Goal: Task Accomplishment & Management: Manage account settings

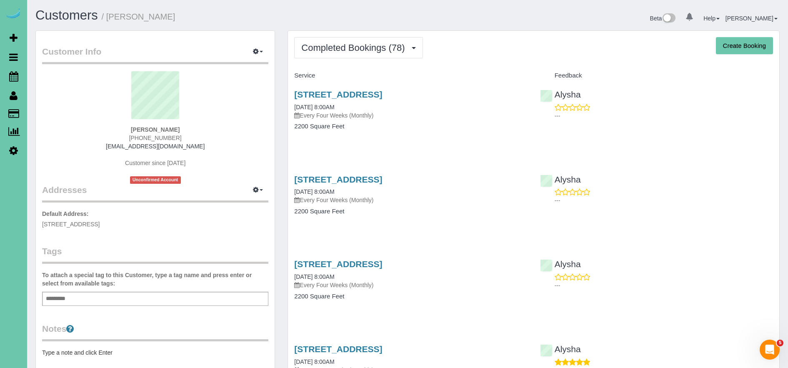
click at [745, 50] on button "Create Booking" at bounding box center [744, 45] width 57 height 17
select select "NE"
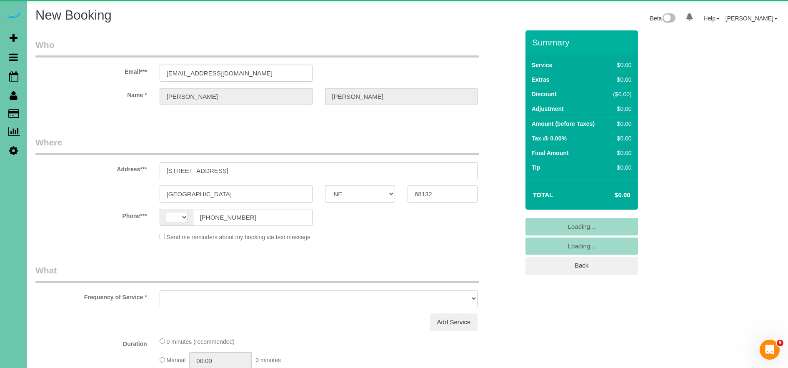
select select "string:US"
select select "object:5390"
select select "string:fspay-327f6e89-ec29-44ec-906f-fe164f546303"
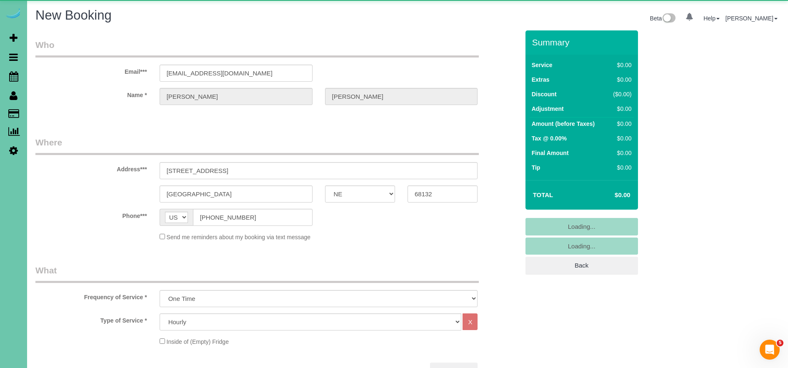
select select "object:5584"
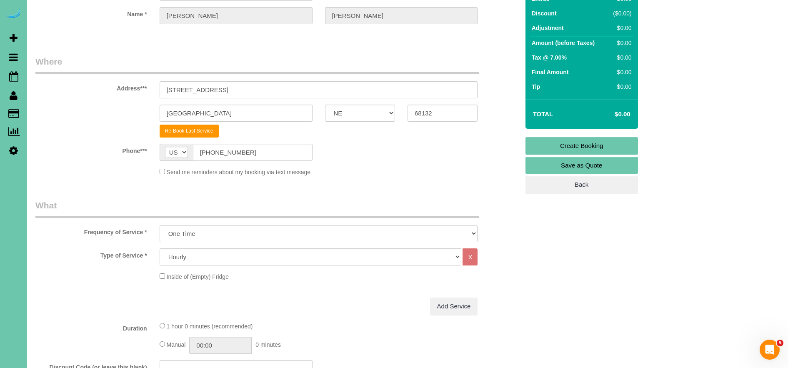
scroll to position [81, 0]
click at [242, 257] on select "Hourly 2.5 Hour Custom Clean 3.5 Hour Custom Clean commercial 1000 Square Feet …" at bounding box center [311, 256] width 302 height 17
select select "159"
click at [160, 248] on select "Hourly 2.5 Hour Custom Clean 3.5 Hour Custom Clean commercial 1000 Square Feet …" at bounding box center [311, 256] width 302 height 17
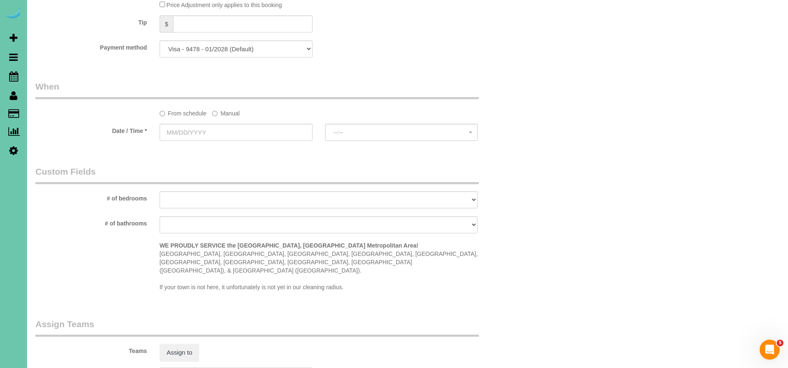
scroll to position [532, 0]
click at [225, 113] on label "Manual" at bounding box center [225, 114] width 27 height 11
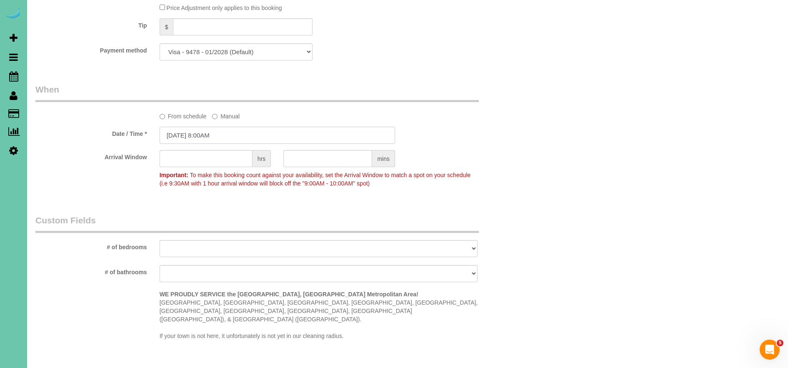
click at [184, 137] on input "09/29/2025 8:00AM" at bounding box center [277, 135] width 235 height 17
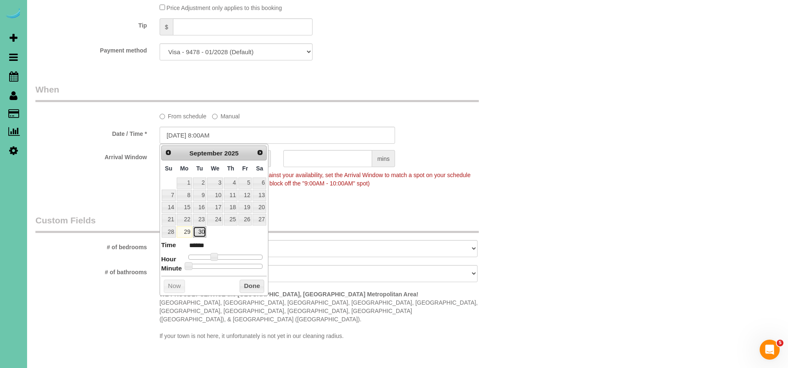
click at [202, 232] on link "30" at bounding box center [199, 231] width 13 height 11
type input "09/30/2025 9:00AM"
type input "******"
type input "09/30/2025 10:00AM"
type input "*******"
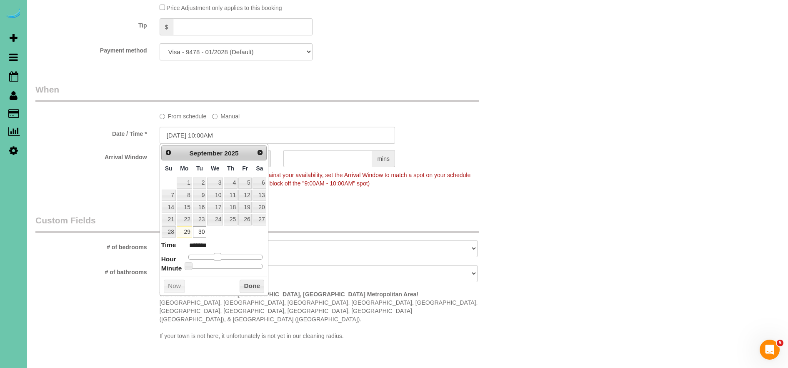
type input "09/30/2025 11:00AM"
type input "*******"
type input "09/30/2025 12:00PM"
type input "*******"
type input "09/30/2025 1:00PM"
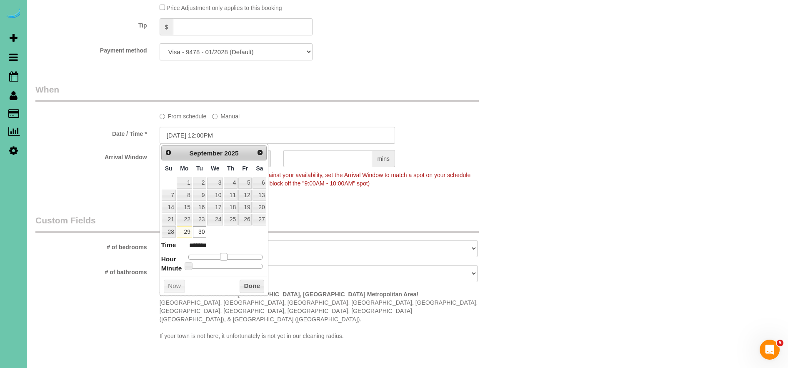
type input "******"
type input "09/30/2025 2:00PM"
type input "******"
drag, startPoint x: 219, startPoint y: 257, endPoint x: 187, endPoint y: 272, distance: 35.2
click at [234, 257] on div at bounding box center [225, 256] width 75 height 5
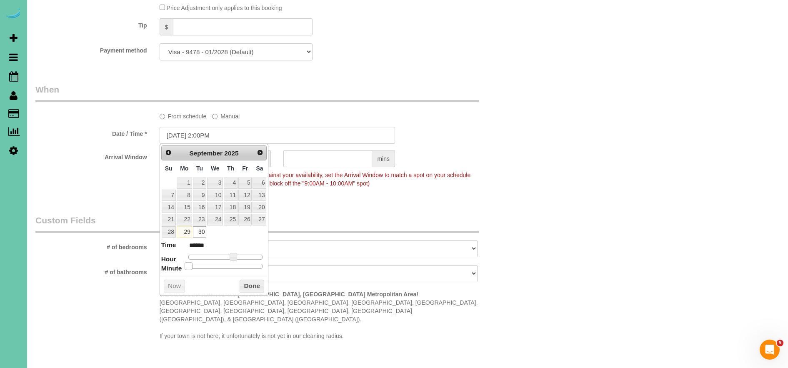
type input "09/30/2025 2:05PM"
type input "******"
type input "09/30/2025 2:10PM"
type input "******"
type input "09/30/2025 2:15PM"
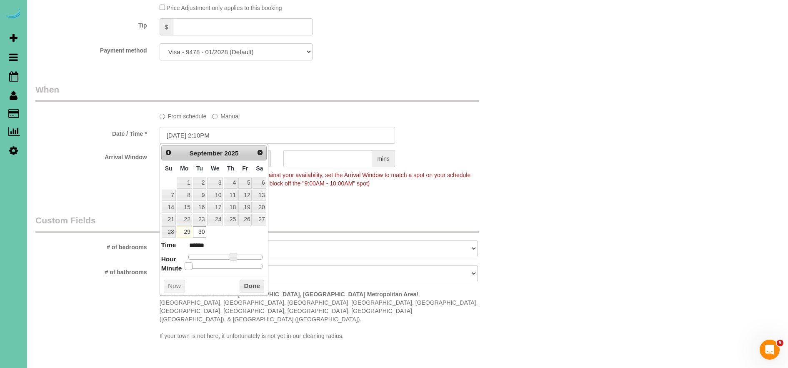
type input "******"
type input "09/30/2025 2:20PM"
type input "******"
type input "09/30/2025 2:25PM"
type input "******"
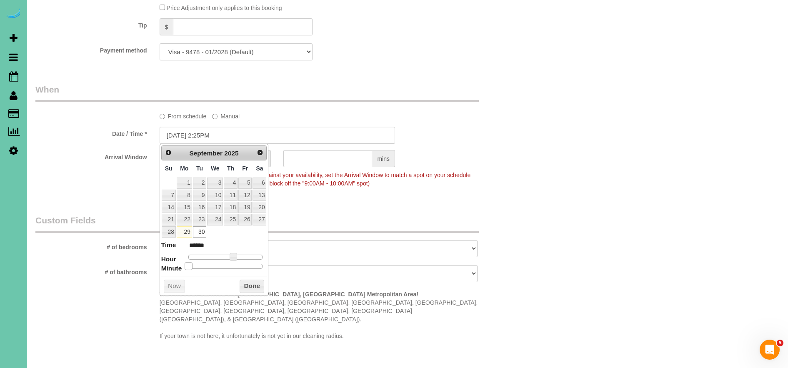
type input "09/30/2025 2:30PM"
type input "******"
type input "09/30/2025 2:35PM"
type input "******"
drag, startPoint x: 190, startPoint y: 267, endPoint x: 237, endPoint y: 272, distance: 47.4
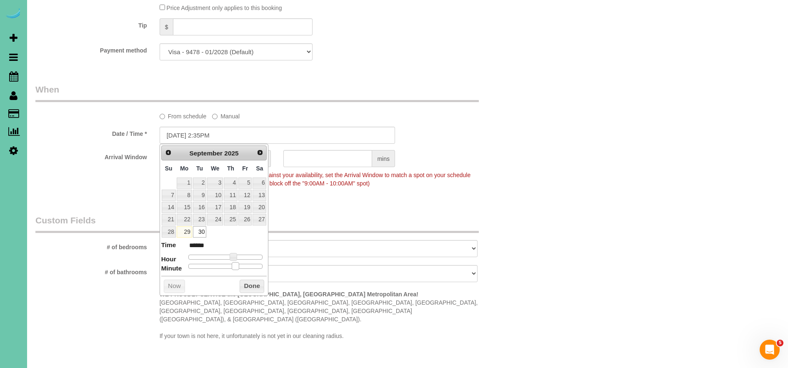
click at [237, 269] on span at bounding box center [235, 265] width 7 height 7
type input "09/30/2025 2:30PM"
type input "******"
click at [232, 267] on div at bounding box center [225, 266] width 75 height 5
click at [260, 282] on button "Done" at bounding box center [251, 285] width 25 height 13
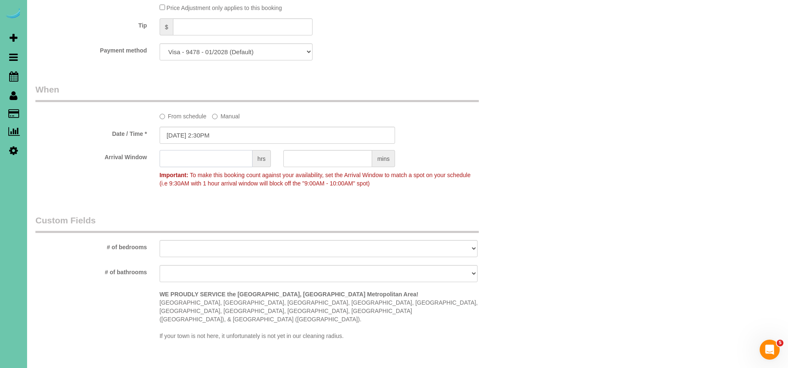
click at [219, 164] on input "text" at bounding box center [206, 158] width 93 height 17
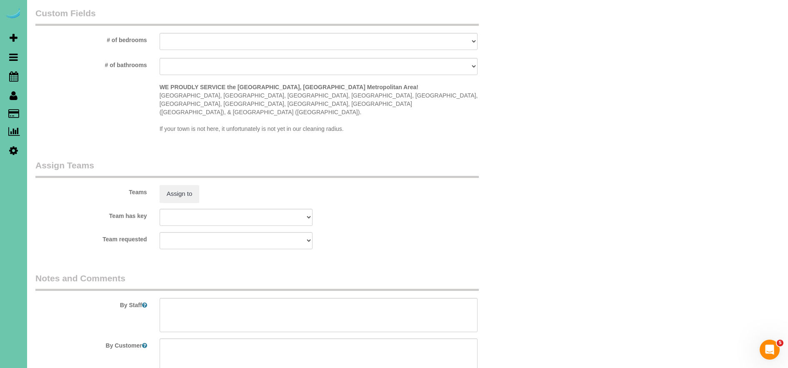
scroll to position [748, 0]
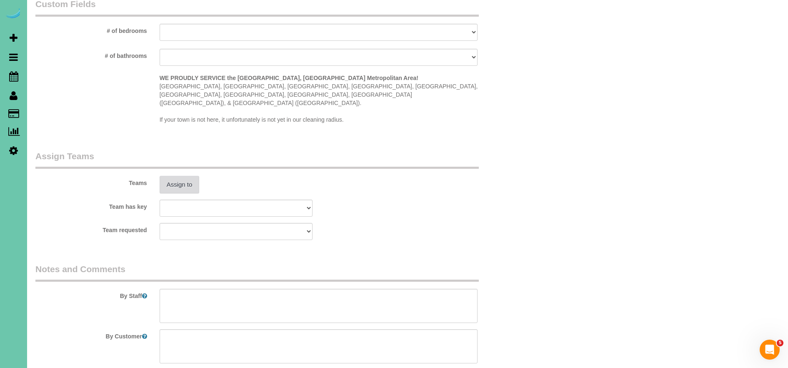
type input "1"
click at [172, 176] on button "Assign to" at bounding box center [180, 184] width 40 height 17
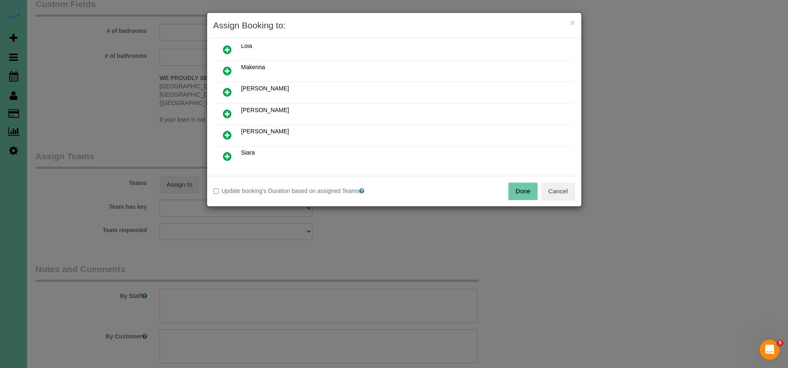
click at [226, 114] on icon at bounding box center [227, 114] width 9 height 10
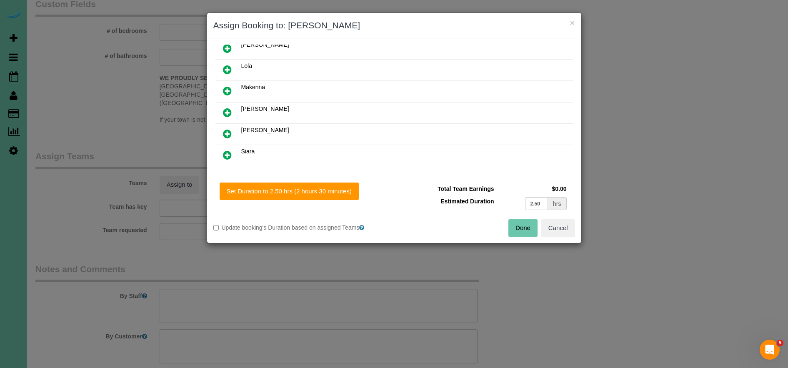
scroll to position [242, 0]
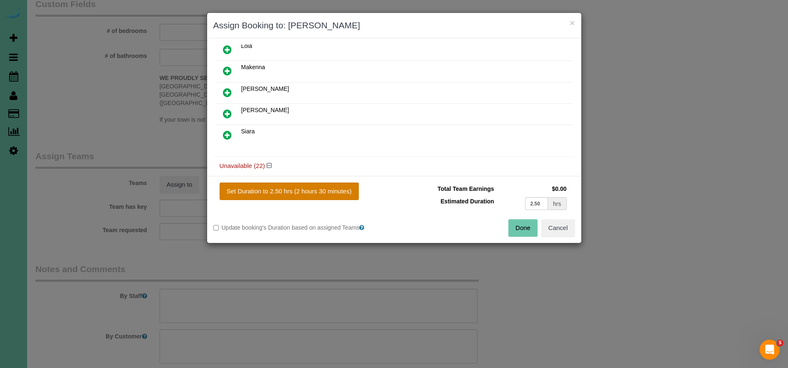
click at [316, 197] on button "Set Duration to 2.50 hrs (2 hours 30 minutes)" at bounding box center [288, 190] width 139 height 17
type input "2.50"
drag, startPoint x: 521, startPoint y: 231, endPoint x: 509, endPoint y: 234, distance: 12.8
click at [521, 231] on button "Done" at bounding box center [522, 227] width 29 height 17
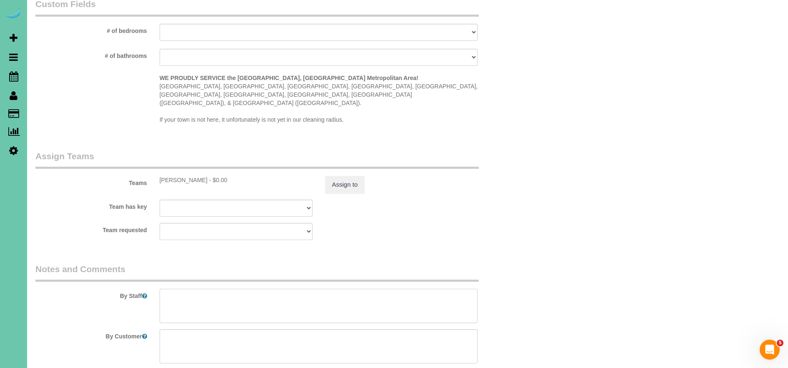
click at [294, 297] on textarea at bounding box center [319, 306] width 318 height 34
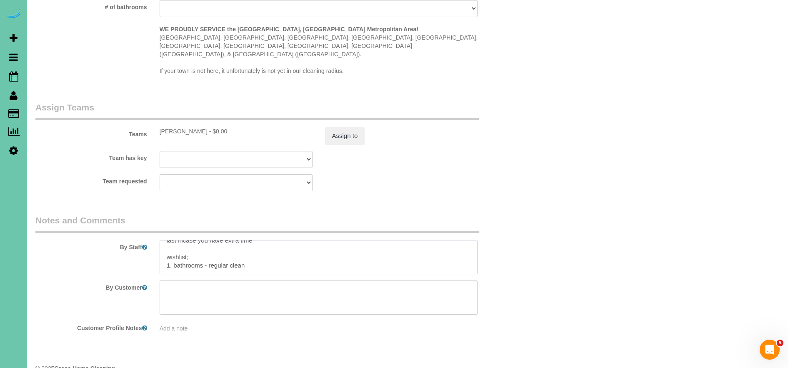
scroll to position [45, 0]
drag, startPoint x: 217, startPoint y: 252, endPoint x: 264, endPoint y: 279, distance: 54.1
click at [219, 253] on textarea at bounding box center [319, 257] width 318 height 34
click at [360, 251] on textarea at bounding box center [319, 257] width 318 height 34
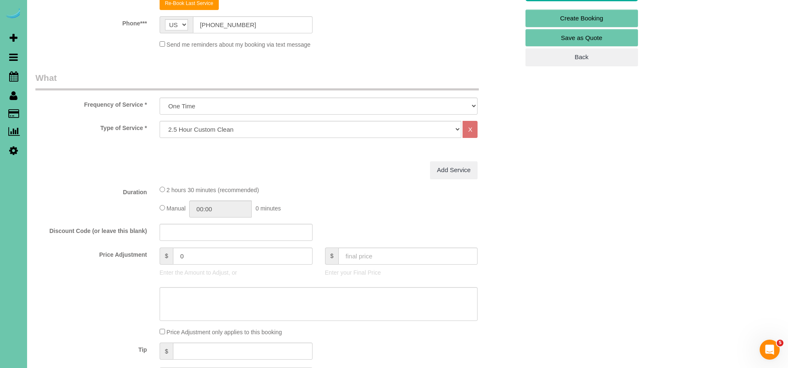
scroll to position [0, 0]
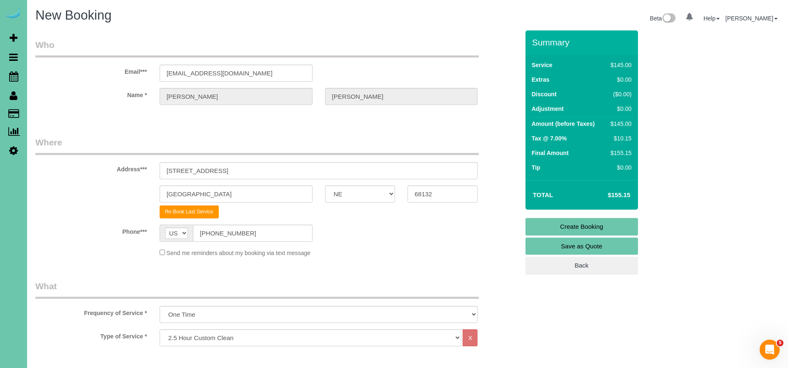
type textarea "1. credit 2. client home 3. One time clean - 2.5 custom clean - on demand clien…"
click at [602, 226] on link "Create Booking" at bounding box center [581, 226] width 112 height 17
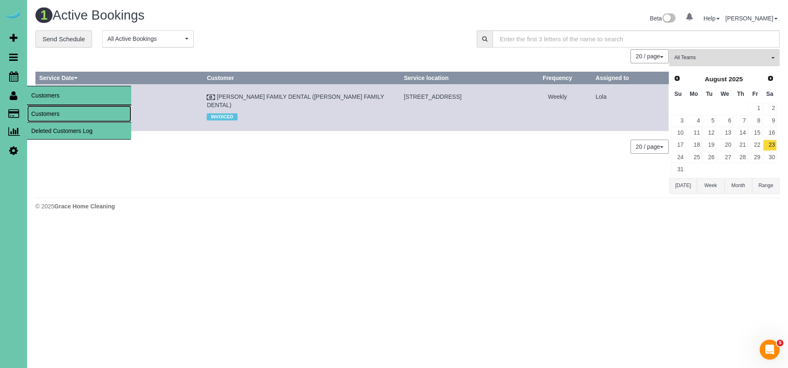
click at [51, 112] on link "Customers" at bounding box center [79, 113] width 104 height 17
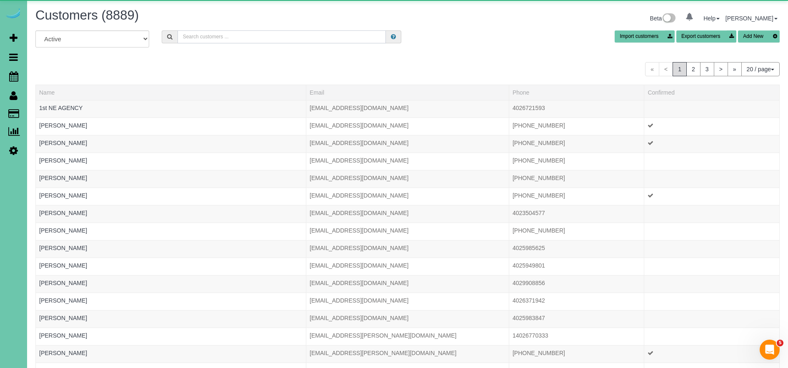
click at [312, 37] on input "text" at bounding box center [281, 36] width 208 height 13
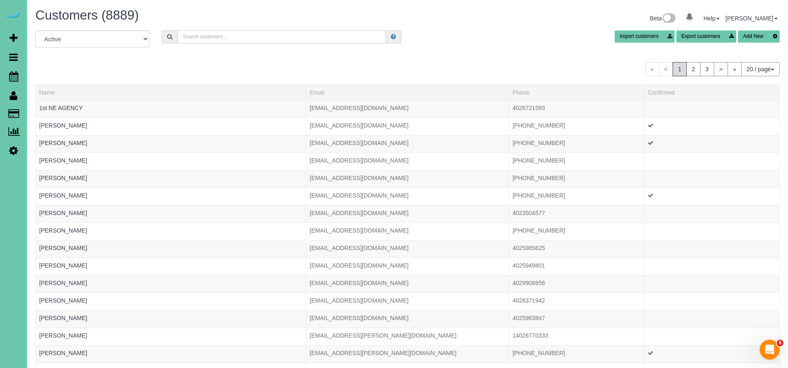
type input "t"
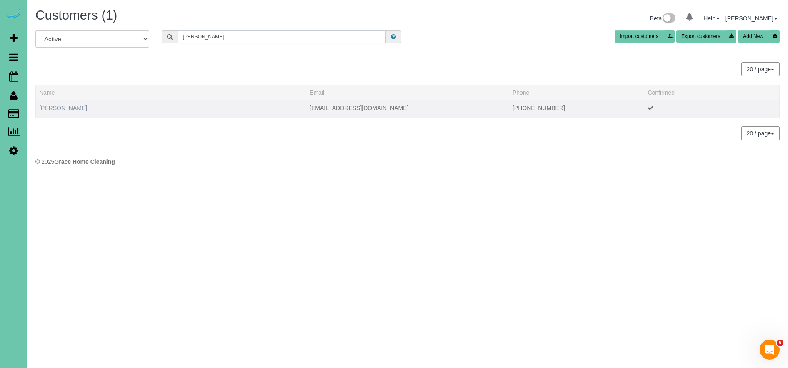
type input "ray william"
click at [60, 107] on link "Ray Williams" at bounding box center [63, 108] width 48 height 7
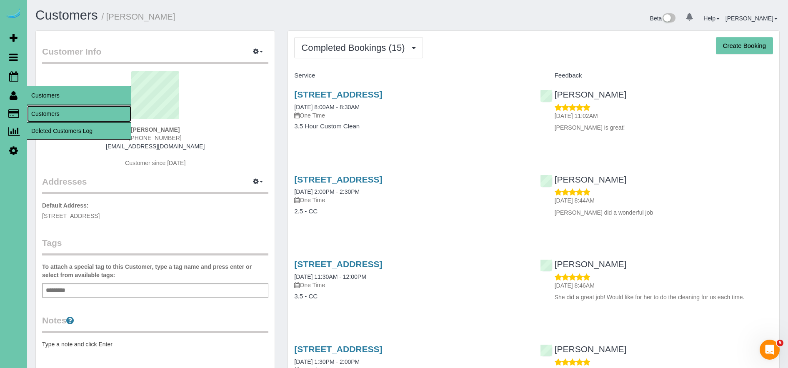
click at [52, 114] on link "Customers" at bounding box center [79, 113] width 104 height 17
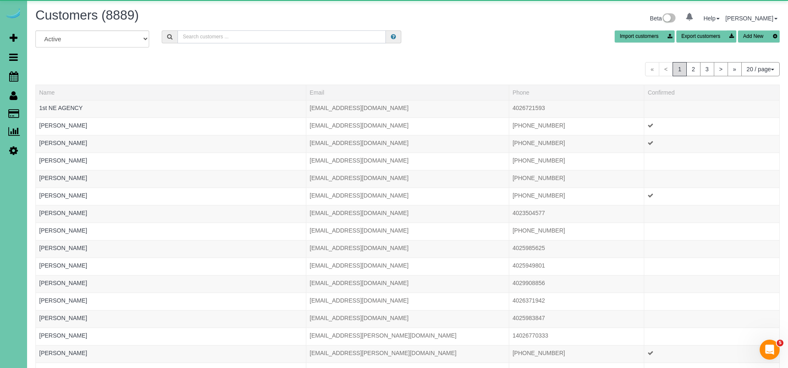
click at [323, 30] on input "text" at bounding box center [281, 36] width 208 height 13
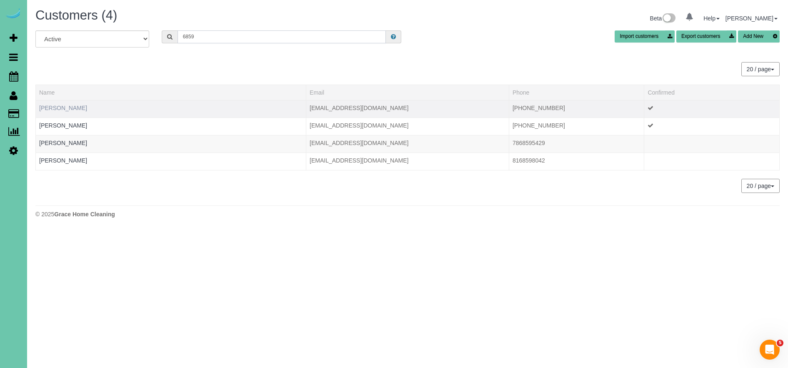
type input "6859"
click at [52, 108] on link "Flora Tiedt" at bounding box center [63, 108] width 48 height 7
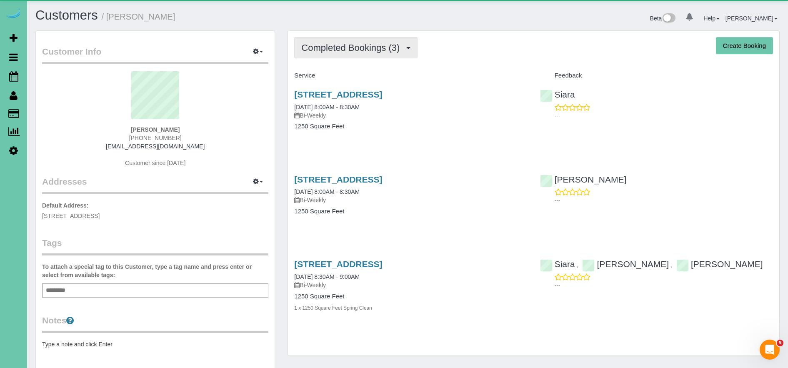
click at [390, 51] on span "Completed Bookings (3)" at bounding box center [352, 47] width 102 height 10
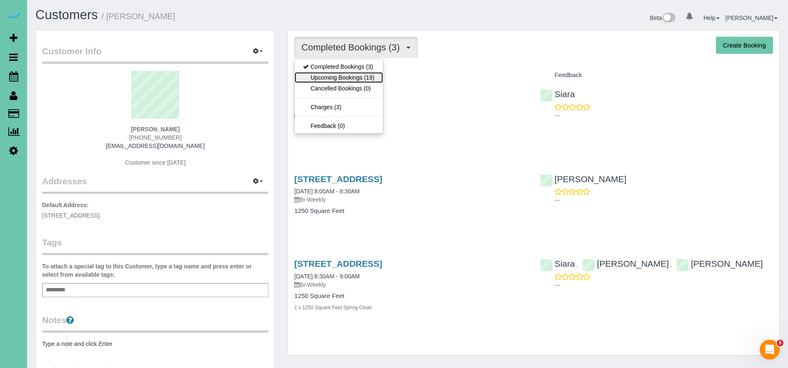
click at [367, 79] on link "Upcoming Bookings (19)" at bounding box center [338, 77] width 88 height 11
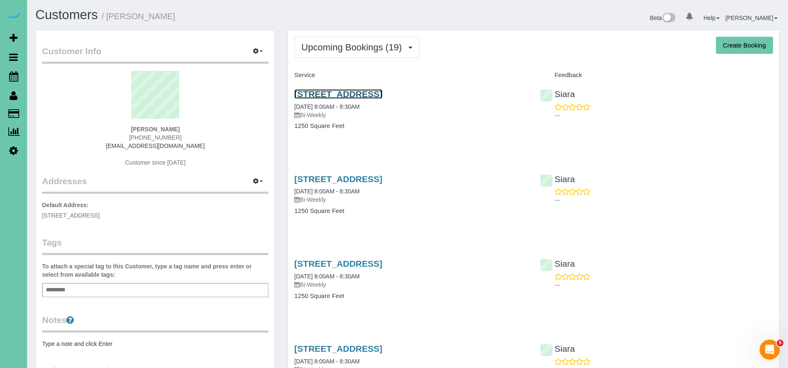
click at [364, 92] on link "2568 S 125th Ave, Omaha, NE 68144" at bounding box center [338, 94] width 88 height 10
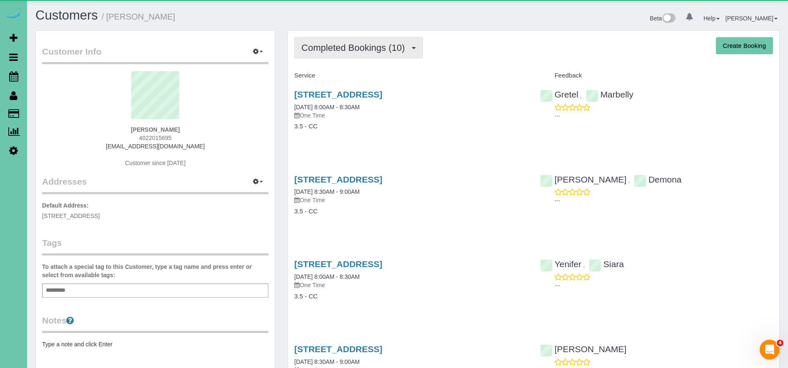
click at [335, 46] on span "Completed Bookings (10)" at bounding box center [354, 47] width 107 height 10
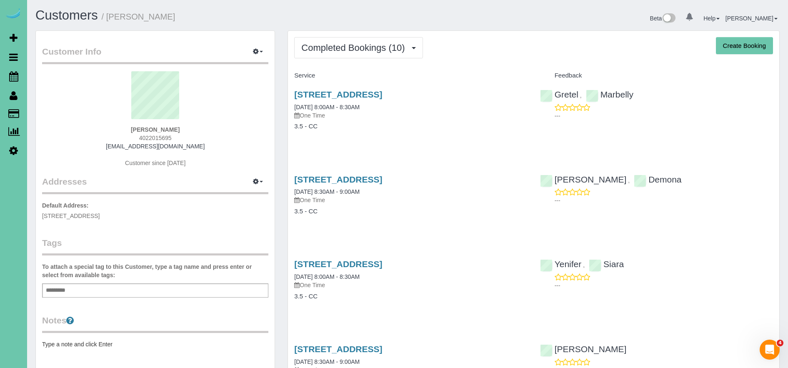
scroll to position [1, 0]
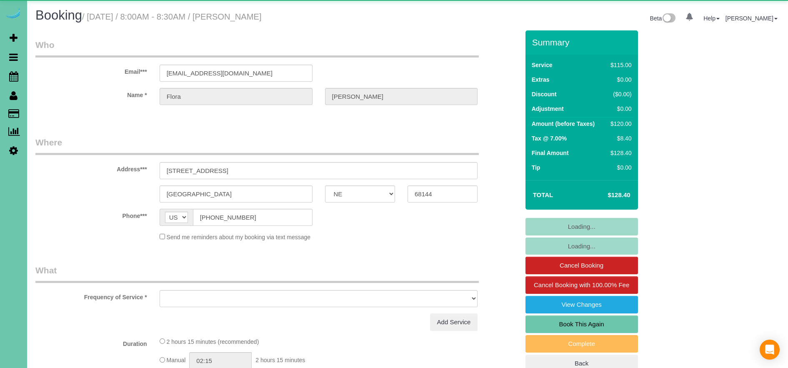
select select "NE"
select select "object:654"
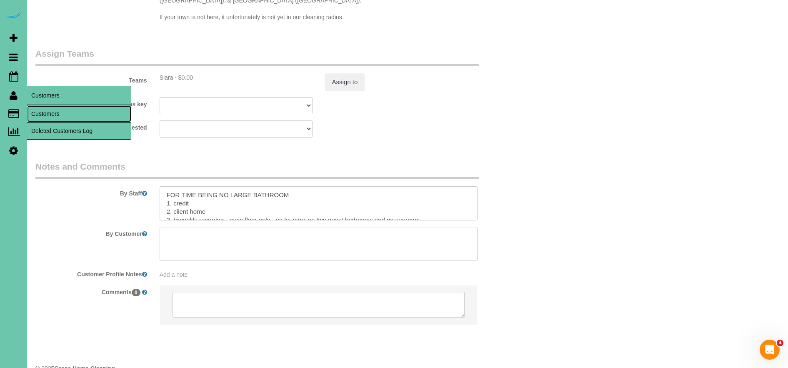
click at [58, 110] on link "Customers" at bounding box center [79, 113] width 104 height 17
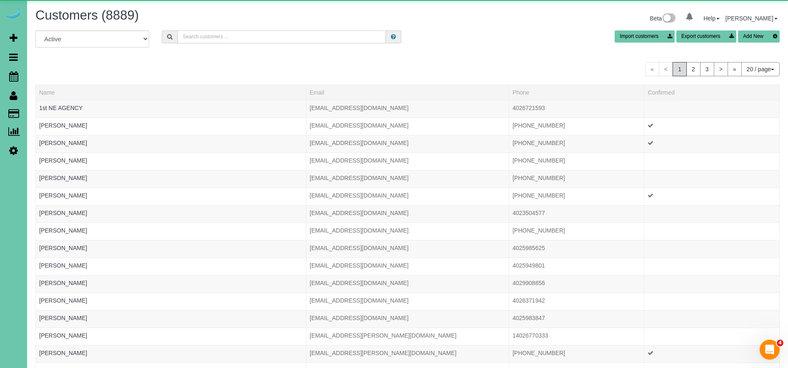
drag, startPoint x: 265, startPoint y: 32, endPoint x: 263, endPoint y: 40, distance: 8.2
click at [265, 32] on input "text" at bounding box center [281, 36] width 208 height 13
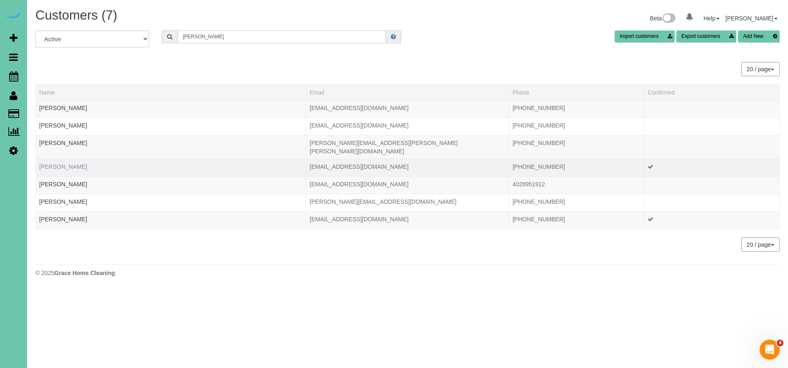
type input "mary p"
click at [63, 163] on link "Mary Petersen" at bounding box center [63, 166] width 48 height 7
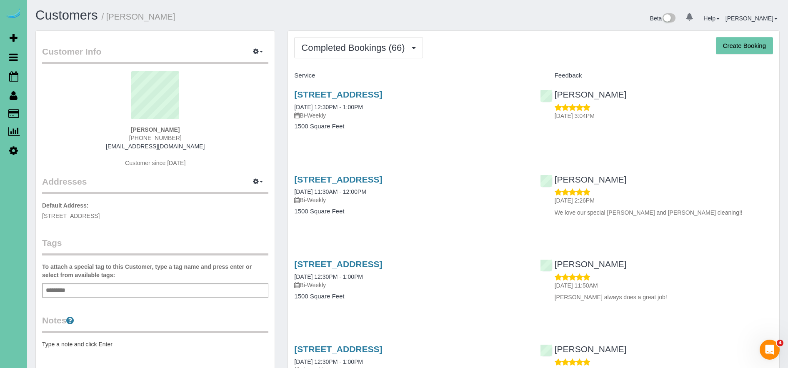
drag, startPoint x: 454, startPoint y: 92, endPoint x: 292, endPoint y: 90, distance: 162.4
click at [292, 90] on div "1518 S 198th Ave, Omaha, NE 68130 09/26/2025 12:30PM - 1:00PM Bi-Weekly 1500 Sq…" at bounding box center [410, 114] width 245 height 64
copy link "1518 S 198th Ave, Omaha, NE 68130"
drag, startPoint x: 196, startPoint y: 138, endPoint x: 86, endPoint y: 141, distance: 110.0
click at [86, 141] on div "Mary Petersen (402) 658-2845 mcpetersen31@gmail.com Customer since 2022" at bounding box center [155, 123] width 226 height 104
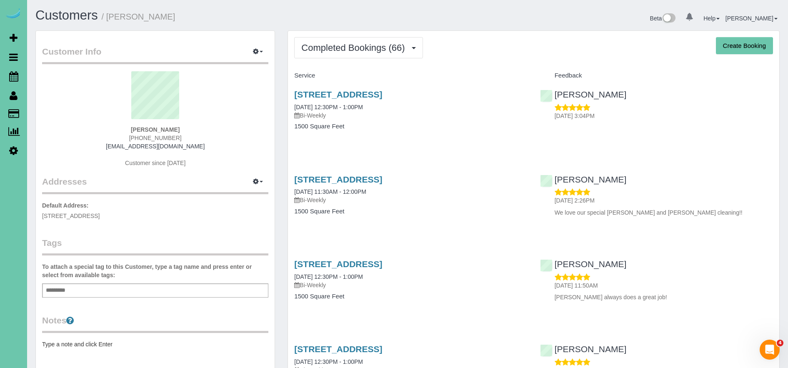
copy span "(402) 658-2845"
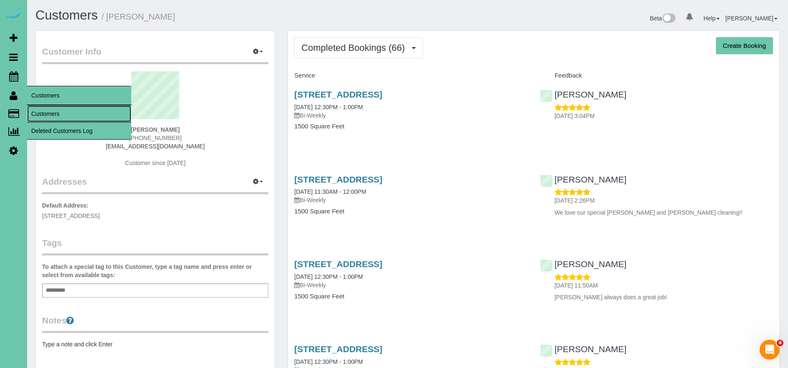
click at [54, 111] on link "Customers" at bounding box center [79, 113] width 104 height 17
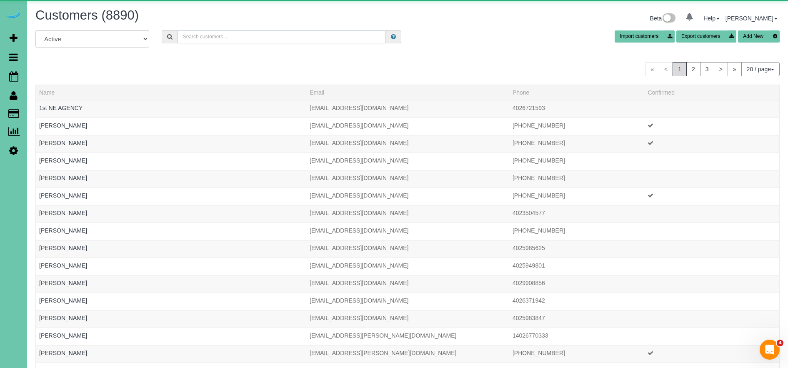
click at [260, 41] on input "text" at bounding box center [281, 36] width 208 height 13
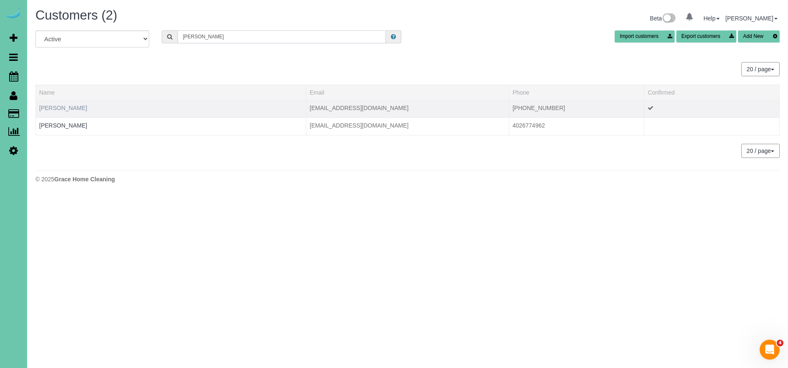
type input "ray w"
click at [61, 109] on link "Ray Williams" at bounding box center [63, 108] width 48 height 7
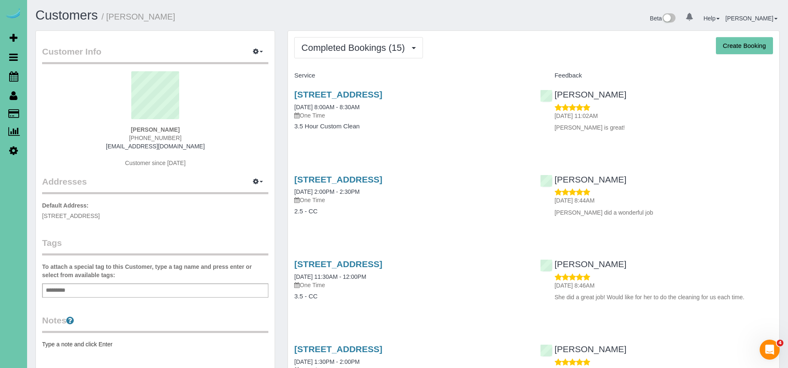
click at [753, 46] on button "Create Booking" at bounding box center [744, 45] width 57 height 17
select select "NE"
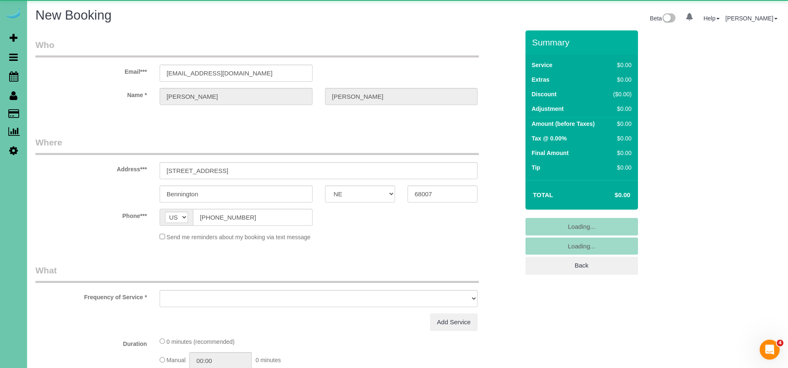
select select "object:3640"
select select "string:fspay-ce3524d1-1b17-4361-8843-f53ffbe861d8"
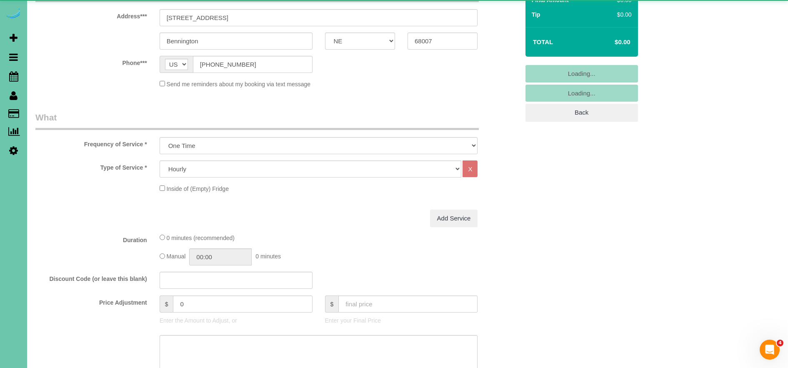
scroll to position [160, 0]
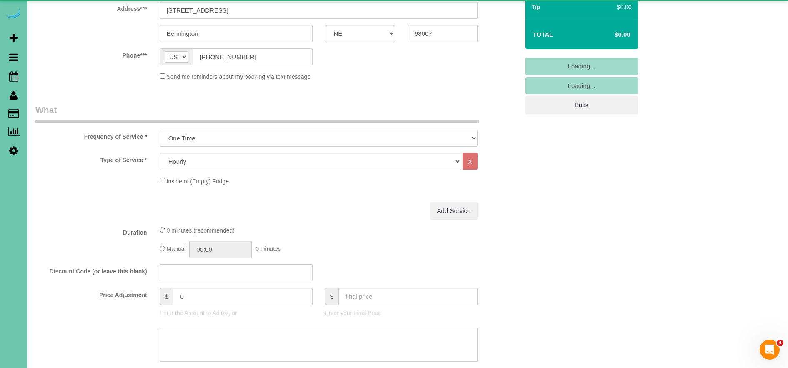
select select "object:3854"
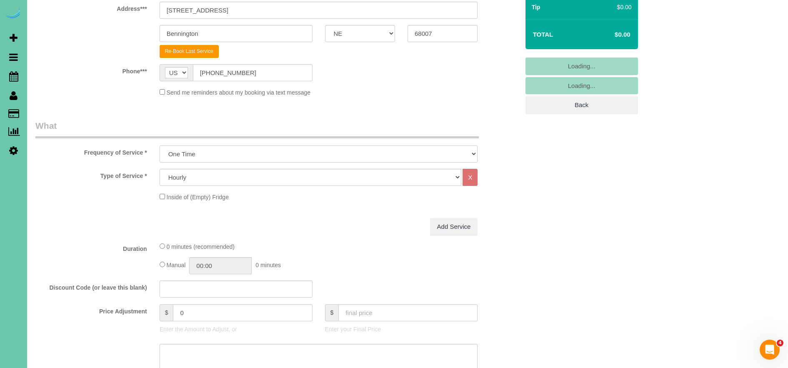
click at [190, 161] on select "One Time Weekly (0% for the First Booking) Bi-Weekly (0% for the First Booking)…" at bounding box center [319, 153] width 318 height 17
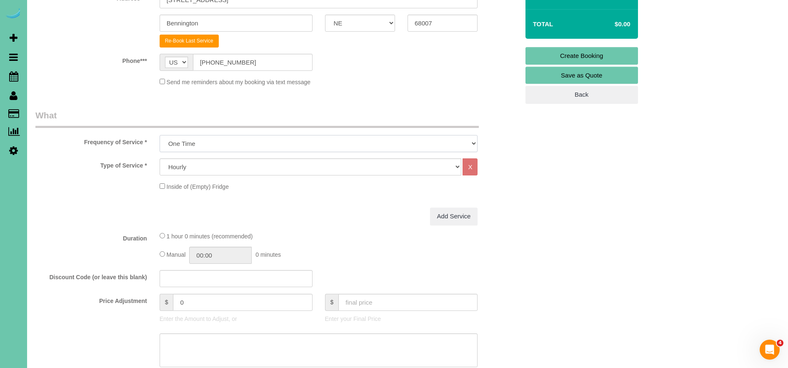
scroll to position [170, 0]
click at [182, 164] on select "Hourly 2.5 Hour Custom Clean 3.5 Hour Custom Clean commercial 1000 Square Feet …" at bounding box center [311, 167] width 302 height 17
select select "160"
click at [160, 159] on select "Hourly 2.5 Hour Custom Clean 3.5 Hour Custom Clean commercial 1000 Square Feet …" at bounding box center [311, 167] width 302 height 17
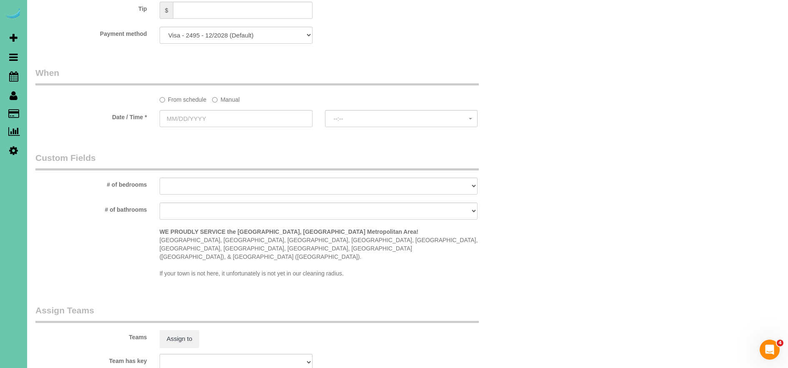
scroll to position [572, 0]
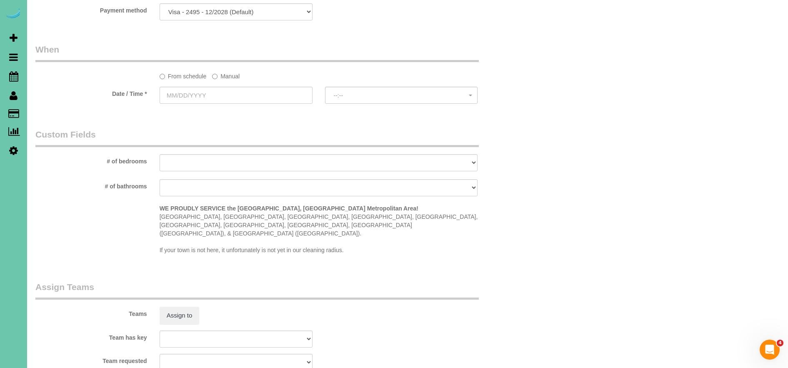
click at [228, 77] on label "Manual" at bounding box center [225, 74] width 27 height 11
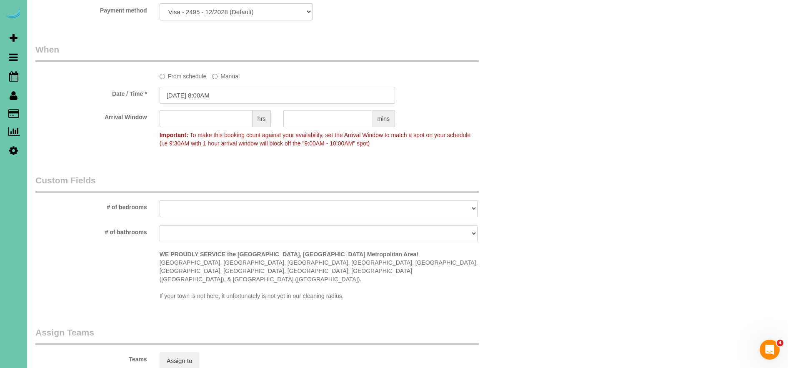
click at [173, 92] on input "09/29/2025 8:00AM" at bounding box center [277, 95] width 235 height 17
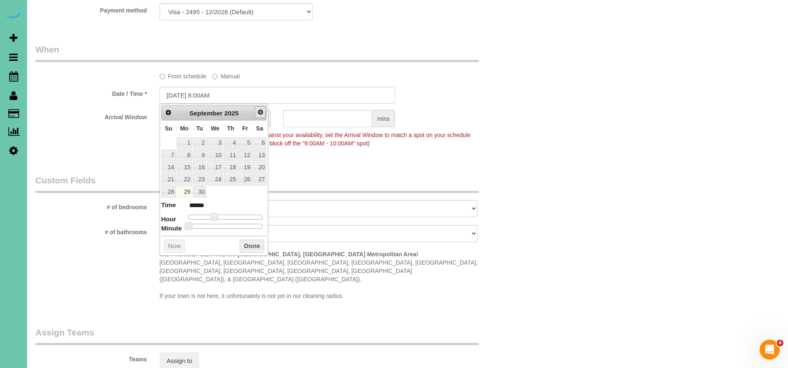
click at [258, 112] on span "Next" at bounding box center [260, 112] width 7 height 7
click at [247, 140] on link "3" at bounding box center [244, 142] width 13 height 11
type input "10/03/2025 8:00AM"
drag, startPoint x: 252, startPoint y: 244, endPoint x: 260, endPoint y: 199, distance: 46.2
click at [252, 243] on button "Done" at bounding box center [251, 245] width 25 height 13
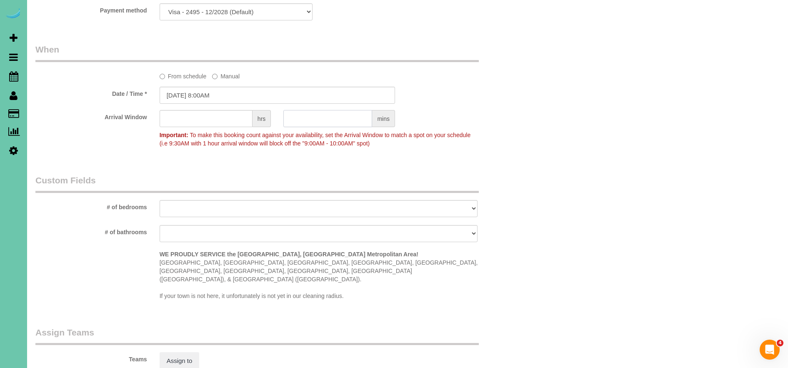
click at [303, 121] on input "text" at bounding box center [327, 118] width 89 height 17
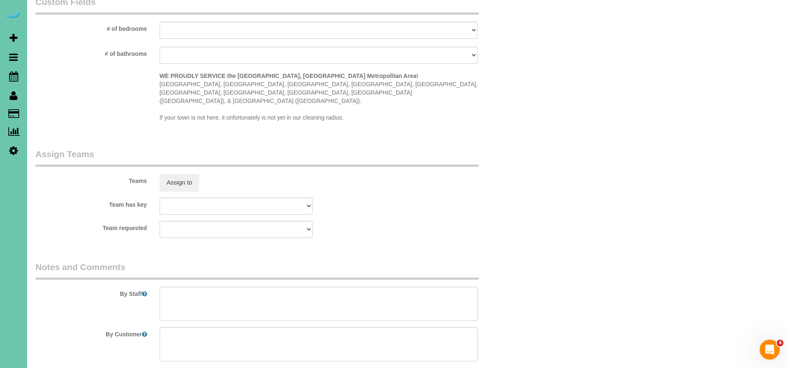
scroll to position [797, 0]
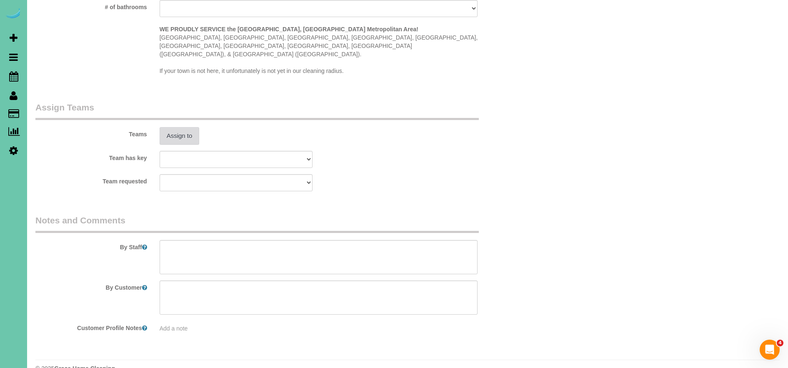
type input "30"
click at [182, 127] on button "Assign to" at bounding box center [180, 135] width 40 height 17
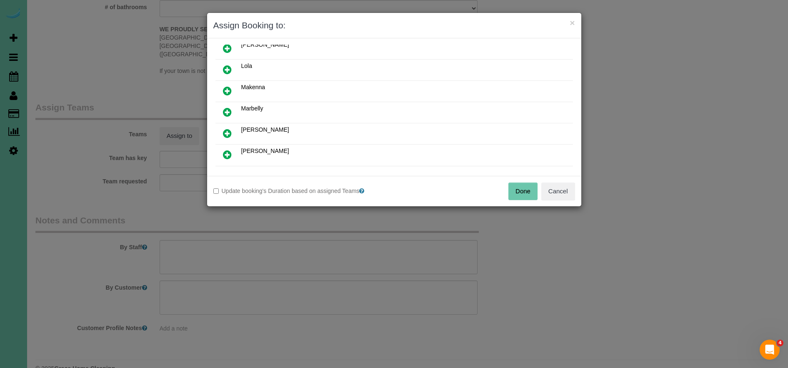
click at [225, 90] on icon at bounding box center [227, 91] width 9 height 10
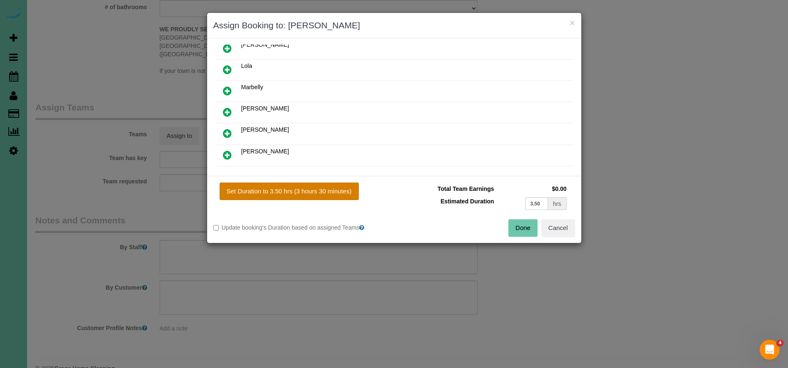
drag, startPoint x: 303, startPoint y: 190, endPoint x: 317, endPoint y: 191, distance: 14.2
click at [306, 190] on button "Set Duration to 3.50 hrs (3 hours 30 minutes)" at bounding box center [288, 190] width 139 height 17
type input "3.50"
click at [518, 228] on button "Done" at bounding box center [522, 227] width 29 height 17
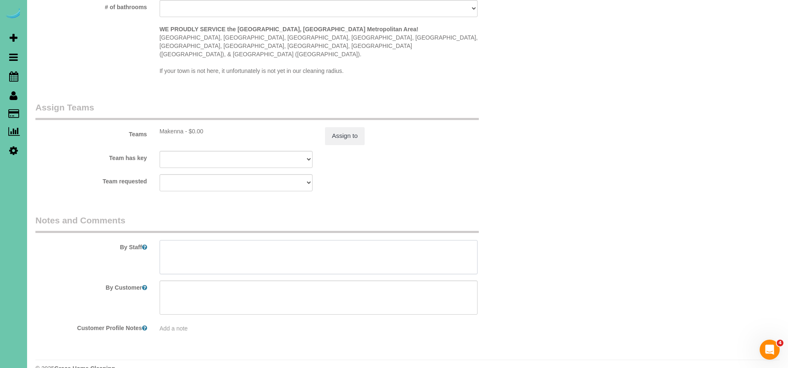
click at [208, 241] on textarea at bounding box center [319, 257] width 318 height 34
paste textarea "1. credit 2. client home 3. One time clean - 3.5 custom clean - on demand 4. do…"
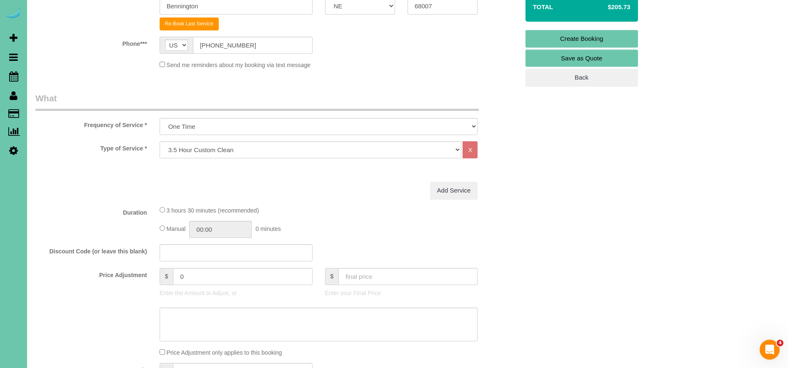
type textarea "1. credit 2. client home 3. One time clean - 3.5 custom clean - on demand 4. do…"
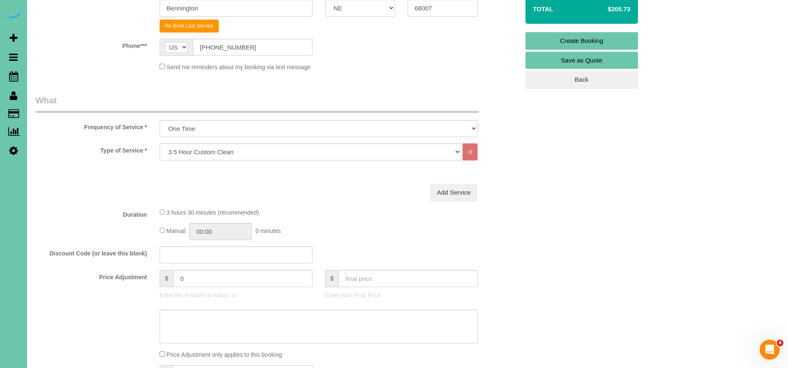
click at [296, 194] on div "Add Service" at bounding box center [318, 192] width 331 height 17
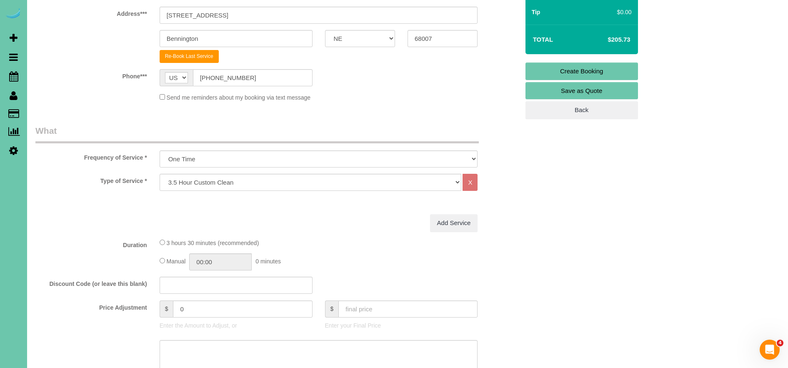
scroll to position [0, 0]
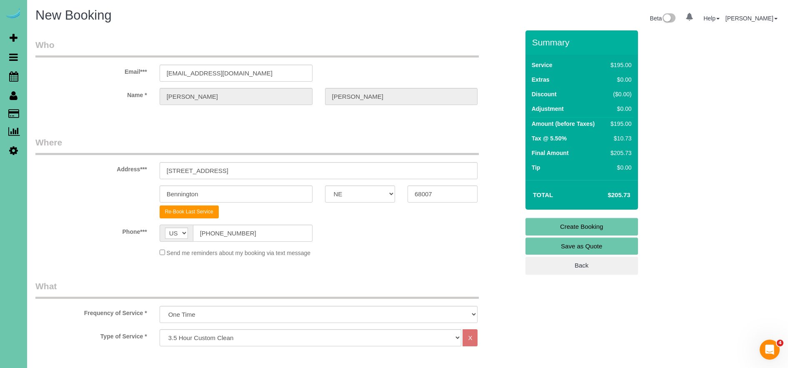
click at [595, 226] on link "Create Booking" at bounding box center [581, 226] width 112 height 17
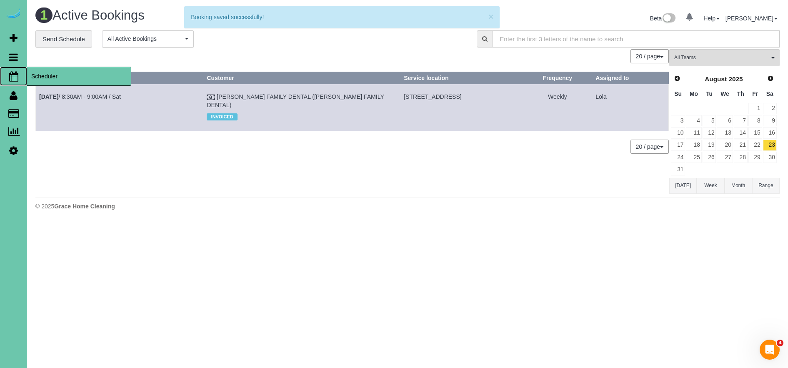
click at [46, 75] on span "Scheduler" at bounding box center [79, 76] width 104 height 19
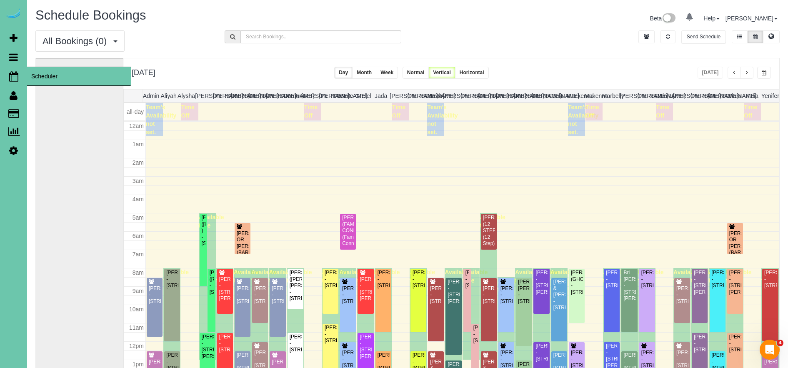
scroll to position [110, 0]
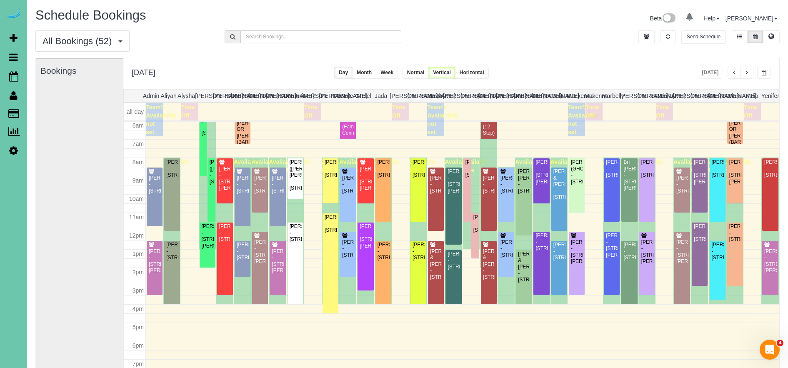
click at [746, 75] on span "button" at bounding box center [746, 72] width 4 height 5
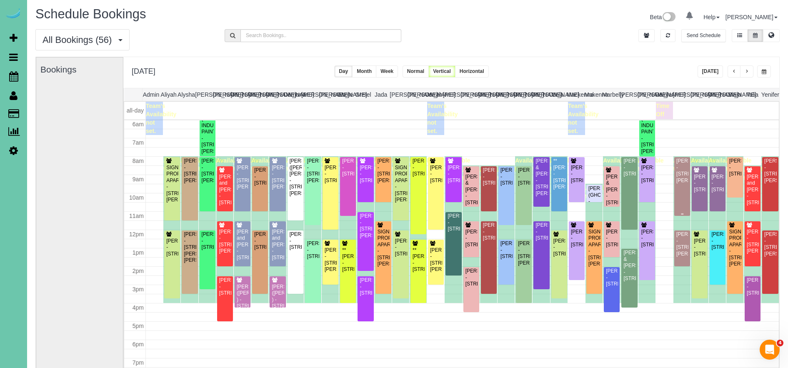
click at [686, 184] on div "Suz Brown - 11305 Harney Plaza Circle, Omaha, NE 68154" at bounding box center [682, 171] width 12 height 26
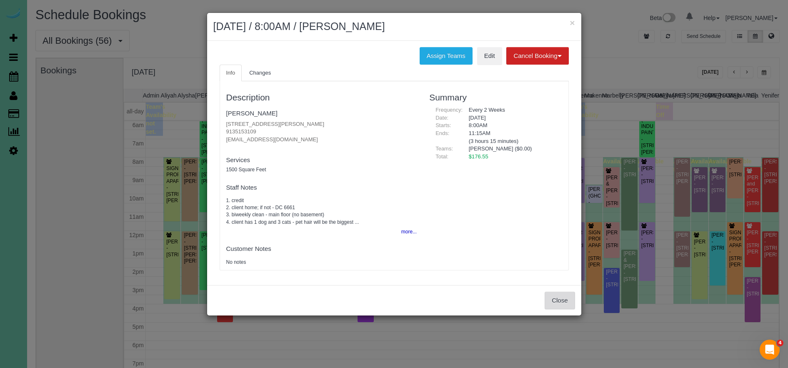
drag, startPoint x: 565, startPoint y: 300, endPoint x: 561, endPoint y: 298, distance: 4.3
click at [565, 300] on button "Close" at bounding box center [559, 300] width 30 height 17
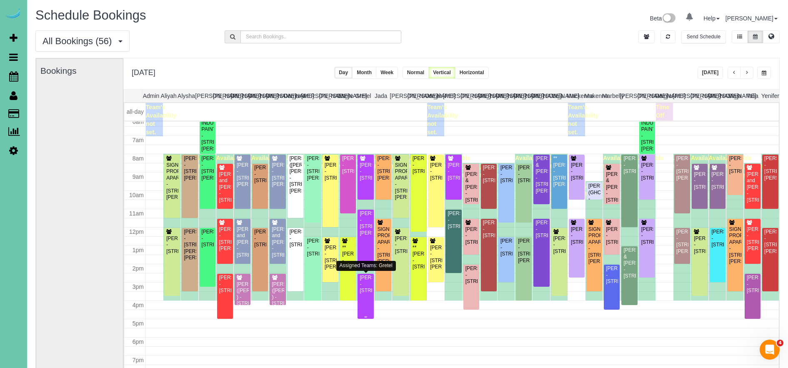
scroll to position [1, 0]
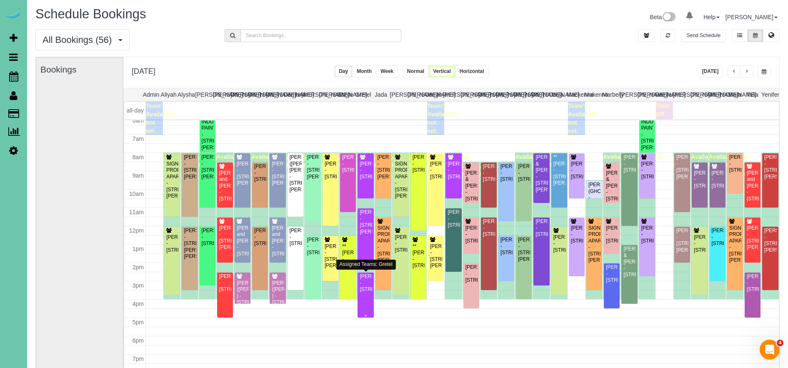
click at [362, 292] on div "Alyson Hanish - 748 North 57th Ave, Omaha, NE 68132" at bounding box center [365, 282] width 12 height 19
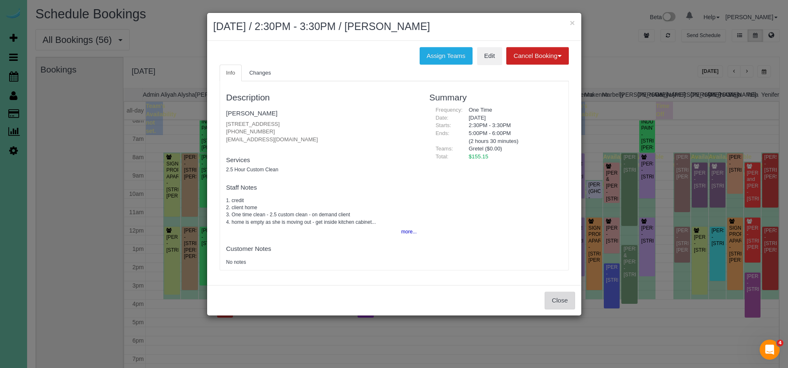
click at [554, 302] on button "Close" at bounding box center [559, 300] width 30 height 17
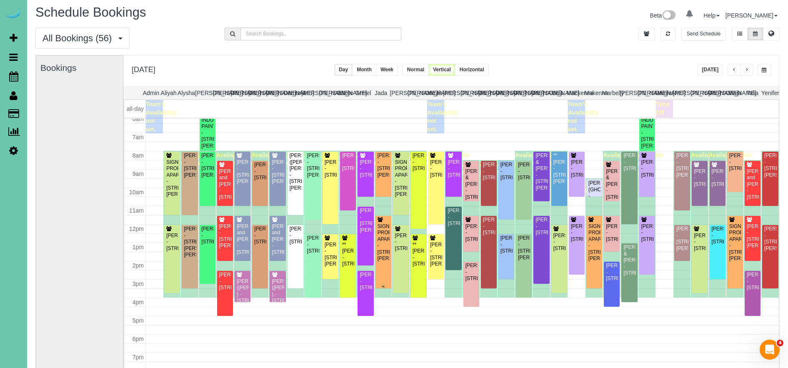
scroll to position [3, 0]
click at [683, 240] on div "Sue Caraway - 14464 Ames Ave, Omaha, NE 68116" at bounding box center [682, 238] width 12 height 26
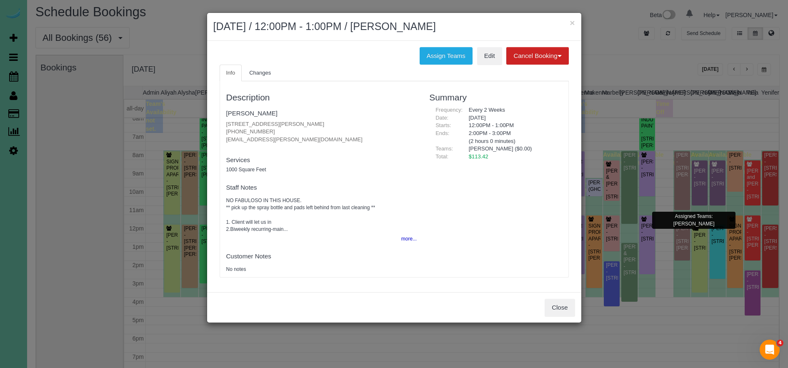
scroll to position [5, 0]
click at [555, 310] on button "Close" at bounding box center [559, 307] width 30 height 17
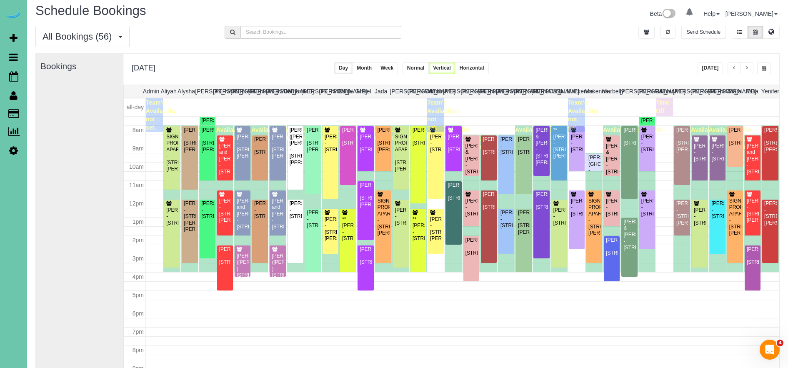
scroll to position [138, 0]
click at [748, 69] on button "button" at bounding box center [746, 68] width 13 height 12
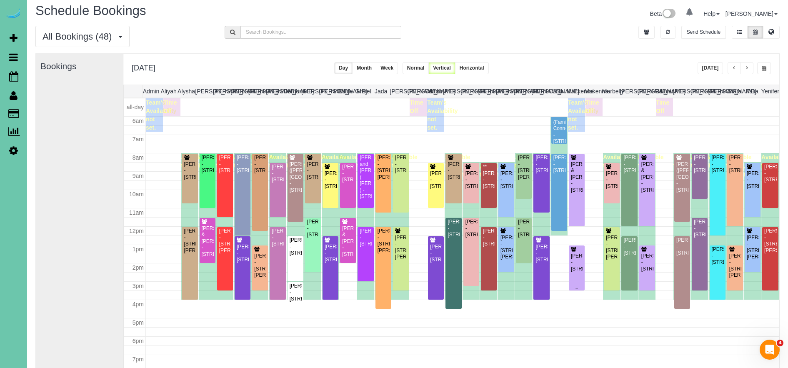
scroll to position [99, 0]
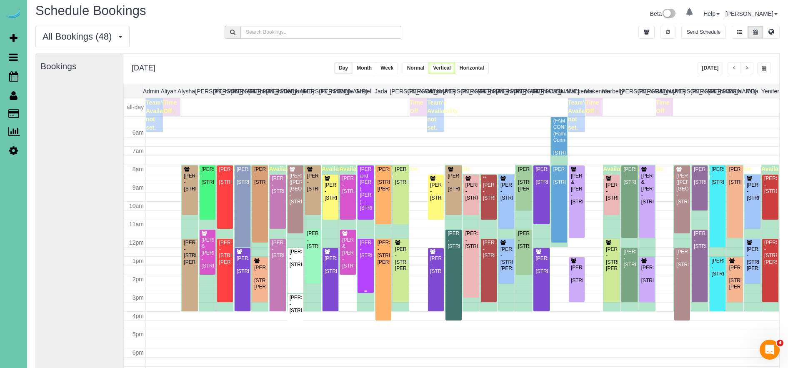
click at [365, 259] on div "Lori Johnson - 1436 N 102nd Ave, Omaha, NE 68114" at bounding box center [365, 248] width 12 height 19
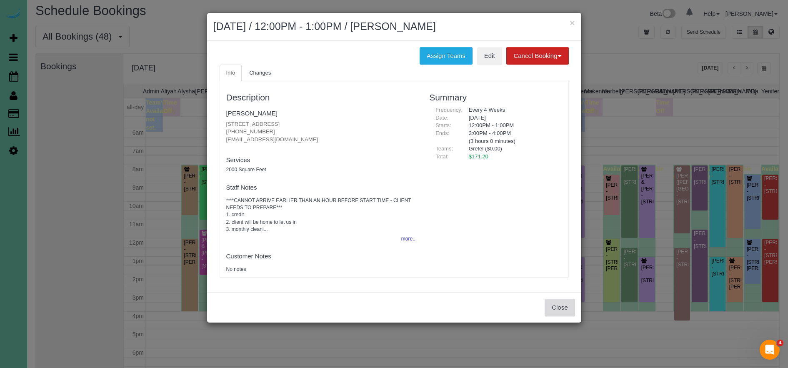
click at [555, 305] on button "Close" at bounding box center [559, 307] width 30 height 17
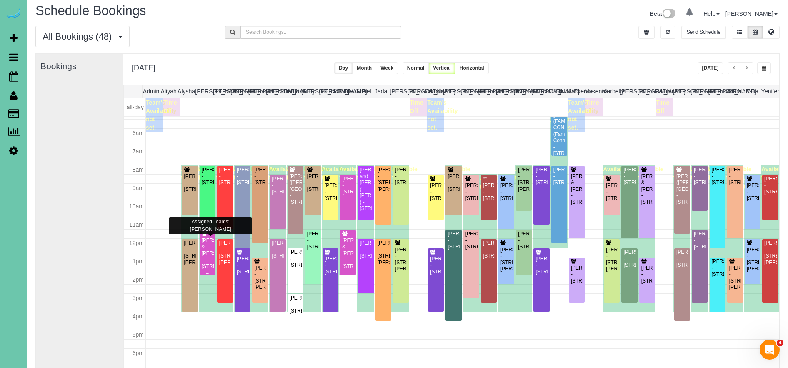
scroll to position [100, 0]
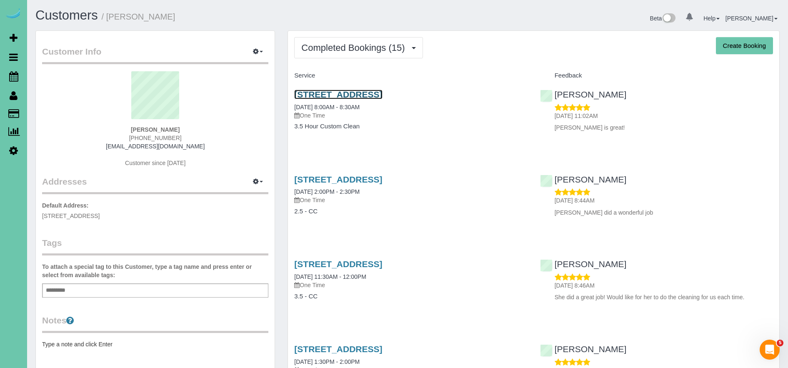
click at [382, 95] on link "[STREET_ADDRESS]" at bounding box center [338, 95] width 88 height 10
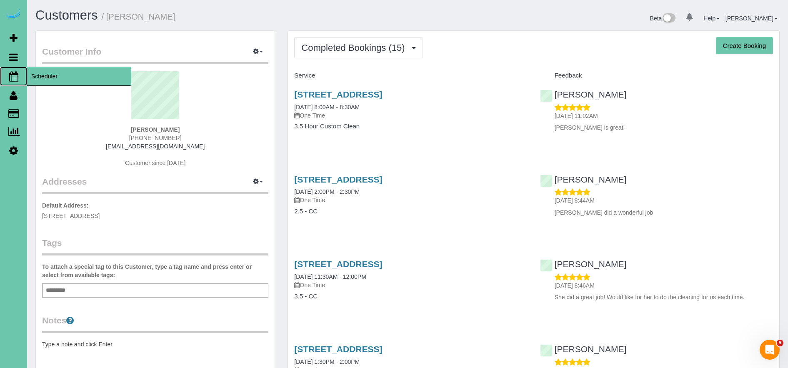
click at [40, 73] on span "Scheduler" at bounding box center [79, 76] width 104 height 19
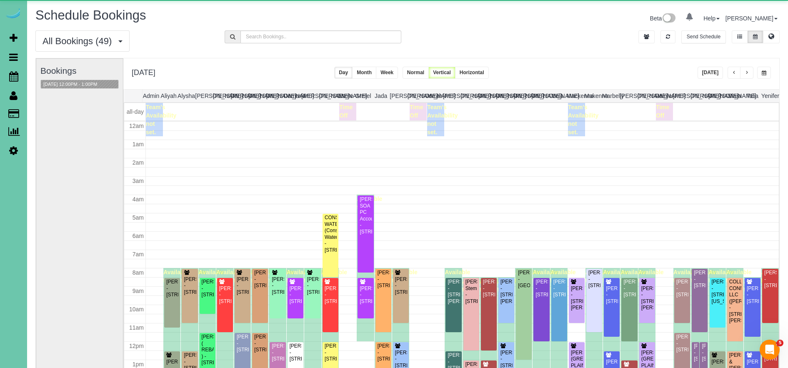
scroll to position [110, 0]
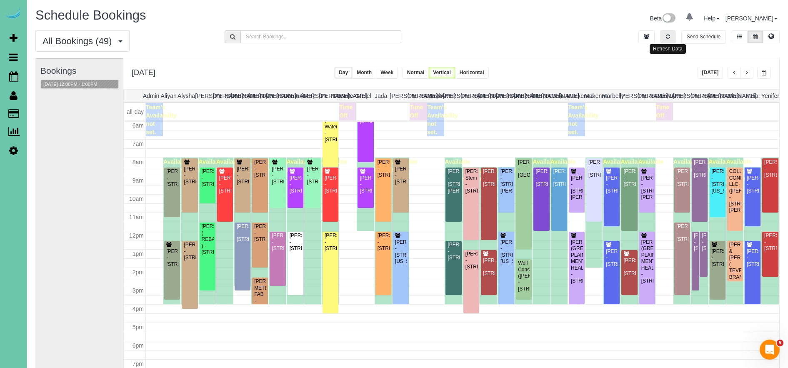
click at [664, 36] on button "button" at bounding box center [667, 36] width 15 height 13
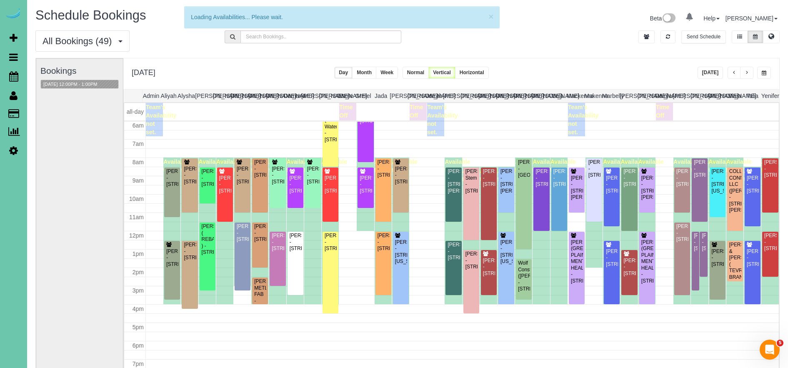
click at [711, 74] on button "Today" at bounding box center [710, 73] width 26 height 12
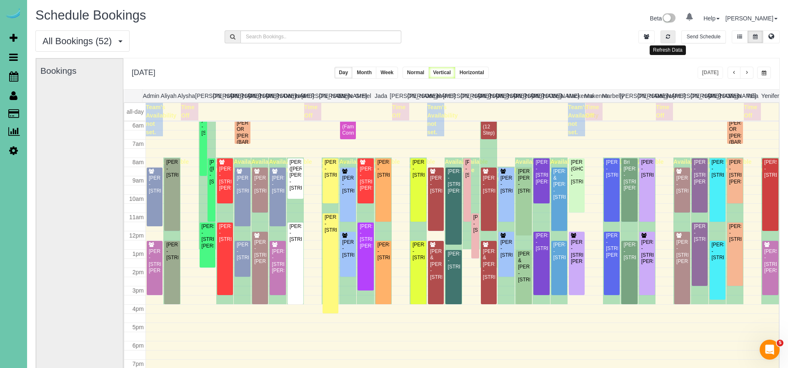
click at [666, 37] on icon "button" at bounding box center [668, 36] width 4 height 5
click at [669, 39] on button "button" at bounding box center [667, 36] width 15 height 13
click at [667, 38] on icon "button" at bounding box center [668, 36] width 4 height 5
click at [743, 70] on button "button" at bounding box center [746, 73] width 13 height 12
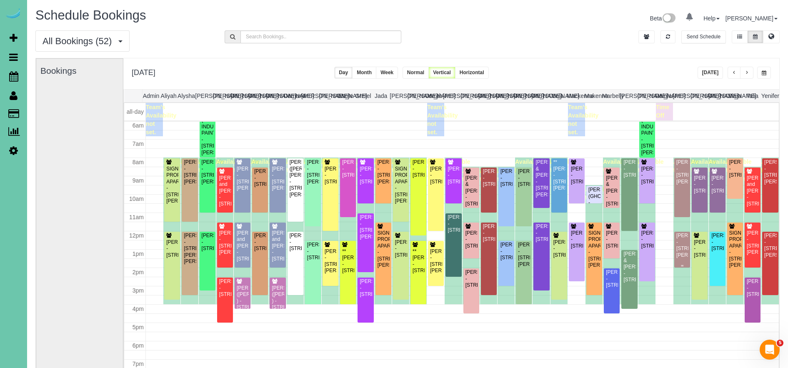
click at [681, 254] on div "Sue Caraway - 14464 Ames Ave, Omaha, NE 68116" at bounding box center [682, 245] width 12 height 26
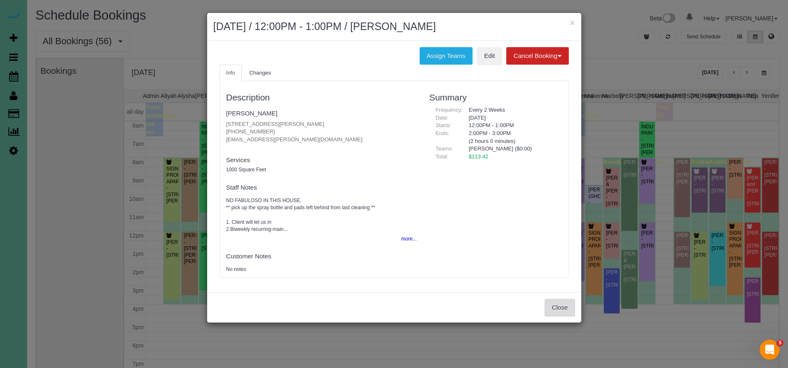
click at [567, 309] on button "Close" at bounding box center [559, 307] width 30 height 17
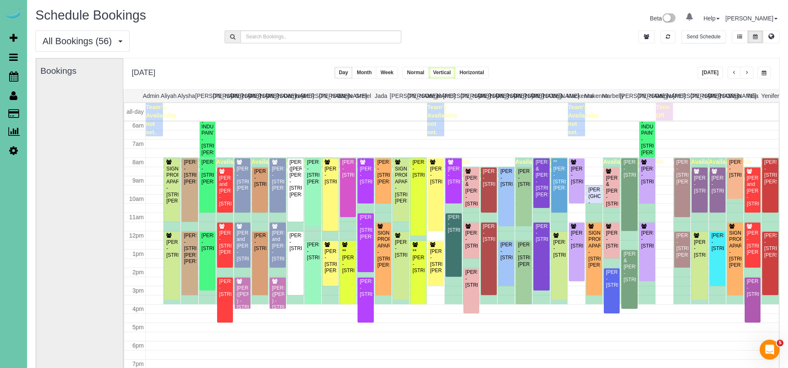
click at [749, 73] on button "button" at bounding box center [746, 73] width 13 height 12
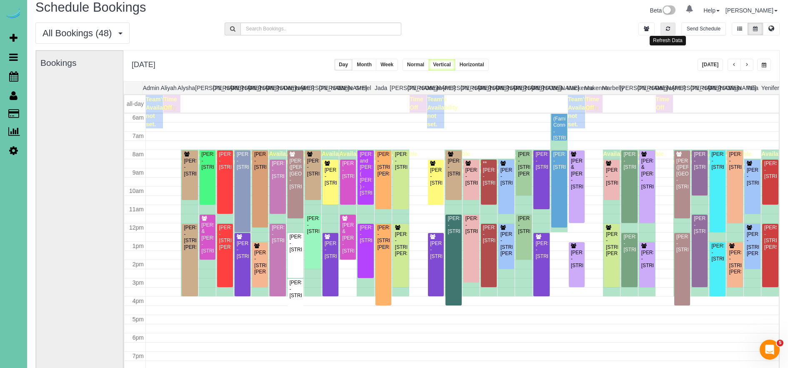
click at [671, 25] on button "button" at bounding box center [667, 28] width 15 height 13
click at [745, 67] on button "button" at bounding box center [746, 65] width 13 height 12
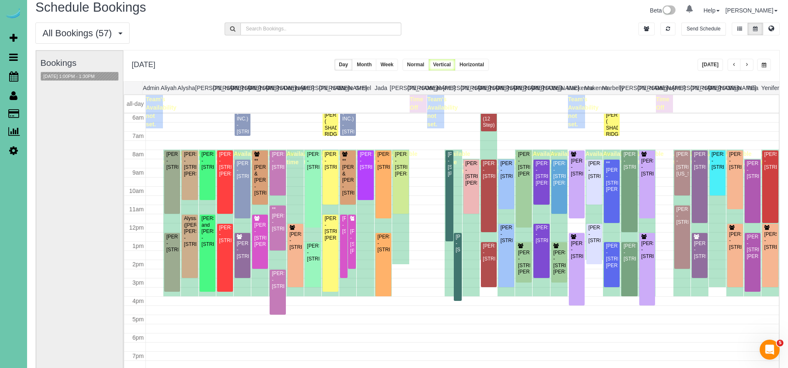
click at [733, 65] on span "button" at bounding box center [734, 64] width 4 height 5
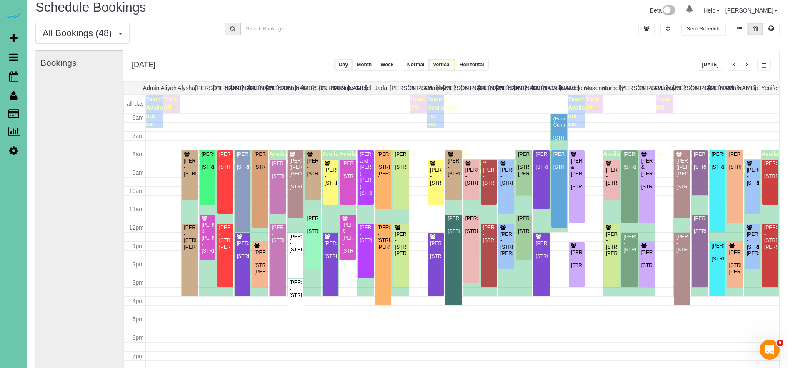
click at [733, 65] on span "button" at bounding box center [734, 64] width 4 height 5
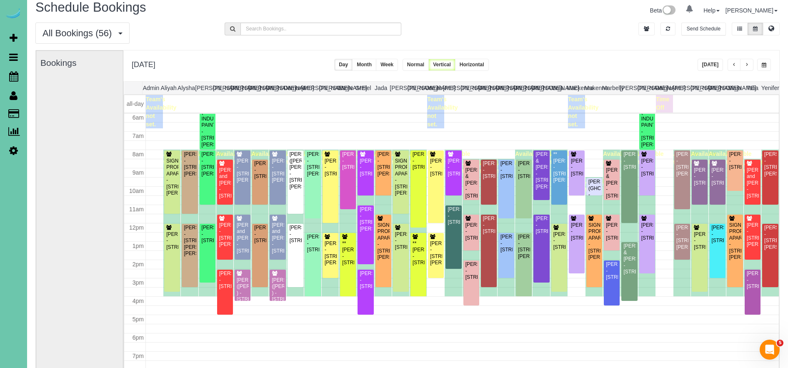
click at [749, 68] on button "button" at bounding box center [746, 65] width 13 height 12
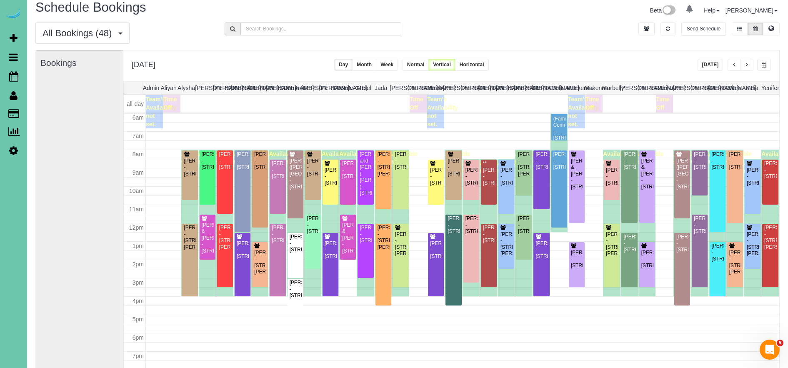
click at [749, 67] on button "button" at bounding box center [746, 65] width 13 height 12
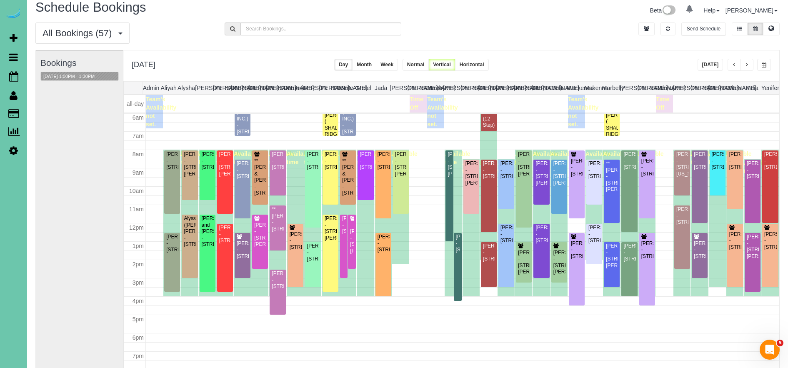
click at [737, 67] on button "button" at bounding box center [733, 65] width 13 height 12
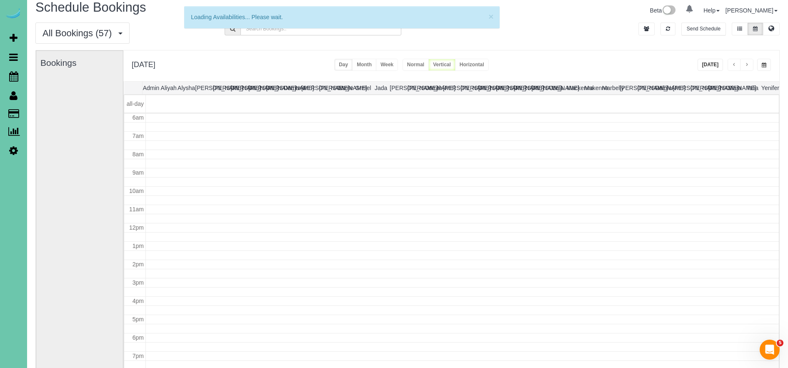
click at [737, 67] on button "button" at bounding box center [733, 65] width 13 height 12
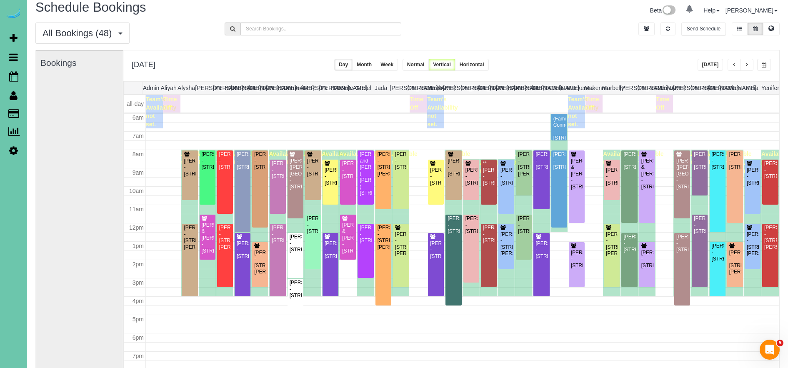
click at [737, 67] on button "button" at bounding box center [733, 65] width 13 height 12
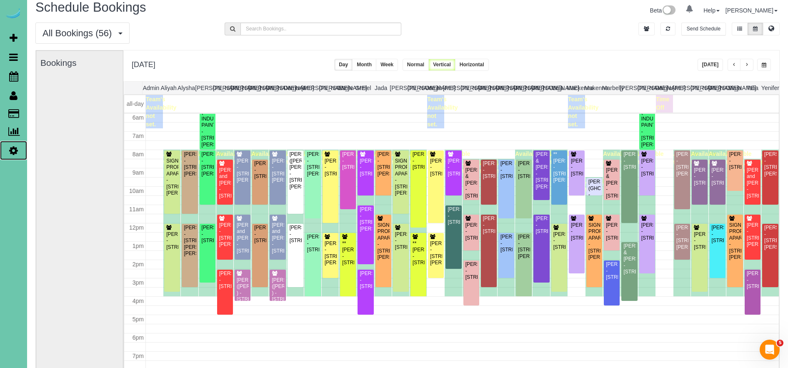
click at [16, 152] on icon at bounding box center [13, 150] width 9 height 10
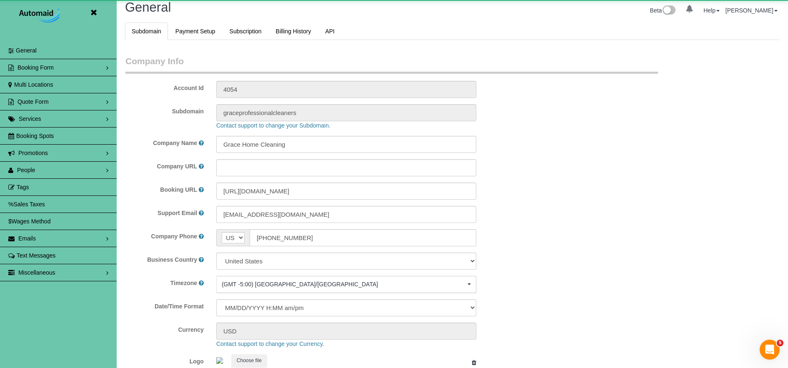
select select "5796"
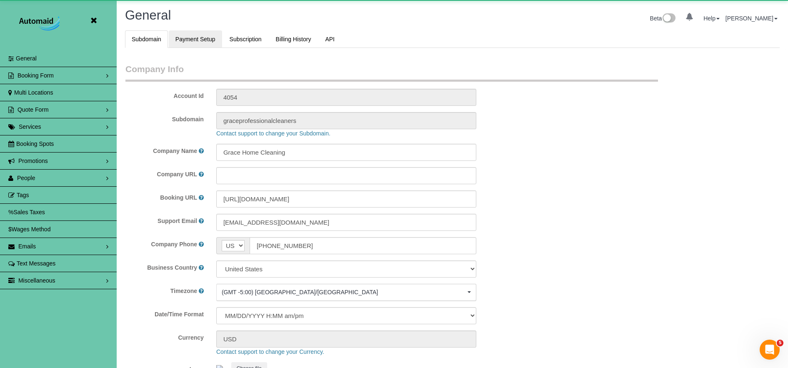
scroll to position [1758, 788]
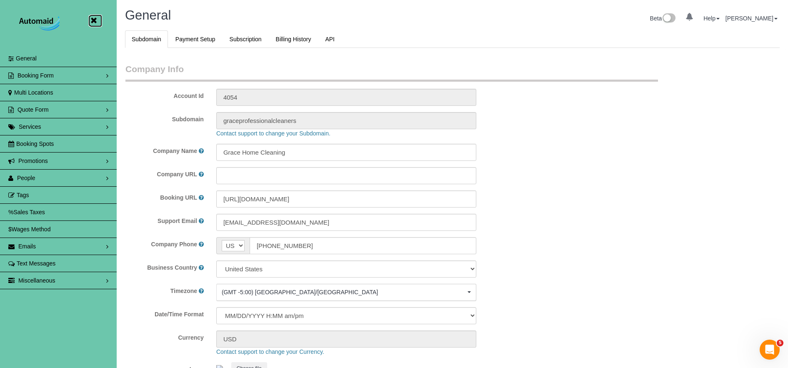
click at [93, 20] on icon at bounding box center [93, 20] width 10 height 10
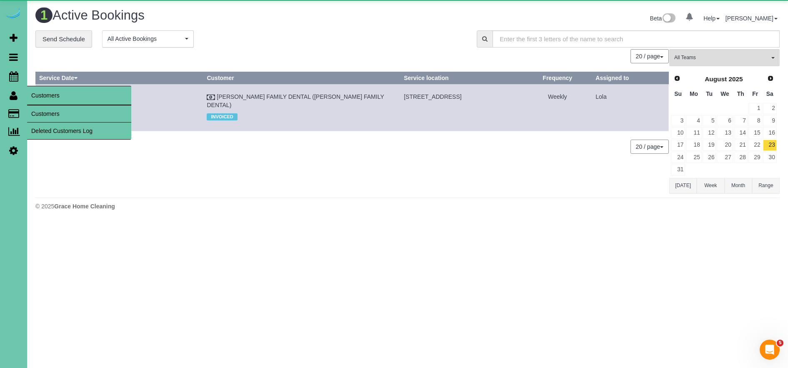
scroll to position [222, 788]
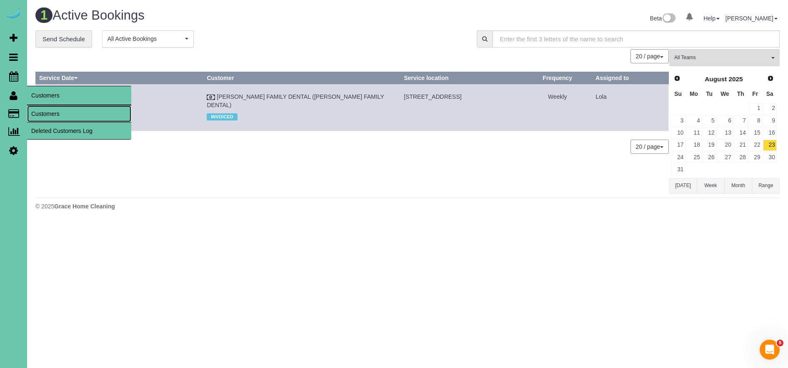
click at [56, 115] on link "Customers" at bounding box center [79, 113] width 104 height 17
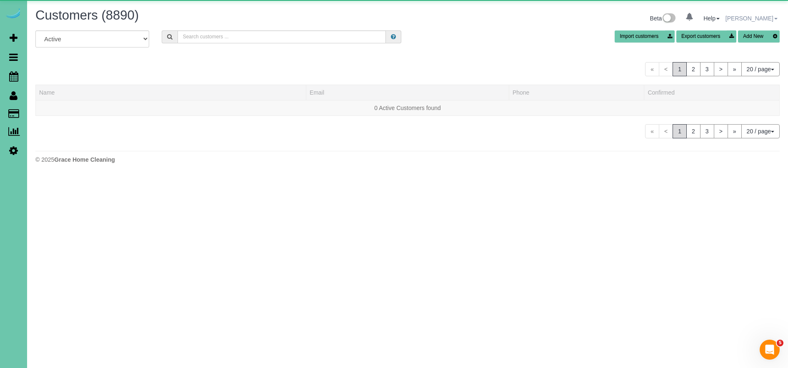
scroll to position [510, 788]
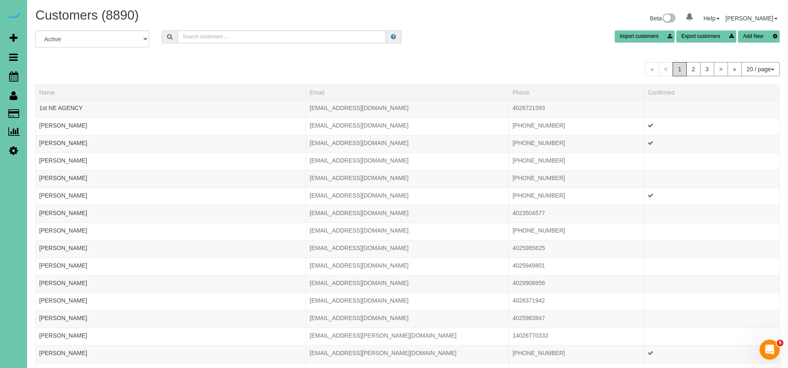
click at [773, 40] on icon at bounding box center [774, 36] width 9 height 12
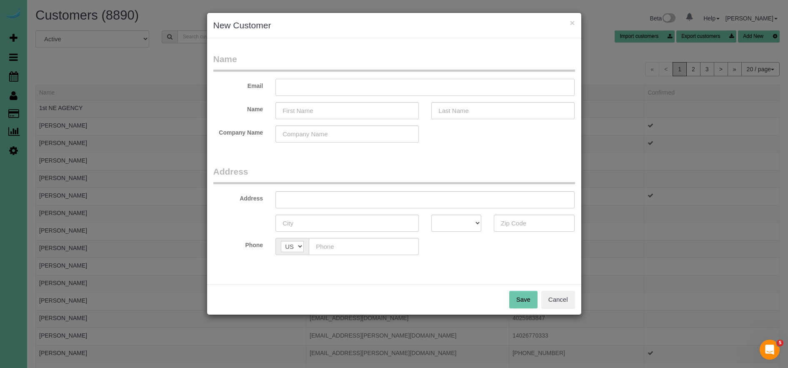
click at [436, 90] on input "text" at bounding box center [424, 87] width 299 height 17
type input "ncdean2@gmail.com"
click at [368, 112] on input "text" at bounding box center [346, 110] width 143 height 17
type input "Nikki"
click at [452, 112] on input "text" at bounding box center [502, 110] width 143 height 17
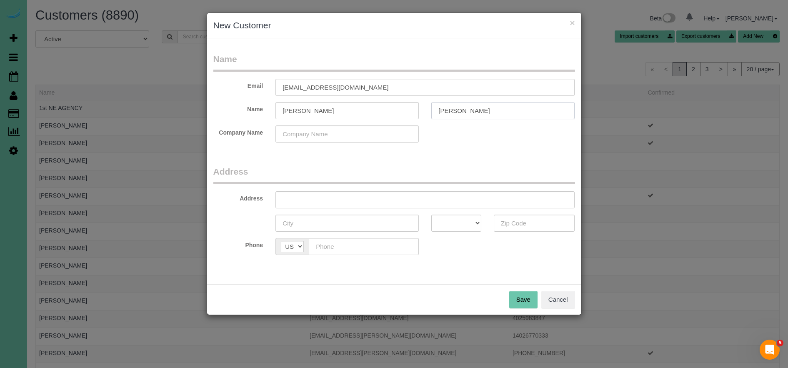
type input "Dean"
click at [359, 197] on input "text" at bounding box center [424, 199] width 299 height 17
type input "15151 Redwood St"
click at [332, 222] on input "text" at bounding box center [346, 222] width 143 height 17
type input "Omaha"
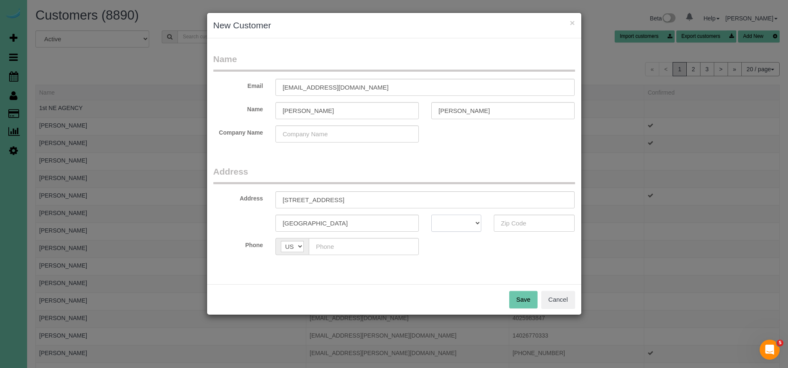
click at [453, 226] on select "AK AL AR AZ CA CO CT DC DE FL GA HI IA ID IL IN KS KY LA MA MD ME MI MN MO MS M…" at bounding box center [456, 222] width 50 height 17
select select "NE"
click at [431, 214] on select "AK AL AR AZ CA CO CT DC DE FL GA HI IA ID IL IN KS KY LA MA MD ME MI MN MO MS M…" at bounding box center [456, 222] width 50 height 17
click at [515, 228] on input "text" at bounding box center [534, 222] width 81 height 17
type input "68138"
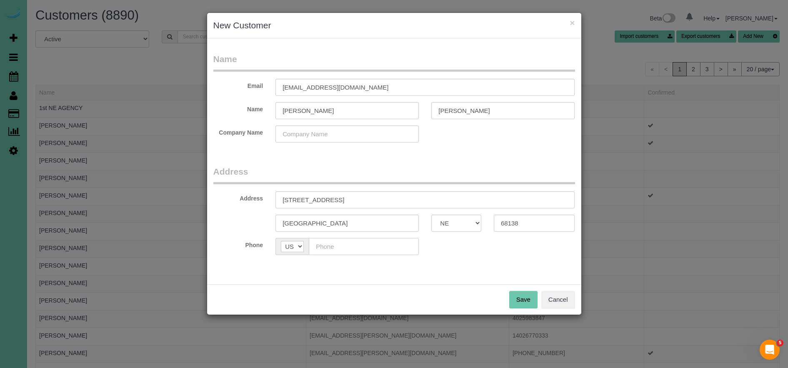
click at [358, 252] on input "text" at bounding box center [364, 246] width 110 height 17
type input "(402) 214-4660"
click at [523, 297] on button "Save" at bounding box center [523, 299] width 28 height 17
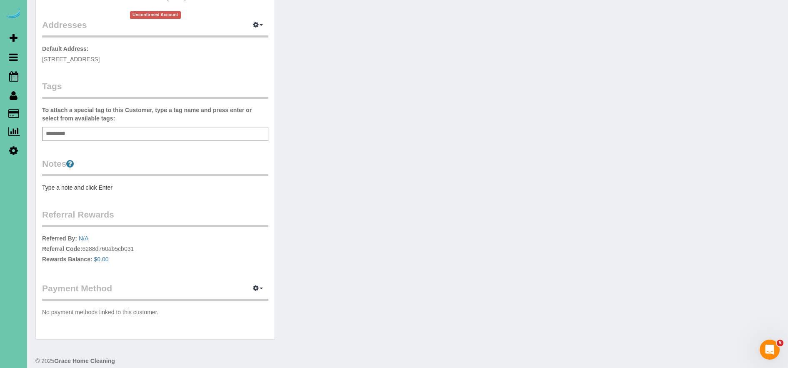
scroll to position [174, 0]
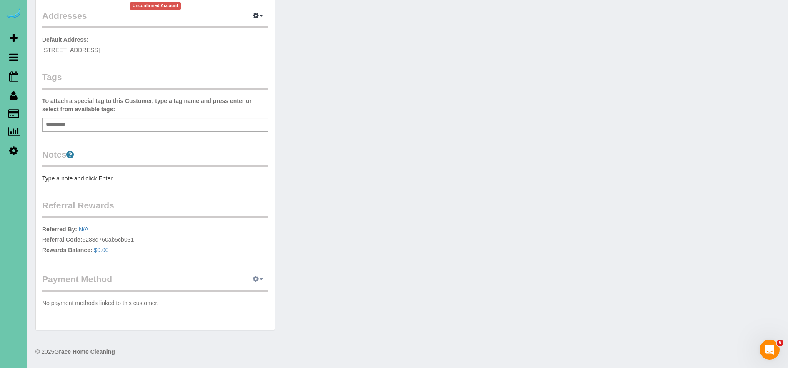
click at [252, 278] on button "button" at bounding box center [257, 279] width 21 height 13
click at [246, 304] on link "Add Credit/Debit Card" at bounding box center [229, 305] width 78 height 11
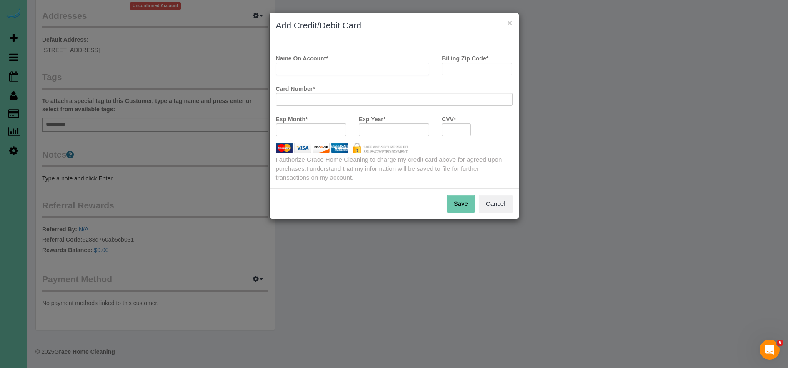
click at [329, 72] on input "Name On Account *" at bounding box center [353, 68] width 154 height 13
click at [292, 71] on input "Nikki Dean" at bounding box center [353, 68] width 154 height 13
type input "Nikki Dean"
click at [452, 70] on input "Billing Zip Code *" at bounding box center [476, 68] width 70 height 13
type input "68138"
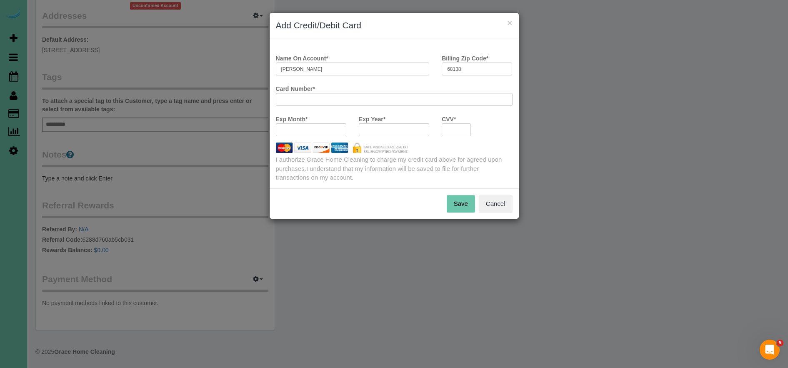
click at [296, 123] on div at bounding box center [311, 129] width 70 height 13
click at [455, 206] on button "Save" at bounding box center [460, 203] width 28 height 17
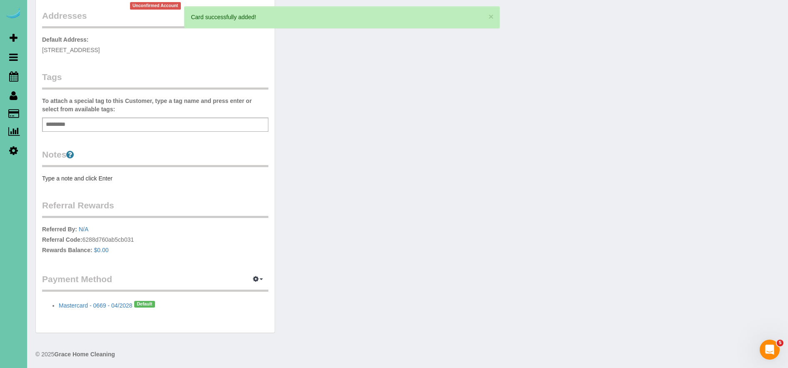
scroll to position [0, 0]
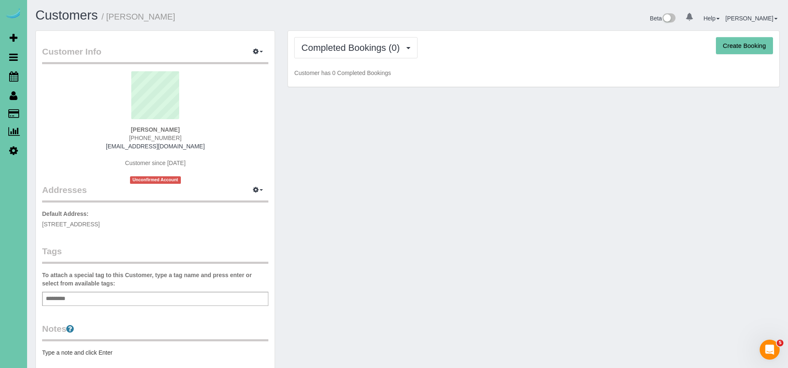
drag, startPoint x: 147, startPoint y: 222, endPoint x: 34, endPoint y: 225, distance: 113.3
click at [33, 225] on div "Customer Info Edit Contact Info Send Message Email Preferences Special Sales Ta…" at bounding box center [155, 272] width 252 height 485
copy span "15151 Redwood St, Omaha, NE 68138"
click at [728, 48] on button "Create Booking" at bounding box center [744, 45] width 57 height 17
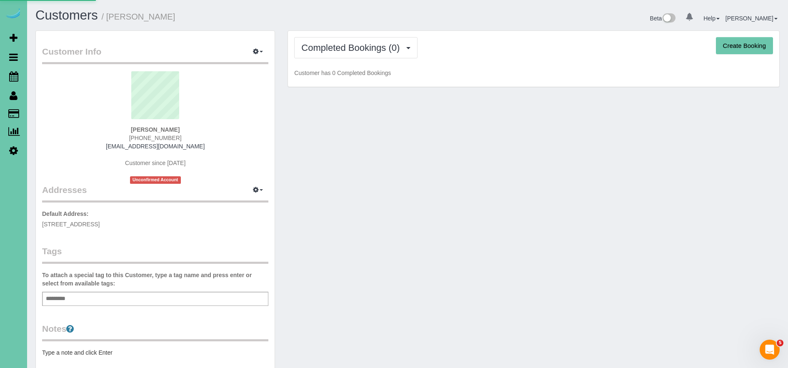
select select "NE"
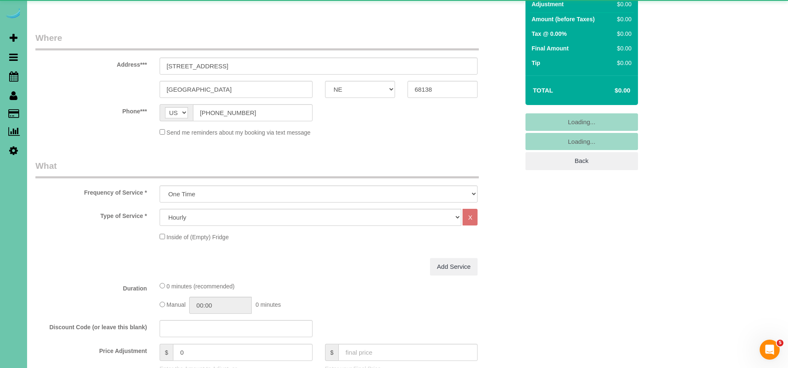
scroll to position [105, 0]
select select "object:13984"
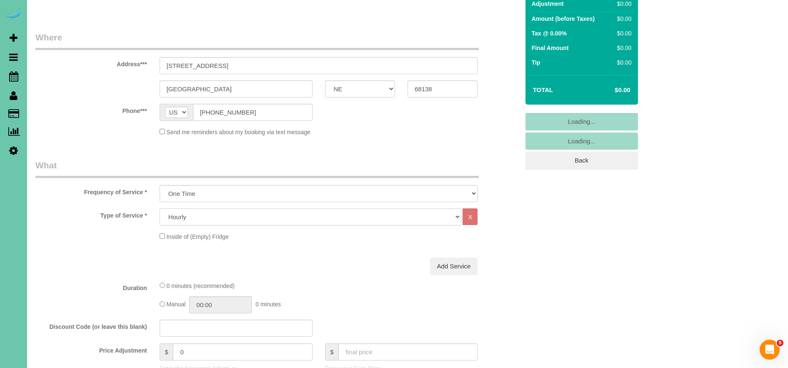
click at [206, 219] on select "Hourly 2.5 Hour Custom Clean 3.5 Hour Custom Clean commercial 1000 Square Feet …" at bounding box center [311, 216] width 302 height 17
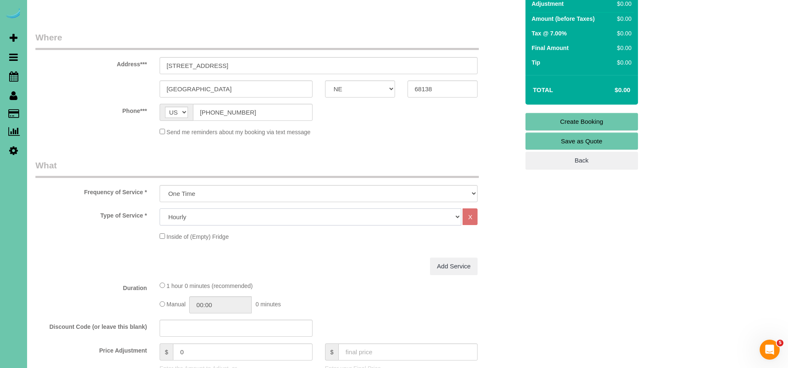
select select "159"
click at [160, 208] on select "Hourly 2.5 Hour Custom Clean 3.5 Hour Custom Clean commercial 1000 Square Feet …" at bounding box center [311, 216] width 302 height 17
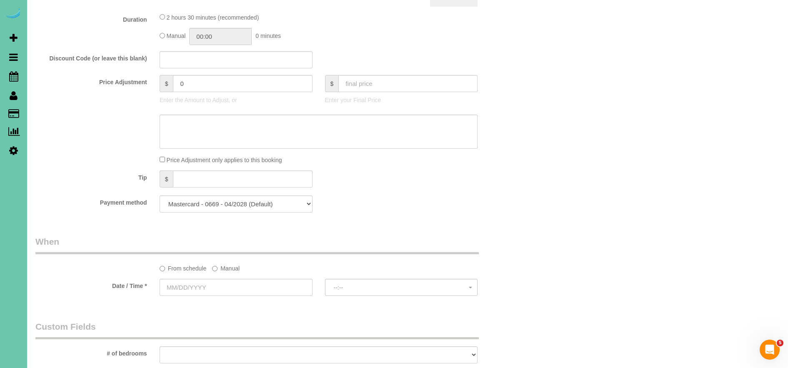
scroll to position [374, 0]
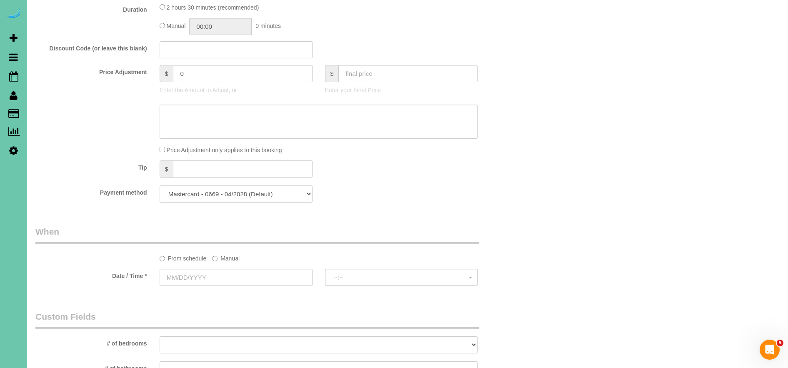
click at [232, 259] on label "Manual" at bounding box center [225, 256] width 27 height 11
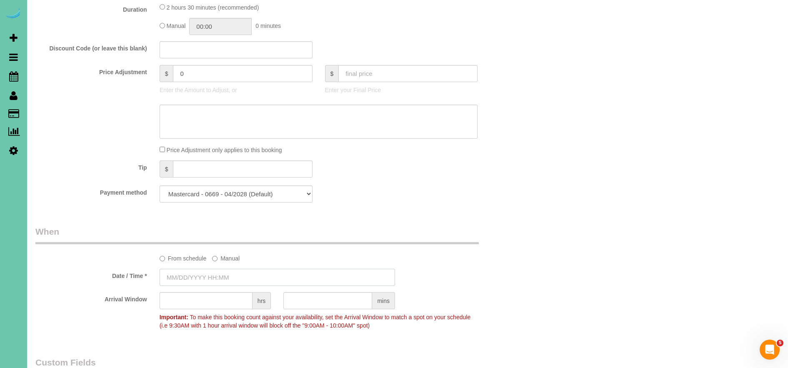
click at [196, 274] on input "text" at bounding box center [277, 277] width 235 height 17
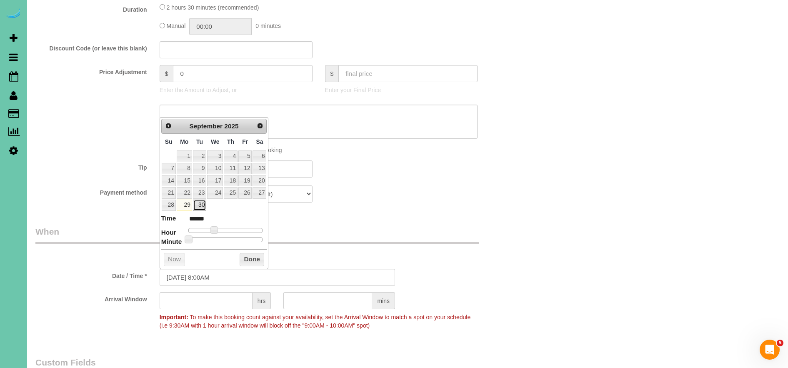
click at [199, 203] on link "30" at bounding box center [199, 204] width 13 height 11
type input "09/30/2025 9:00AM"
type input "******"
type input "09/30/2025 10:00AM"
type input "*******"
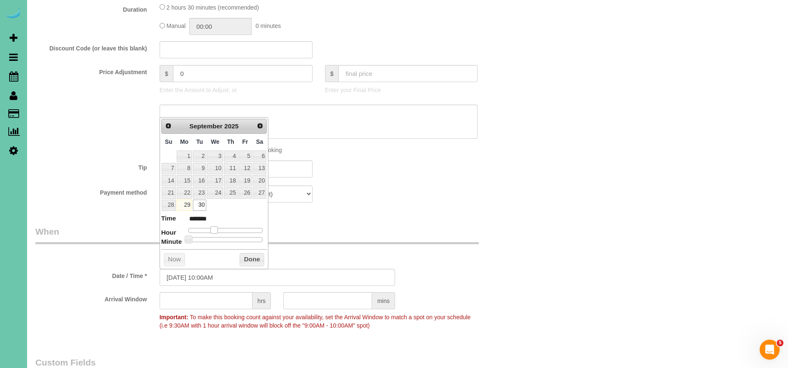
type input "09/30/2025 11:00AM"
type input "*******"
type input "09/30/2025 12:00PM"
type input "*******"
type input "09/30/2025 1:00PM"
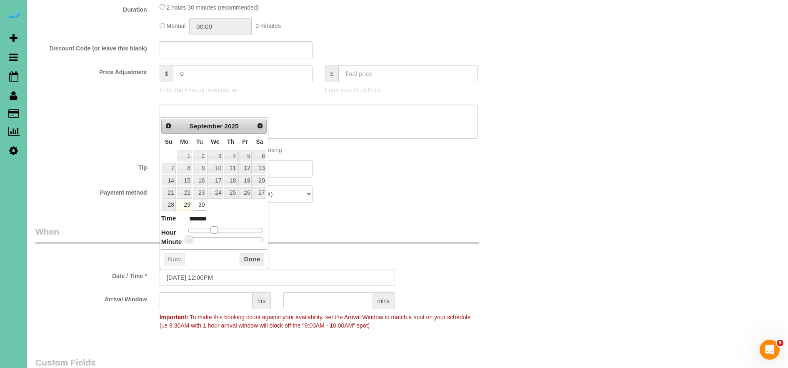
type input "******"
type input "09/30/2025 2:00PM"
type input "******"
type input "09/30/2025 3:00PM"
type input "******"
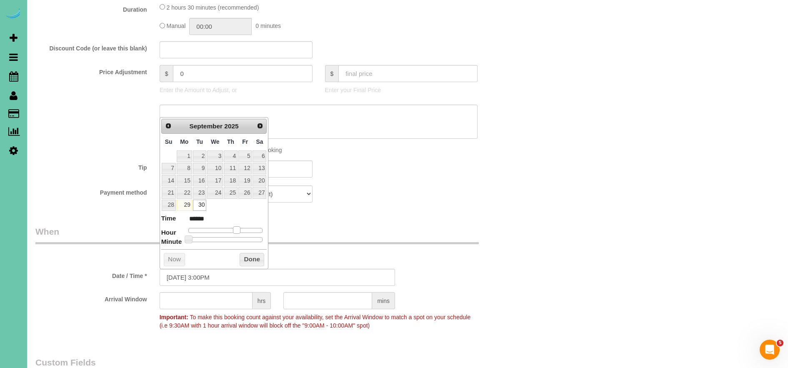
type input "09/30/2025 2:00PM"
type input "******"
drag, startPoint x: 215, startPoint y: 232, endPoint x: 236, endPoint y: 232, distance: 20.8
click at [235, 232] on span at bounding box center [232, 229] width 7 height 7
type input "09/30/2025 2:05PM"
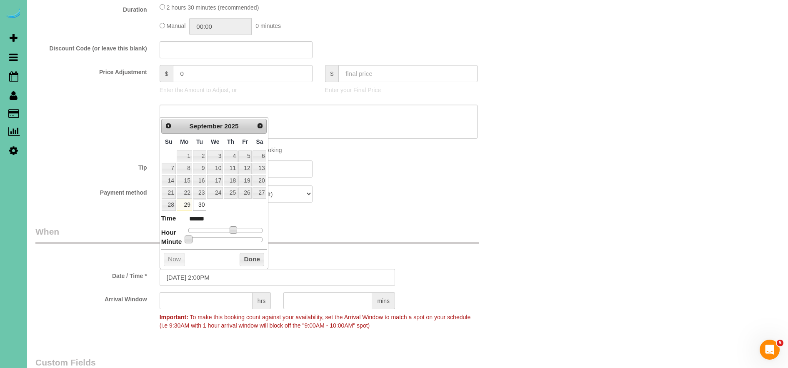
type input "******"
type input "09/30/2025 2:15PM"
type input "******"
type input "09/30/2025 2:20PM"
type input "******"
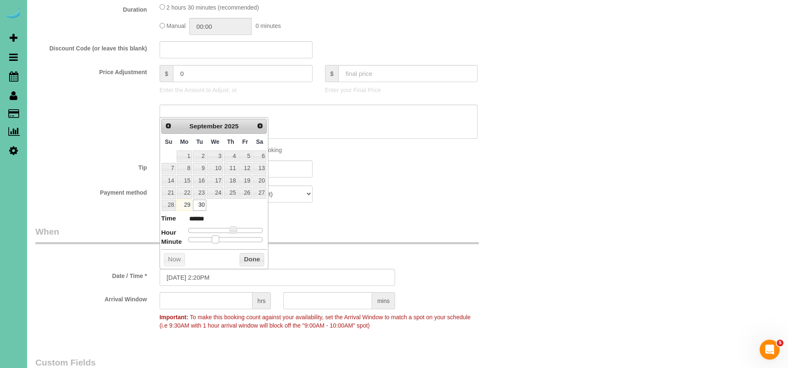
type input "09/30/2025 2:25PM"
type input "******"
type input "09/30/2025 2:30PM"
type input "******"
drag, startPoint x: 187, startPoint y: 241, endPoint x: 244, endPoint y: 259, distance: 60.6
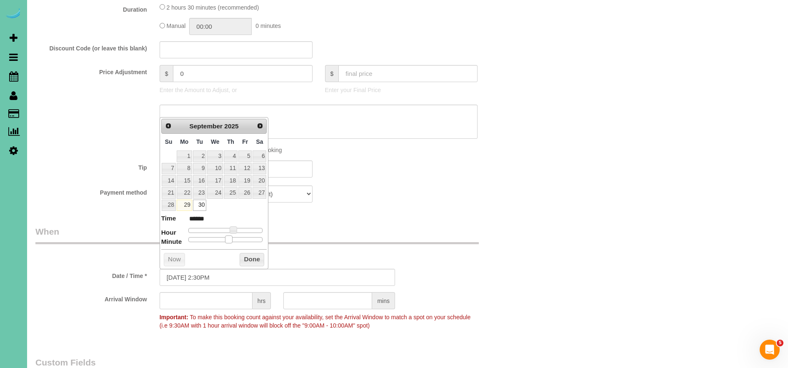
click at [228, 242] on span at bounding box center [228, 238] width 7 height 7
click at [252, 261] on button "Done" at bounding box center [251, 259] width 25 height 13
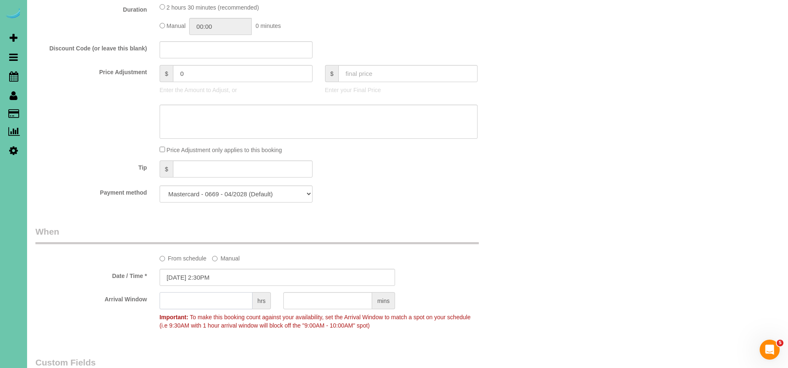
click at [227, 302] on input "text" at bounding box center [206, 300] width 93 height 17
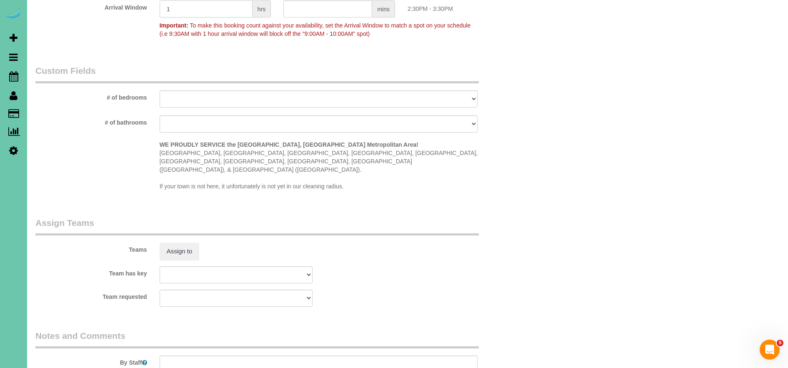
scroll to position [781, 0]
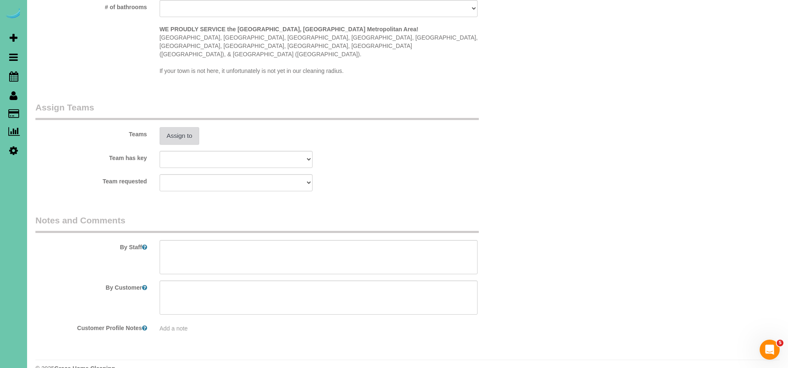
type input "1"
click at [173, 127] on button "Assign to" at bounding box center [180, 135] width 40 height 17
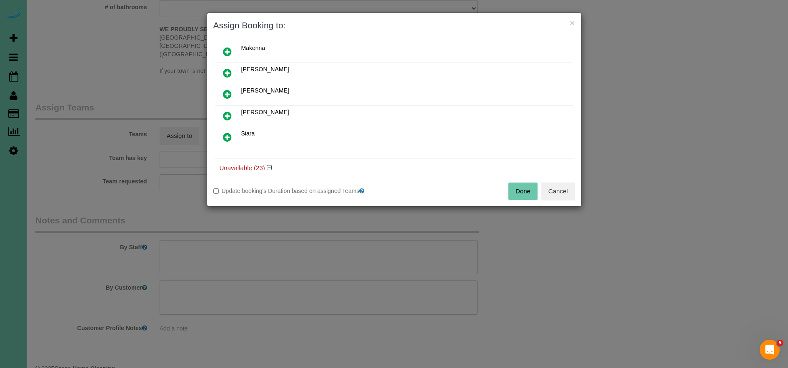
click at [226, 90] on icon at bounding box center [227, 94] width 9 height 10
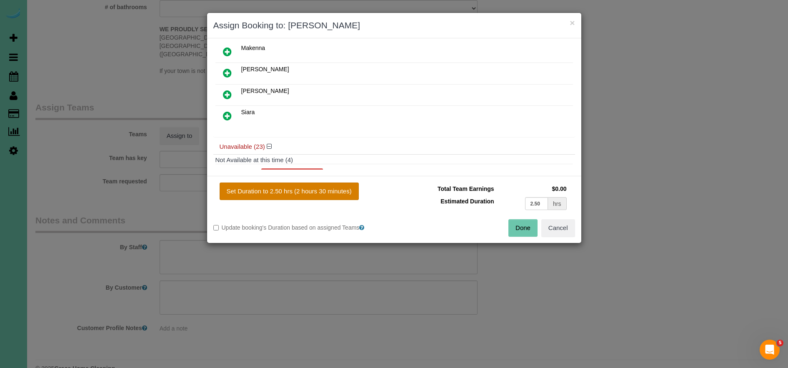
click at [313, 191] on button "Set Duration to 2.50 hrs (2 hours 30 minutes)" at bounding box center [288, 190] width 139 height 17
type input "2.50"
click at [510, 226] on button "Done" at bounding box center [522, 227] width 29 height 17
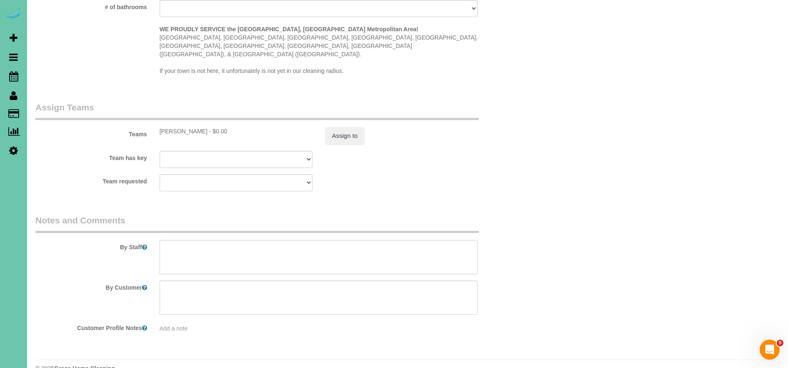
click at [404, 240] on textarea at bounding box center [319, 257] width 318 height 34
click at [186, 254] on textarea at bounding box center [319, 257] width 318 height 34
click at [269, 250] on textarea at bounding box center [319, 257] width 318 height 34
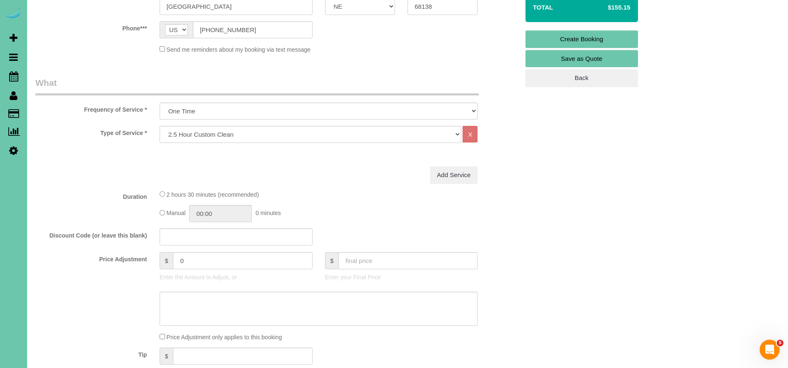
scroll to position [197, 0]
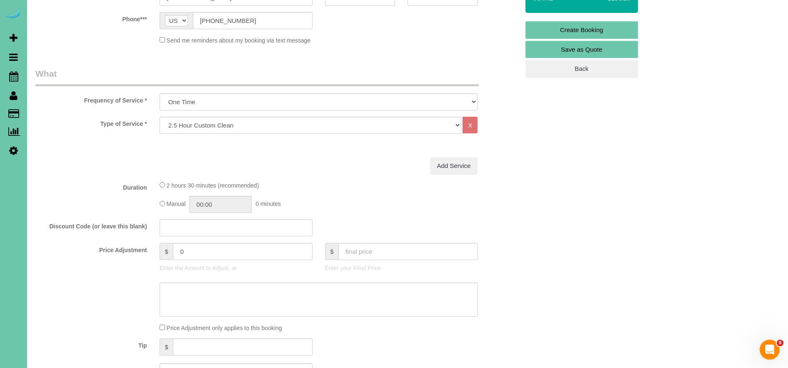
type textarea "1. credit 2. client home 3. One time clean - 2.5 custom clean - new client 4. c…"
drag, startPoint x: 194, startPoint y: 250, endPoint x: 154, endPoint y: 243, distance: 41.4
click at [154, 243] on div "$ 0 Enter the Amount to Adjust, or" at bounding box center [235, 259] width 165 height 33
click at [375, 199] on div "Manual 00:00 0 minutes" at bounding box center [319, 204] width 318 height 17
type input "-14.5"
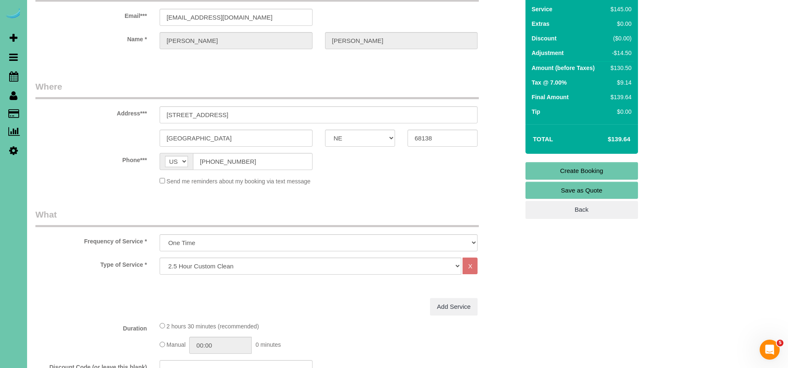
scroll to position [0, 0]
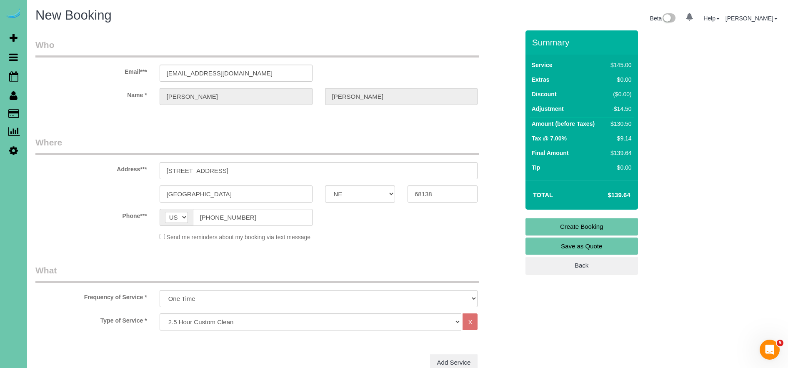
click at [583, 223] on link "Create Booking" at bounding box center [581, 226] width 112 height 17
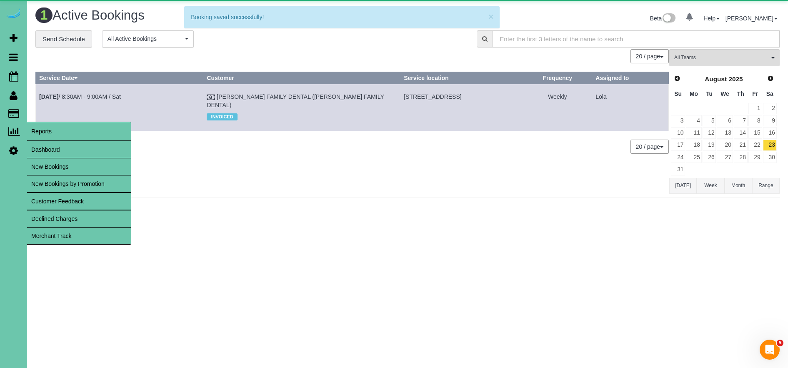
scroll to position [222, 788]
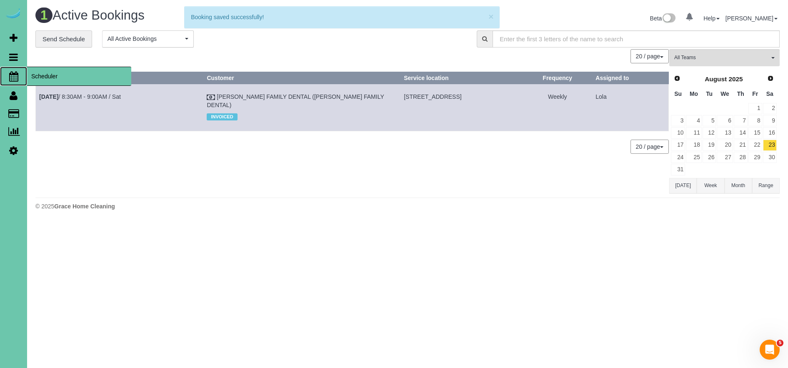
click at [60, 75] on span "Scheduler" at bounding box center [79, 76] width 104 height 19
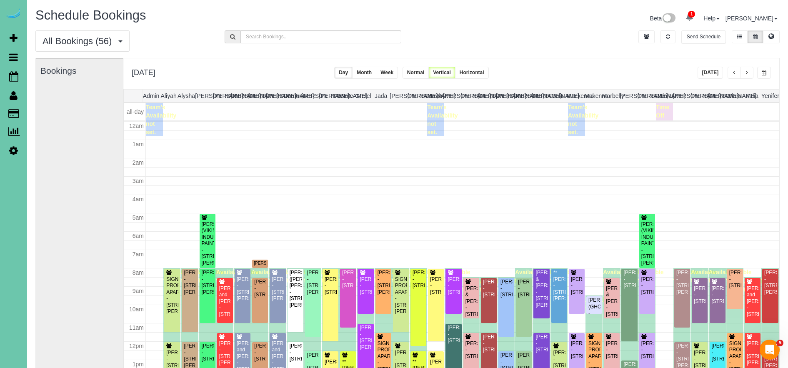
scroll to position [110, 0]
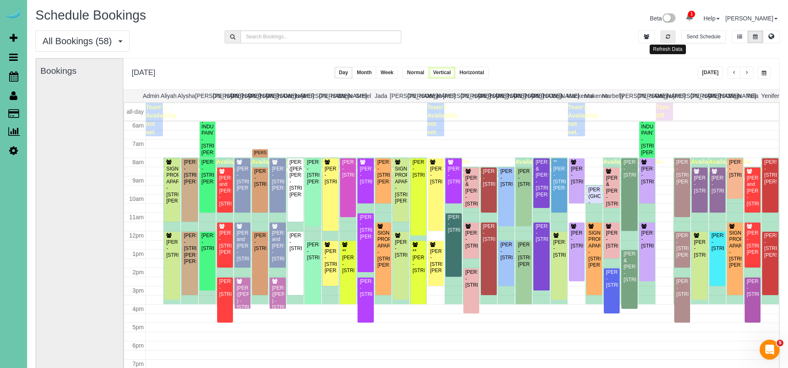
drag, startPoint x: 668, startPoint y: 36, endPoint x: 673, endPoint y: 44, distance: 8.6
click at [669, 36] on icon "button" at bounding box center [668, 36] width 4 height 5
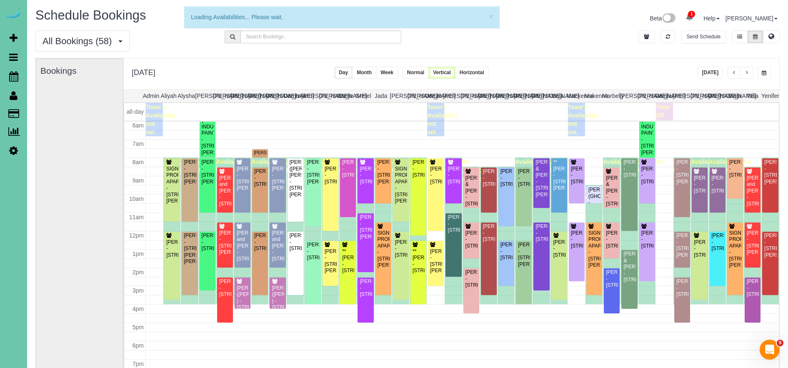
click at [714, 71] on button "Today" at bounding box center [710, 73] width 26 height 12
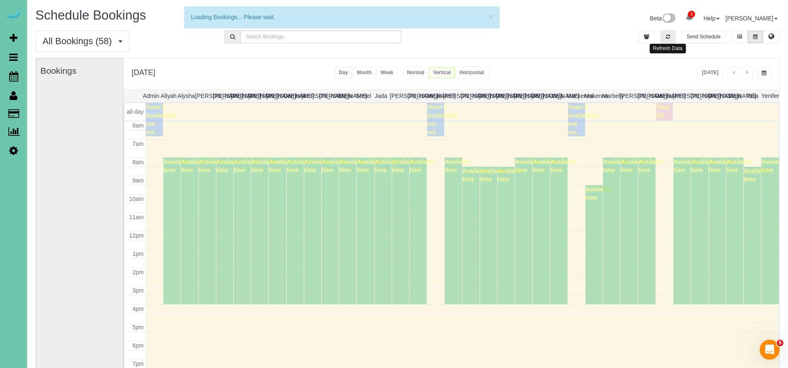
click at [672, 40] on button "button" at bounding box center [667, 36] width 15 height 13
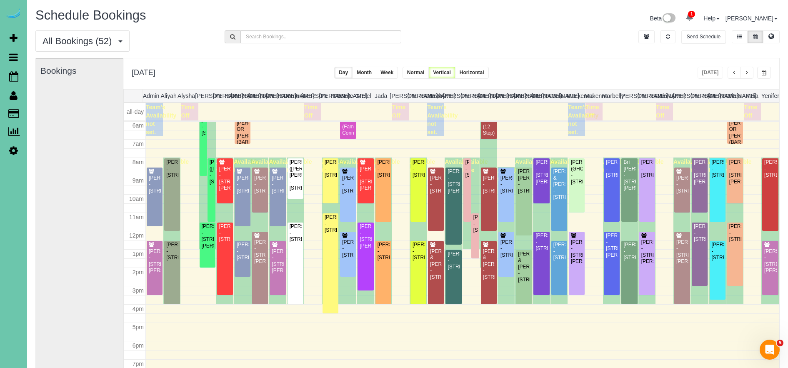
click at [748, 75] on button "button" at bounding box center [746, 73] width 13 height 12
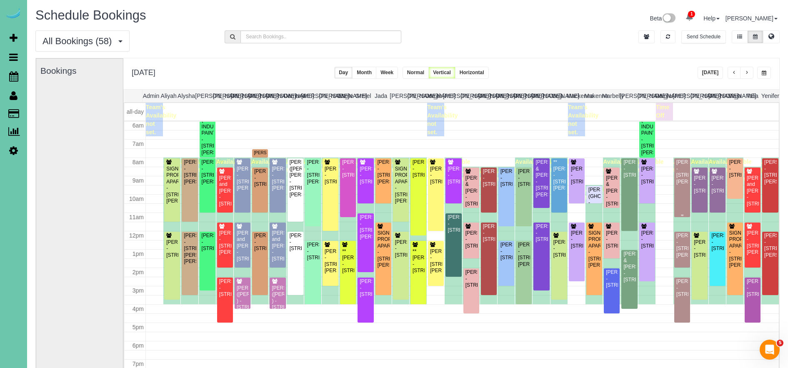
scroll to position [114, 0]
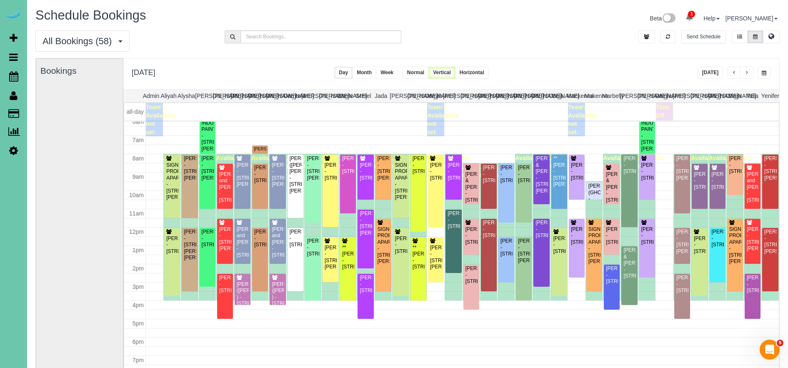
click at [748, 73] on span "button" at bounding box center [746, 72] width 4 height 5
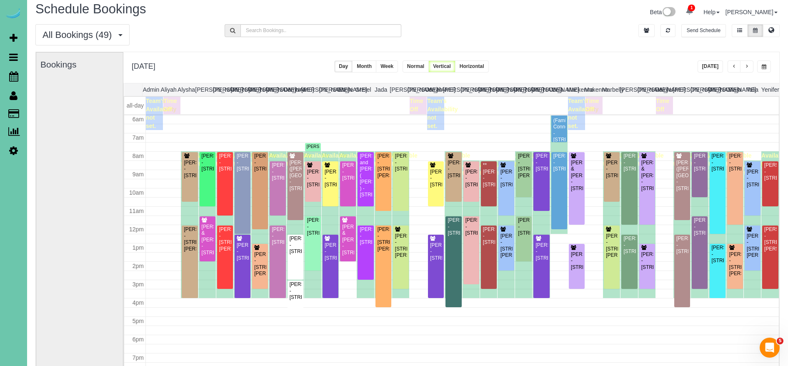
scroll to position [110, 0]
click at [671, 29] on button "button" at bounding box center [667, 30] width 15 height 13
click at [576, 192] on div "Laura & Matt Bosch - 331 North 93rd Street, Omaha, NE 68114" at bounding box center [576, 176] width 12 height 32
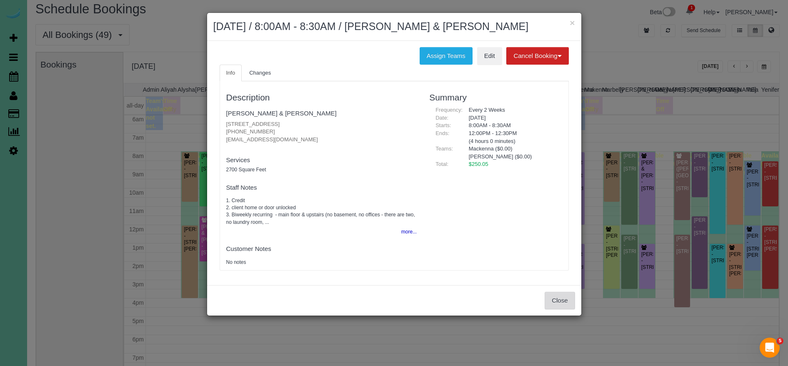
drag, startPoint x: 561, startPoint y: 302, endPoint x: 569, endPoint y: 294, distance: 10.9
click at [561, 302] on button "Close" at bounding box center [559, 300] width 30 height 17
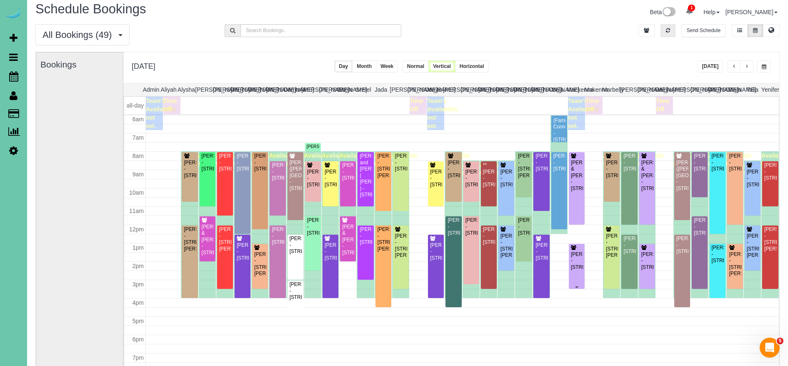
click at [578, 269] on div "Janelle Beadle - 5858 Pine Street, Omaha, NE 68106" at bounding box center [576, 260] width 12 height 19
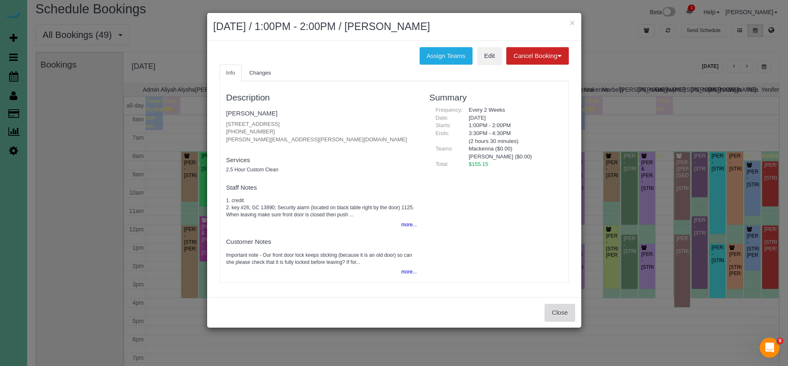
click at [570, 311] on button "Close" at bounding box center [559, 312] width 30 height 17
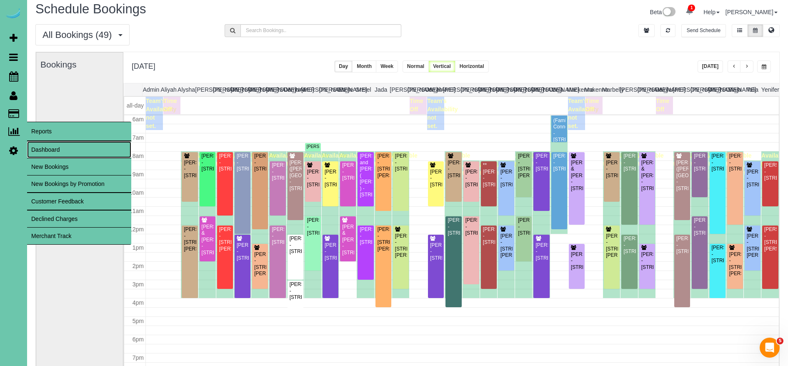
click at [50, 152] on link "Dashboard" at bounding box center [79, 149] width 104 height 17
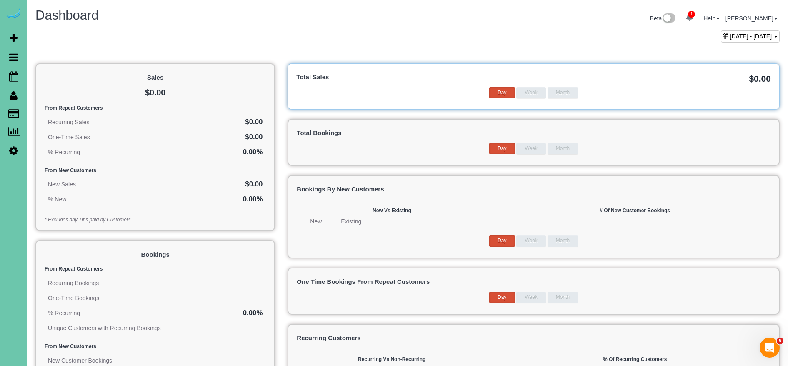
click at [730, 37] on span "August 29, 2025 - September 29, 2025" at bounding box center [751, 36] width 42 height 7
type input "**********"
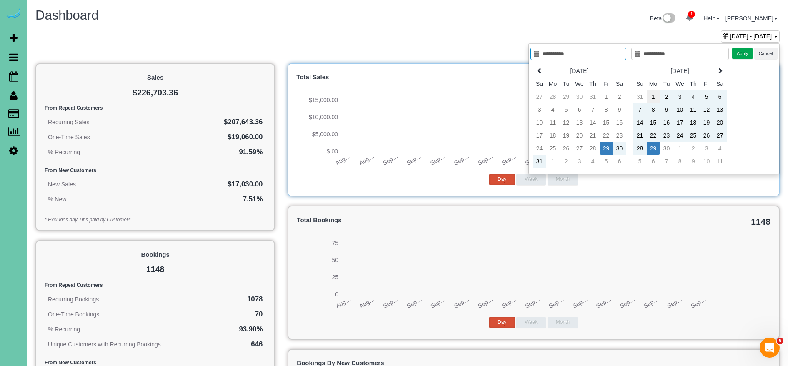
type input "**********"
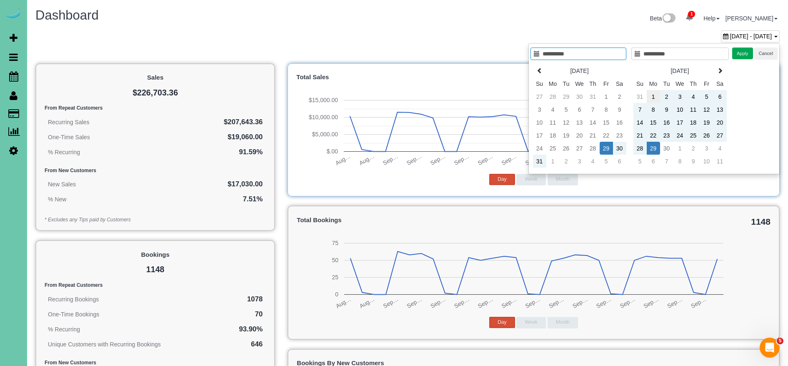
click at [648, 95] on td "1" at bounding box center [652, 96] width 13 height 13
type input "**********"
click at [670, 149] on td "30" at bounding box center [666, 148] width 13 height 13
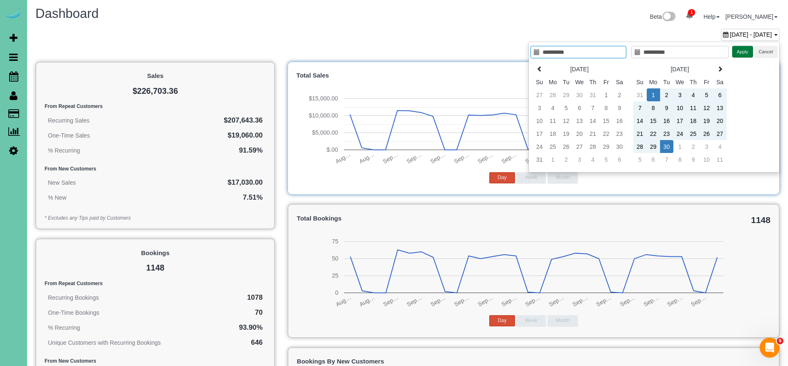
click at [737, 52] on button "Apply" at bounding box center [742, 52] width 21 height 12
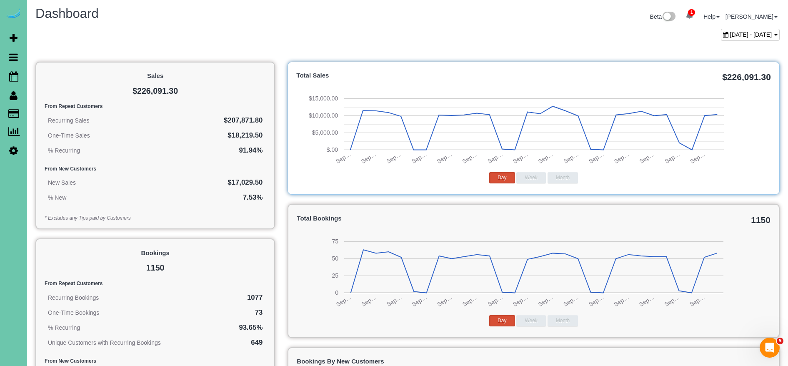
click at [730, 32] on span "September 01, 2025 - September 30, 2025" at bounding box center [751, 34] width 42 height 7
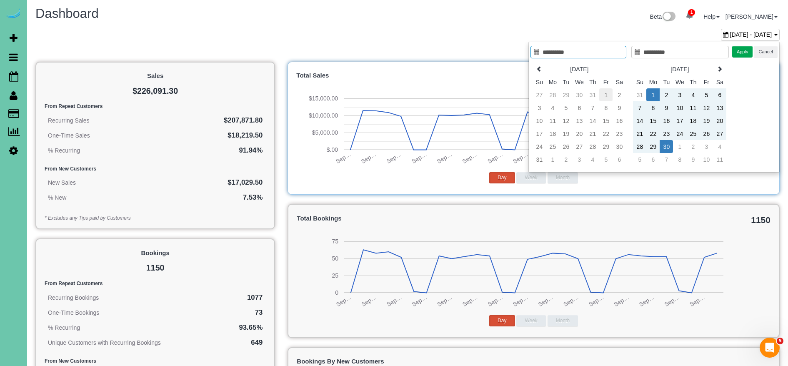
type input "**********"
click at [606, 96] on td "1" at bounding box center [605, 94] width 13 height 13
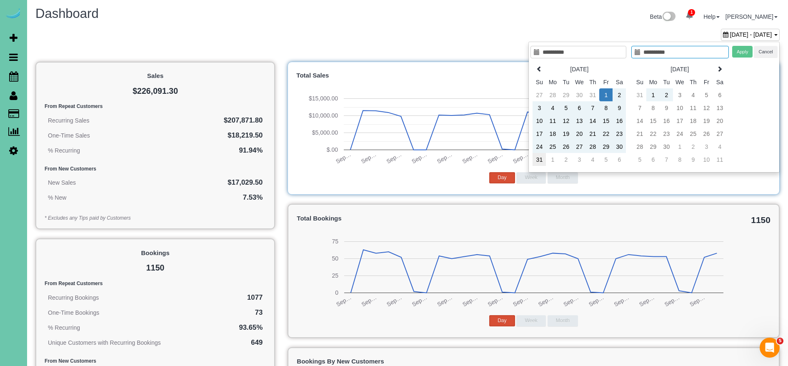
type input "**********"
click at [537, 161] on td "31" at bounding box center [538, 159] width 13 height 13
click at [746, 52] on button "Apply" at bounding box center [742, 52] width 21 height 12
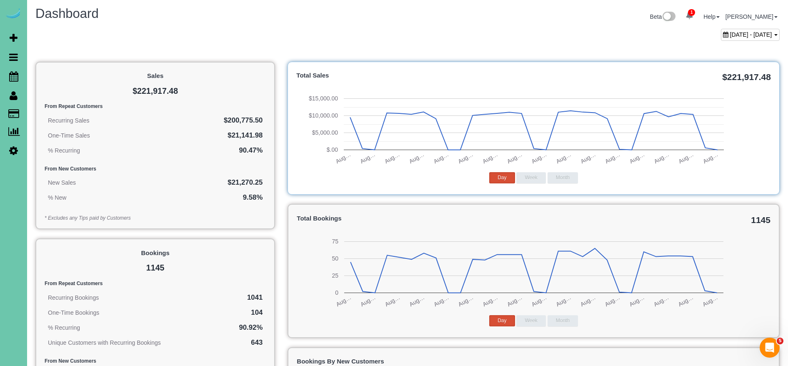
click at [730, 33] on span "August 01, 2025 - August 31, 2025" at bounding box center [751, 34] width 42 height 7
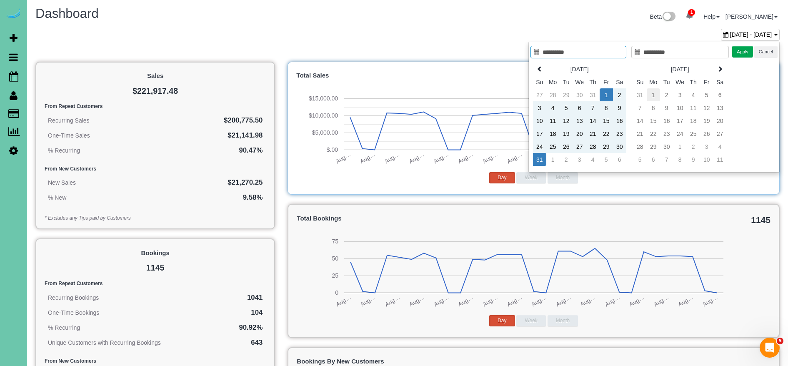
type input "**********"
click at [647, 92] on td "1" at bounding box center [652, 94] width 13 height 13
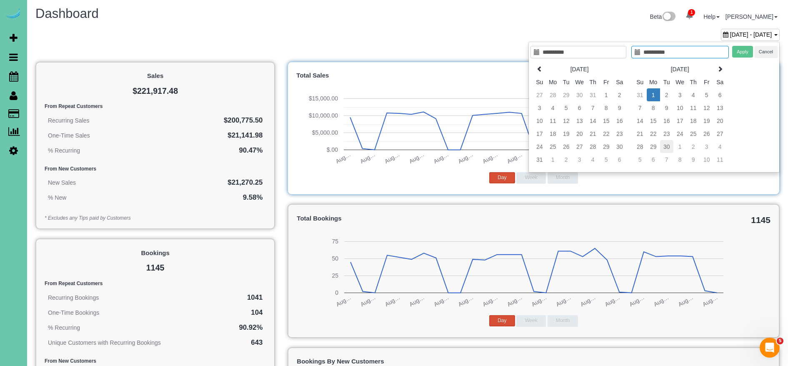
type input "**********"
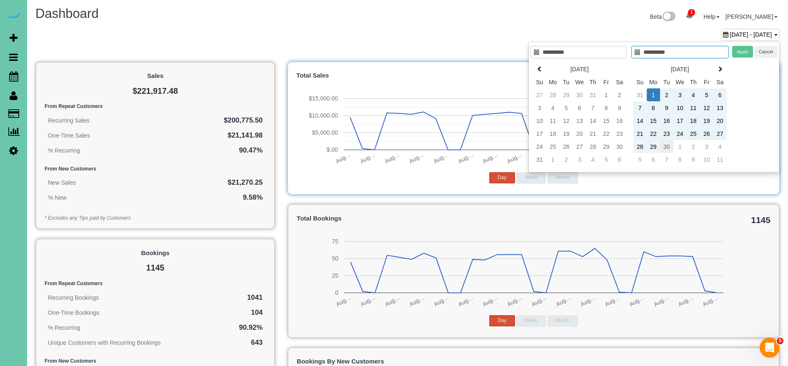
click at [665, 145] on td "30" at bounding box center [666, 146] width 13 height 13
click at [748, 52] on button "Apply" at bounding box center [742, 52] width 21 height 12
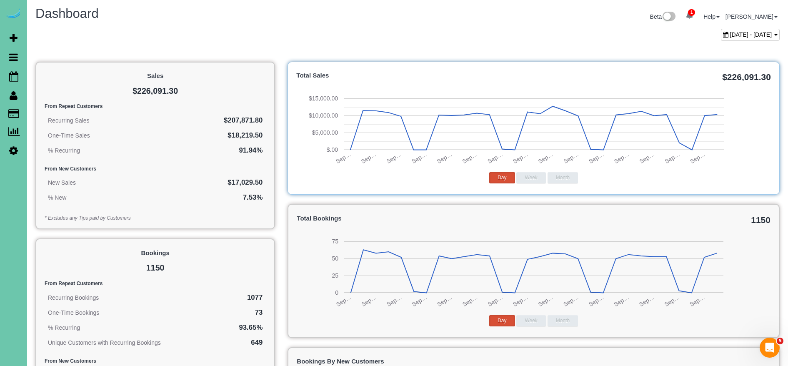
click at [730, 35] on span "September 01, 2025 - September 30, 2025" at bounding box center [751, 34] width 42 height 7
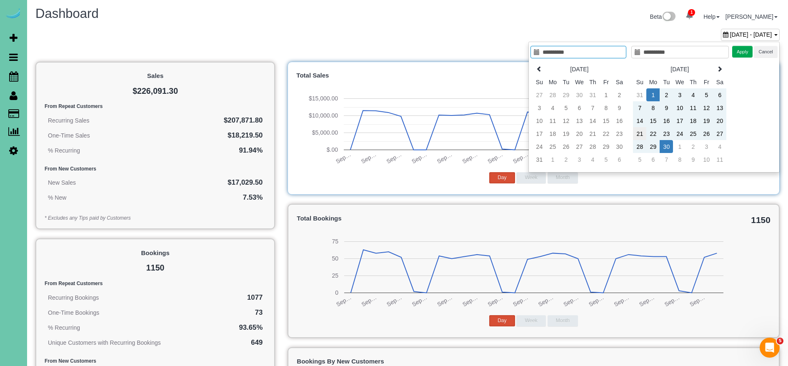
type input "**********"
click at [638, 134] on td "21" at bounding box center [639, 133] width 13 height 13
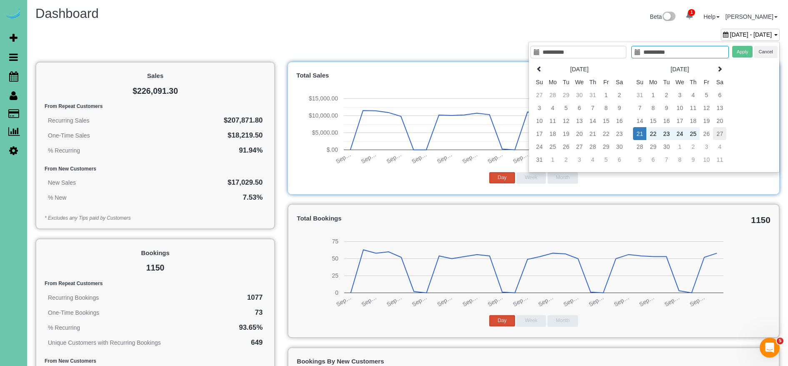
type input "**********"
click at [721, 134] on td "27" at bounding box center [719, 133] width 13 height 13
click at [745, 49] on button "Apply" at bounding box center [742, 52] width 21 height 12
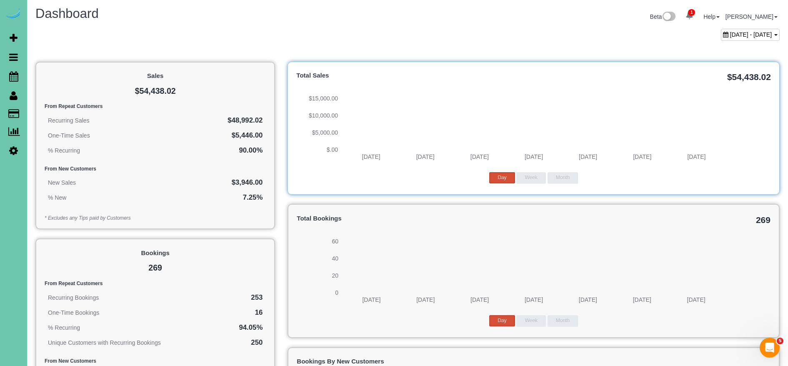
click at [730, 34] on span "September 21, 2025 - September 27, 2025" at bounding box center [751, 34] width 42 height 7
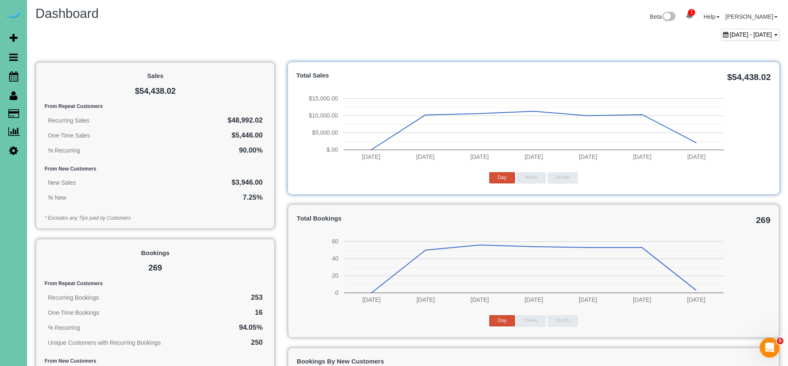
scroll to position [0, 0]
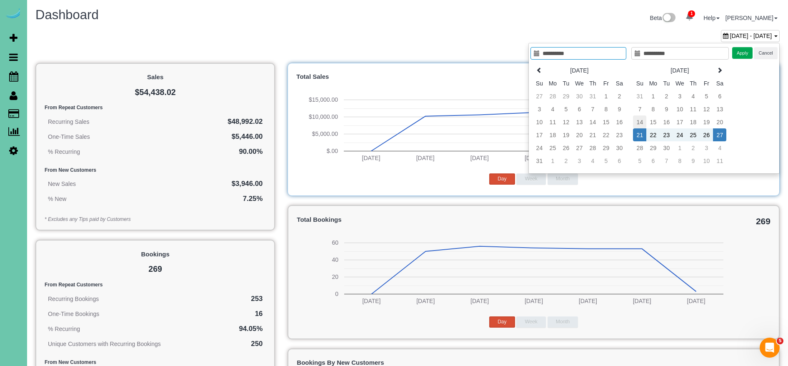
type input "**********"
click at [641, 123] on td "14" at bounding box center [639, 121] width 13 height 13
type input "**********"
click at [724, 124] on td "20" at bounding box center [719, 121] width 13 height 13
click at [750, 54] on button "Apply" at bounding box center [742, 53] width 21 height 12
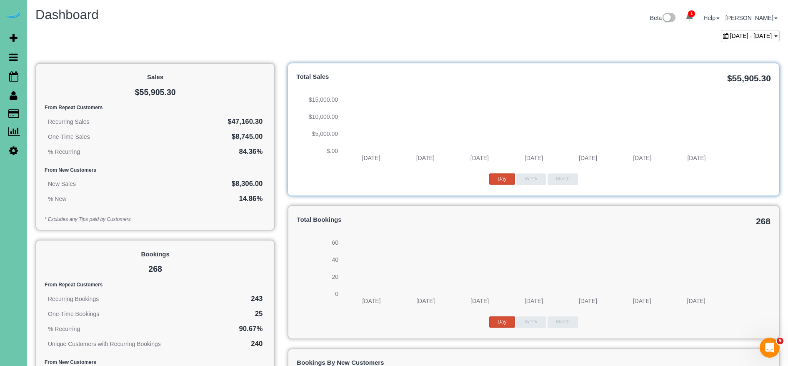
click at [730, 35] on span "September 14, 2025 - September 20, 2025" at bounding box center [751, 35] width 42 height 7
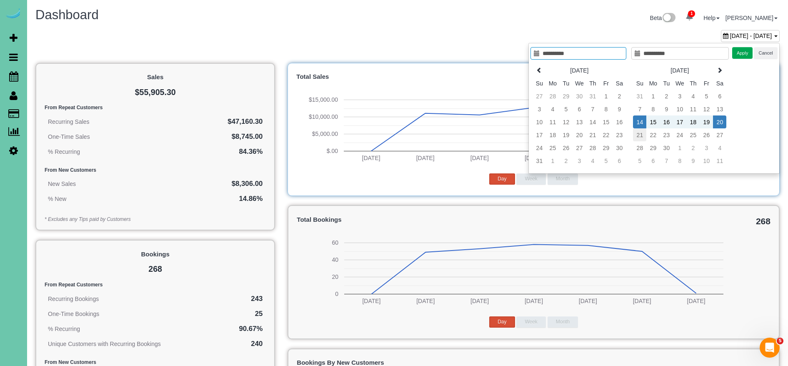
type input "**********"
click at [634, 132] on td "21" at bounding box center [639, 135] width 13 height 13
type input "**********"
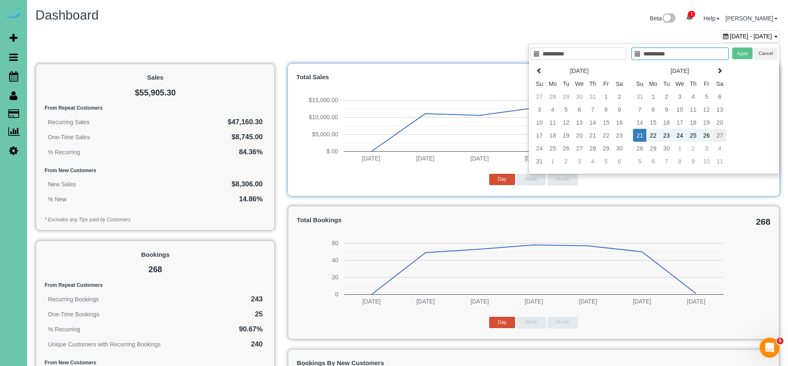
click at [722, 135] on td "27" at bounding box center [719, 135] width 13 height 13
type input "**********"
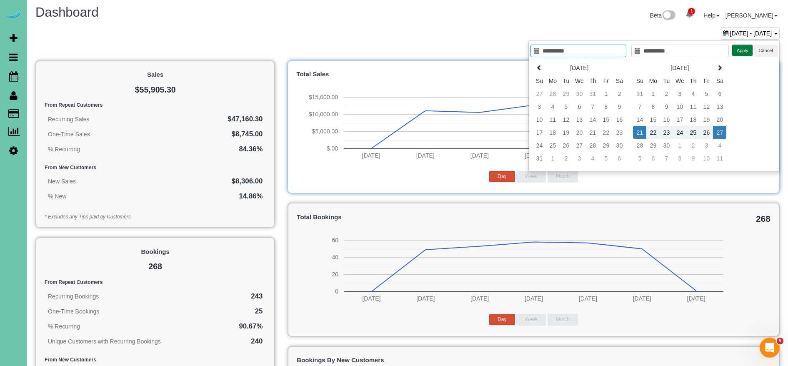
click at [743, 50] on button "Apply" at bounding box center [742, 51] width 21 height 12
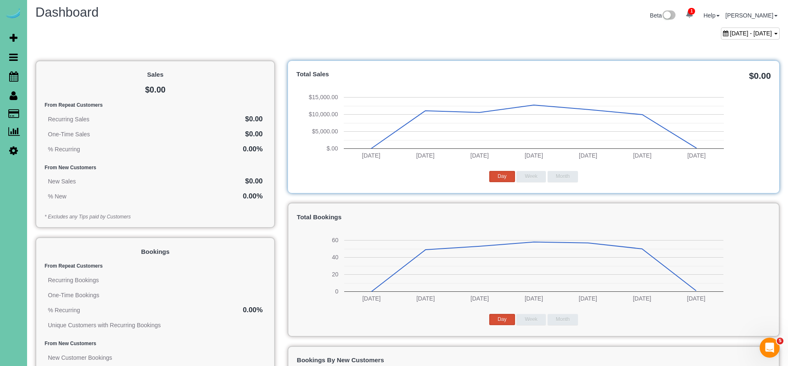
scroll to position [3, 0]
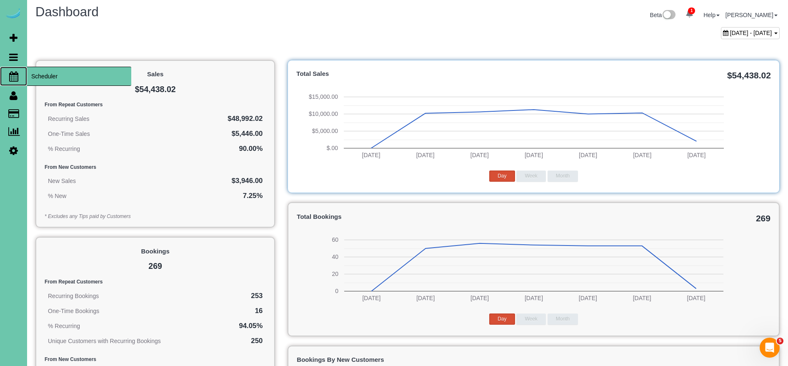
click at [60, 76] on span "Scheduler" at bounding box center [79, 76] width 104 height 19
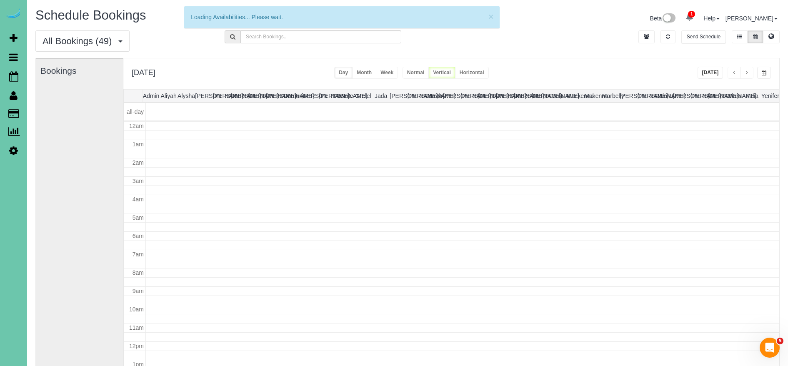
scroll to position [110, 0]
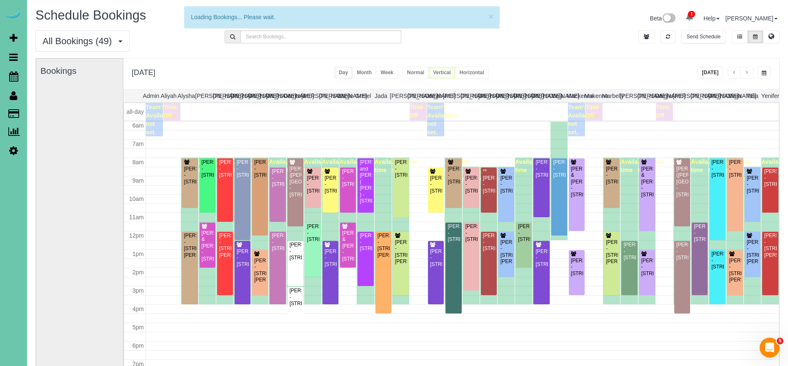
click at [765, 72] on span "button" at bounding box center [763, 72] width 5 height 5
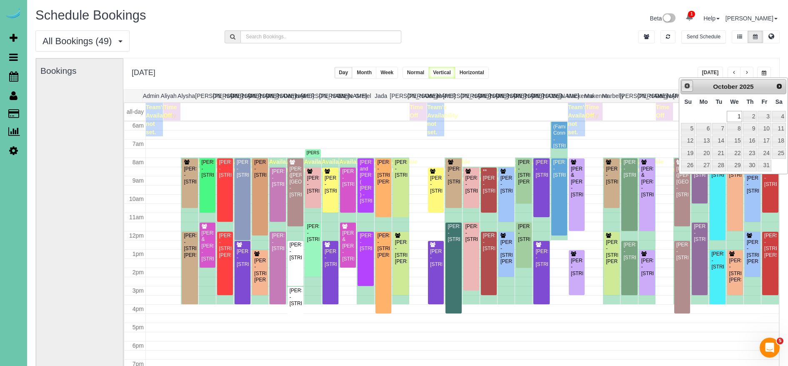
click at [687, 86] on span "Prev" at bounding box center [686, 85] width 7 height 7
click at [778, 152] on link "27" at bounding box center [779, 152] width 14 height 11
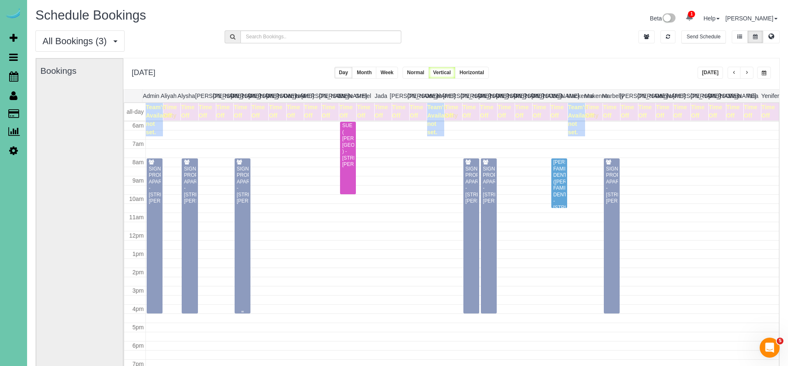
click at [239, 199] on div "SIGNATURE PROPERTIES APARTMENTS - 10451 Liam Ct Club, Omaha, NE 68122" at bounding box center [242, 185] width 12 height 39
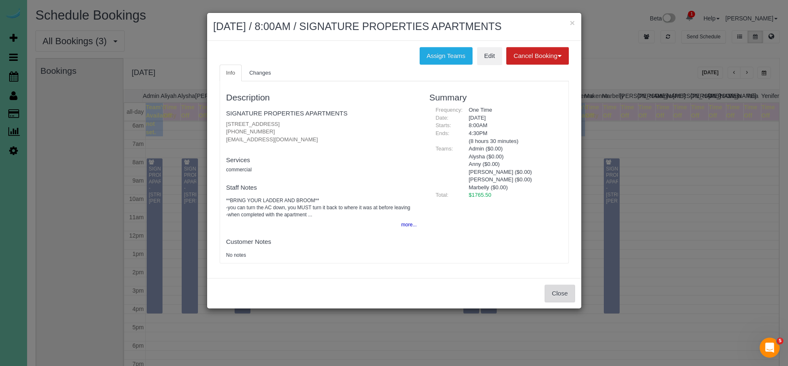
click at [551, 289] on button "Close" at bounding box center [559, 292] width 30 height 17
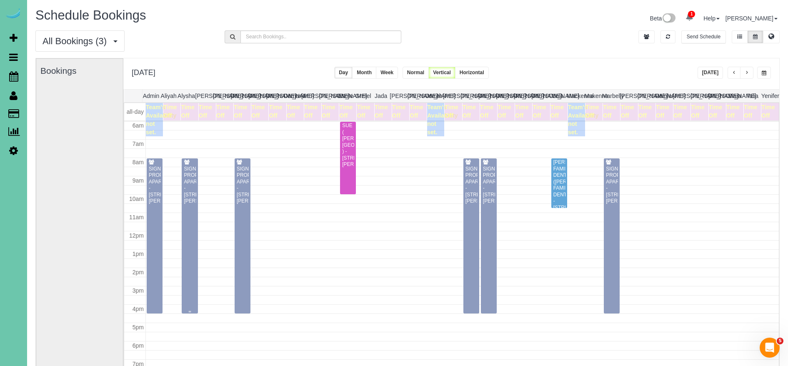
click at [187, 204] on div "SIGNATURE PROPERTIES APARTMENTS - 10451 Liam Ct Club, Omaha, NE 68122" at bounding box center [189, 185] width 12 height 39
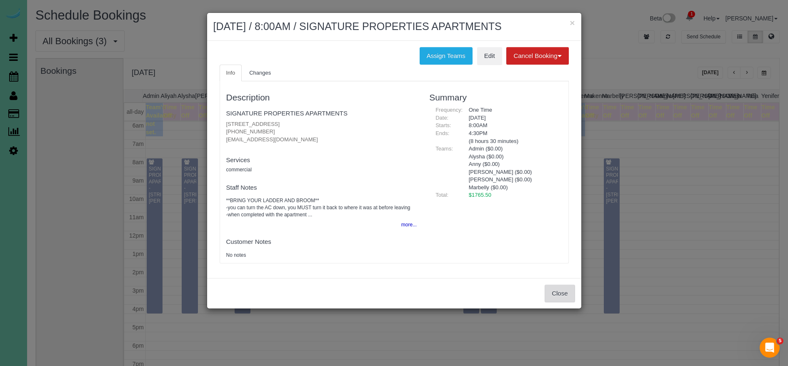
click at [553, 291] on button "Close" at bounding box center [559, 292] width 30 height 17
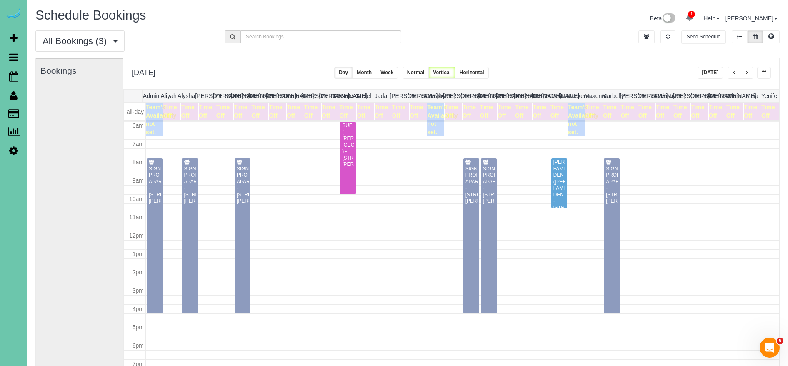
click at [154, 204] on div "SIGNATURE PROPERTIES APARTMENTS - 10451 Liam Ct Club, Omaha, NE 68122" at bounding box center [154, 185] width 12 height 39
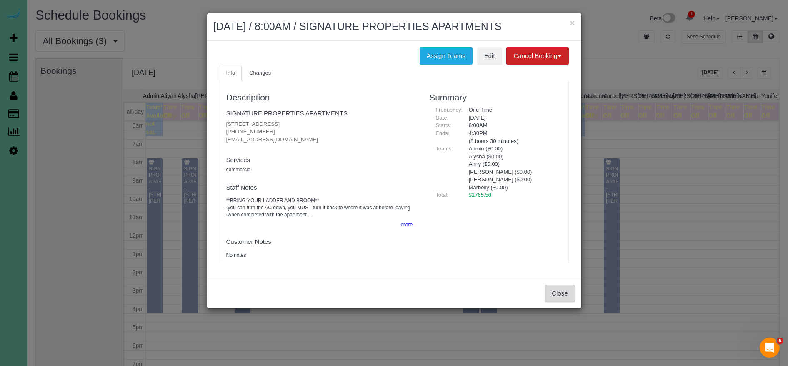
click at [563, 291] on button "Close" at bounding box center [559, 292] width 30 height 17
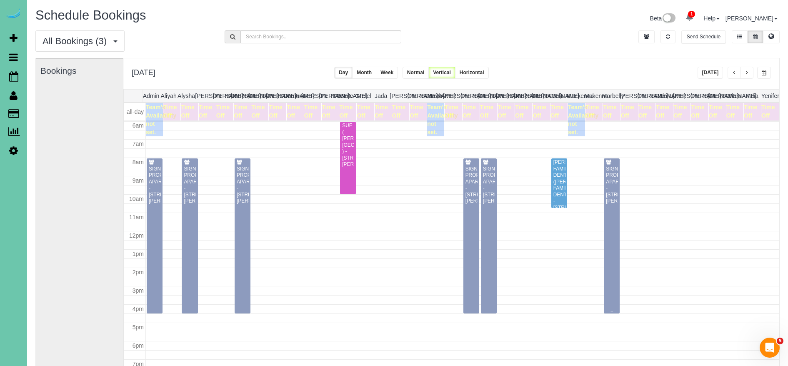
click at [616, 268] on div at bounding box center [611, 235] width 16 height 155
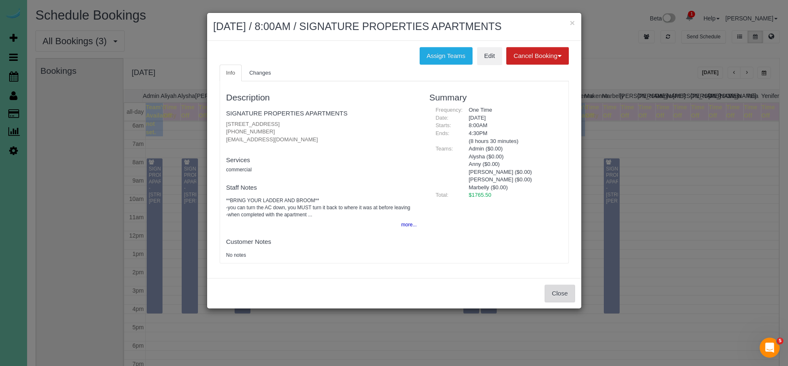
click at [564, 295] on button "Close" at bounding box center [559, 292] width 30 height 17
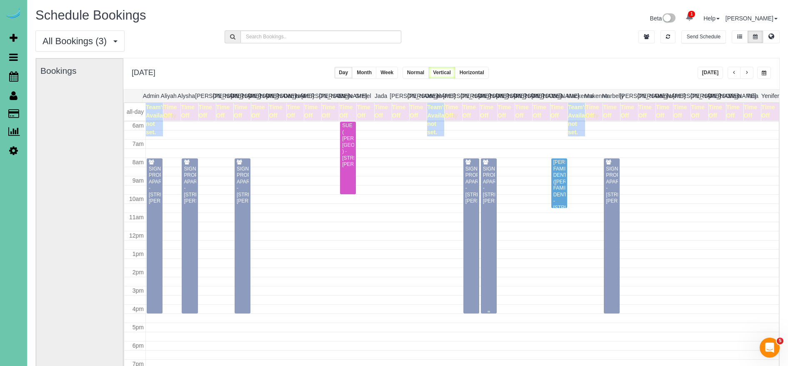
click at [493, 261] on div at bounding box center [489, 235] width 16 height 155
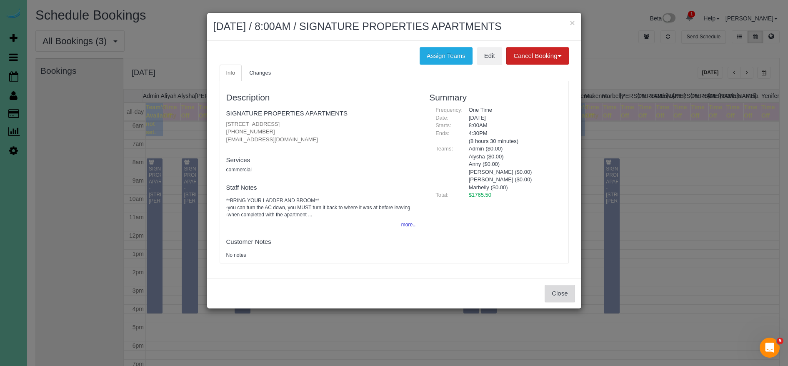
click at [566, 294] on button "Close" at bounding box center [559, 292] width 30 height 17
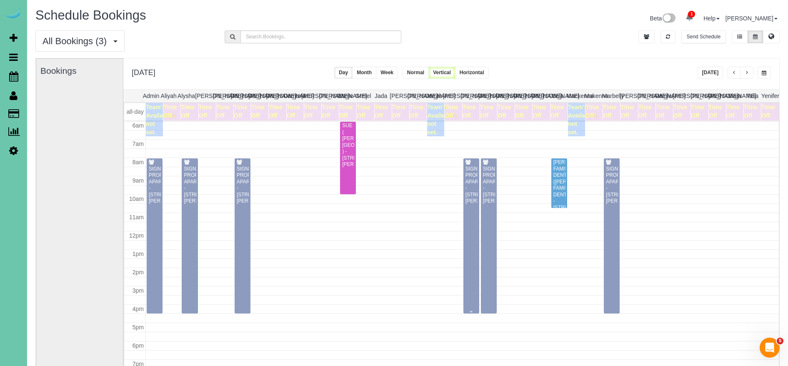
click at [471, 243] on div at bounding box center [471, 235] width 16 height 155
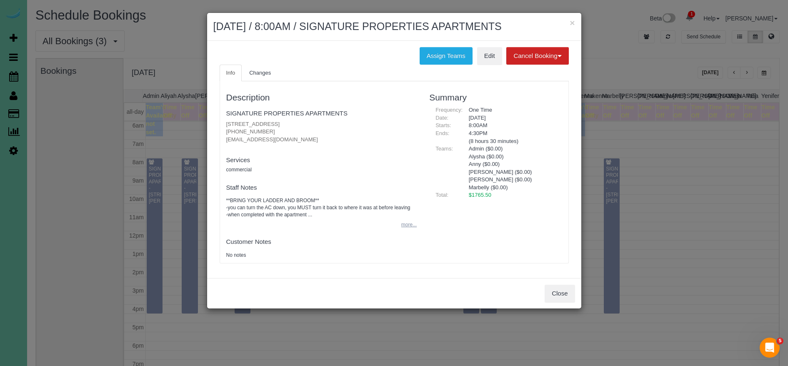
click at [404, 227] on button "more..." at bounding box center [406, 225] width 20 height 12
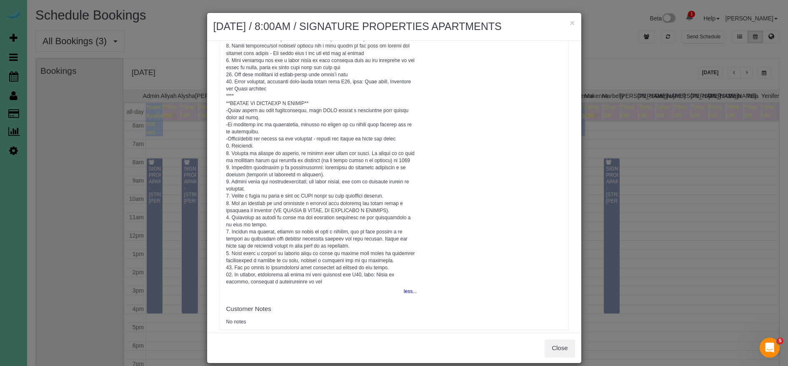
scroll to position [274, 0]
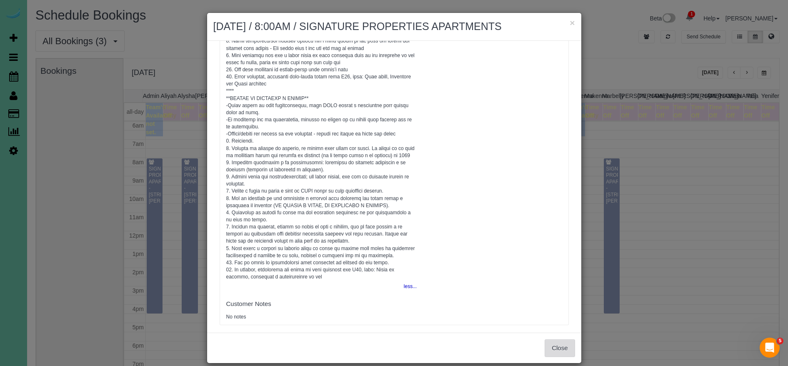
drag, startPoint x: 567, startPoint y: 349, endPoint x: 555, endPoint y: 352, distance: 12.4
click at [567, 349] on button "Close" at bounding box center [559, 347] width 30 height 17
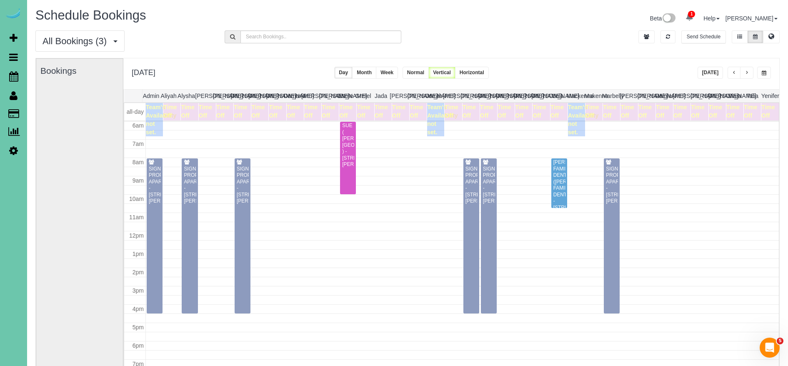
click at [765, 72] on span "button" at bounding box center [763, 72] width 5 height 5
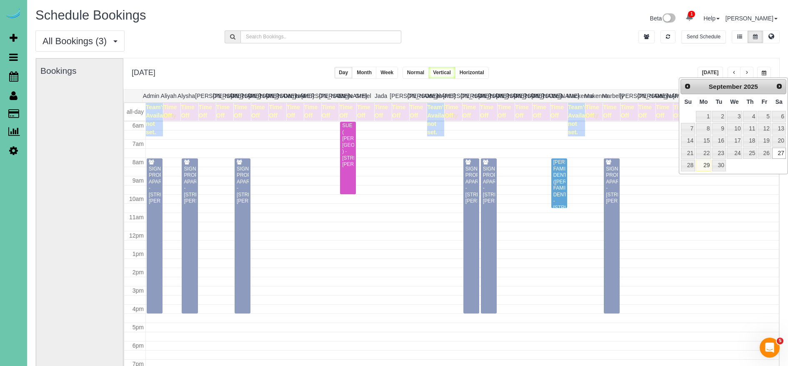
click at [648, 59] on div "**********" at bounding box center [451, 73] width 656 height 31
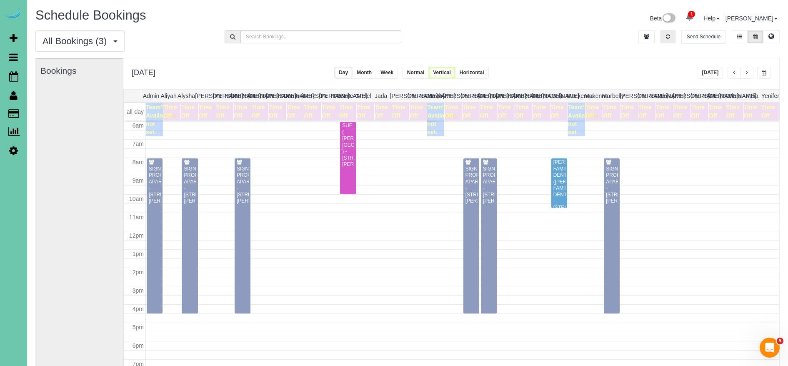
drag, startPoint x: 663, startPoint y: 38, endPoint x: 688, endPoint y: 48, distance: 27.1
click at [663, 38] on button "button" at bounding box center [667, 36] width 15 height 13
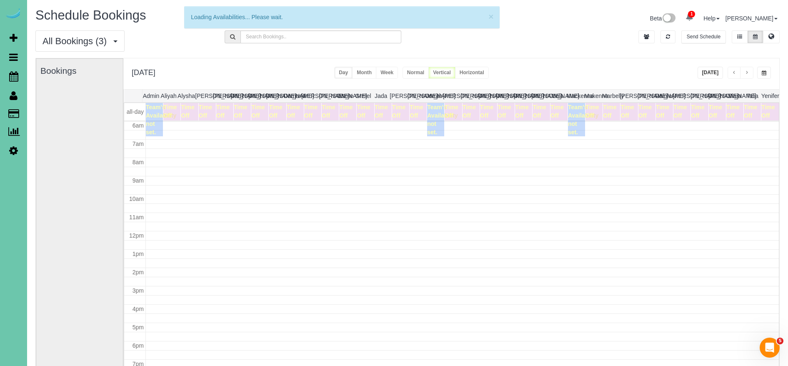
click at [714, 71] on button "Today" at bounding box center [710, 73] width 26 height 12
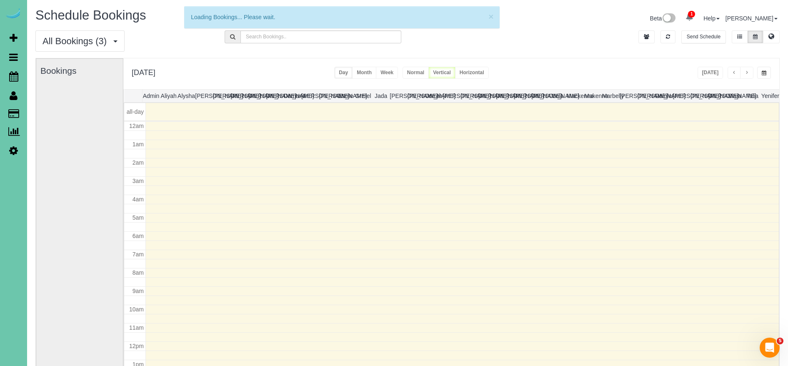
scroll to position [110, 0]
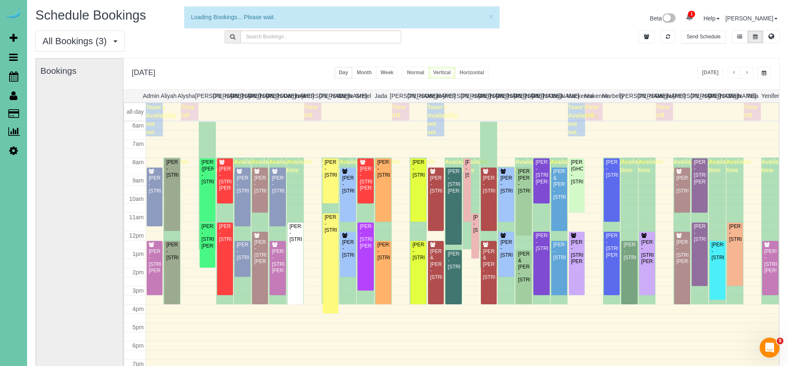
click at [768, 72] on button "button" at bounding box center [764, 73] width 14 height 12
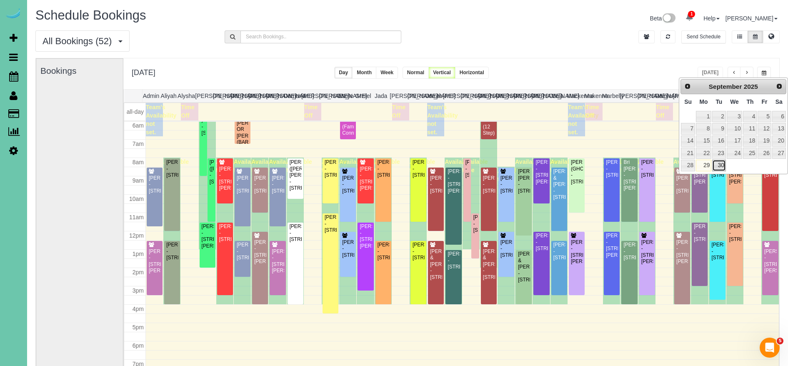
click at [718, 167] on link "30" at bounding box center [718, 165] width 13 height 11
type input "**********"
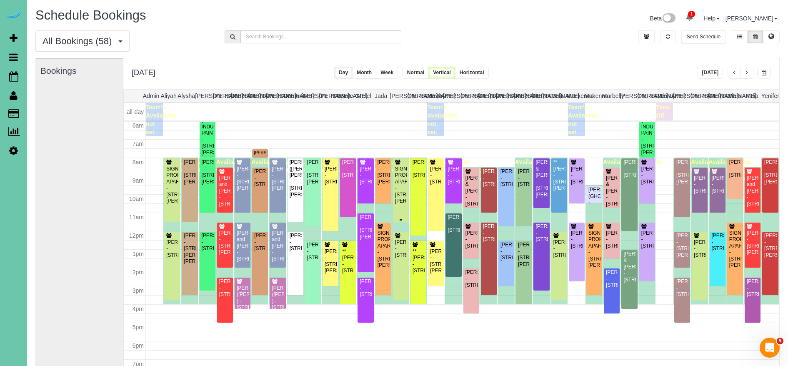
click at [406, 191] on div "SIGNATURE PROPERTIES APARTMENTS - 10451 Liam Ct Club, Omaha, NE 68122" at bounding box center [400, 185] width 12 height 39
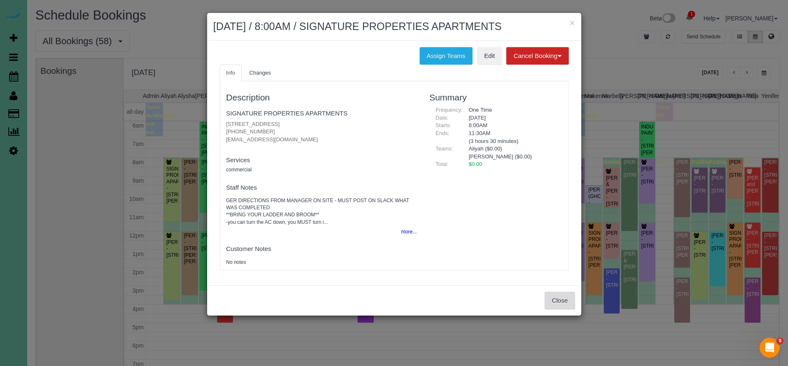
drag, startPoint x: 566, startPoint y: 302, endPoint x: 321, endPoint y: 224, distance: 257.4
click at [566, 302] on button "Close" at bounding box center [559, 300] width 30 height 17
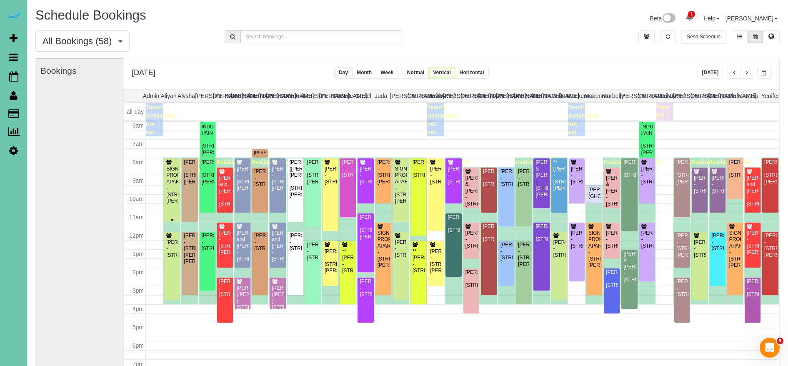
click at [171, 188] on div "SIGNATURE PROPERTIES APARTMENTS - 10451 Liam Ct Club, Omaha, NE 68122" at bounding box center [172, 185] width 12 height 39
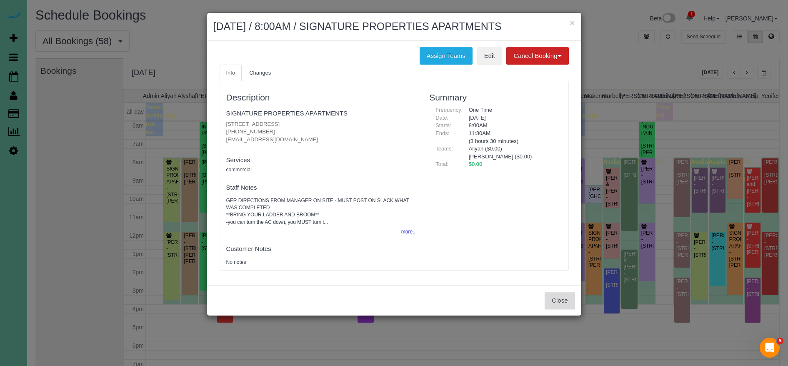
click at [560, 301] on button "Close" at bounding box center [559, 300] width 30 height 17
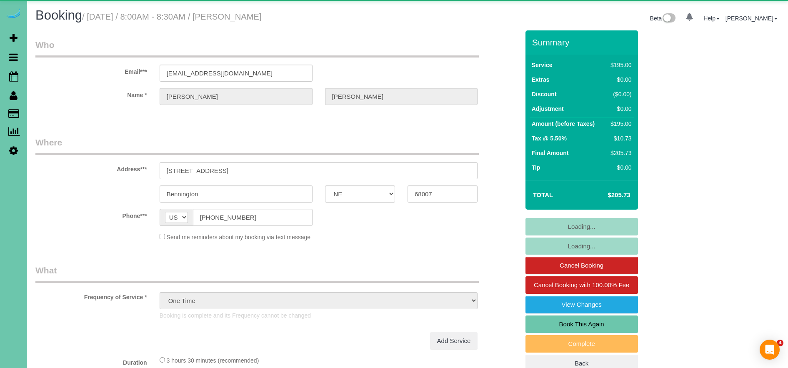
select select "NE"
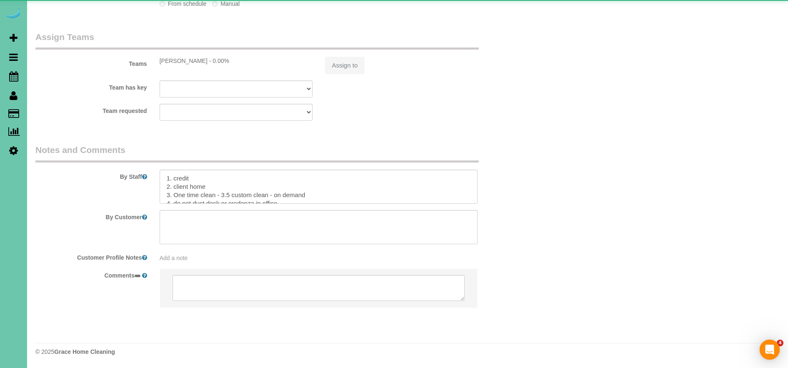
select select "object:648"
select select "number:35"
select select "number:40"
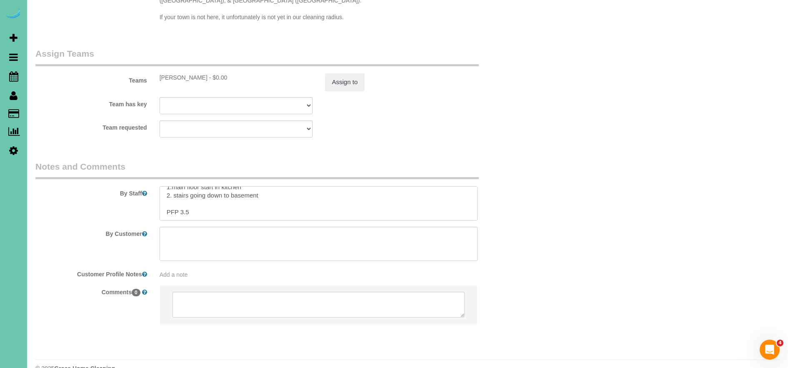
scroll to position [0, 0]
drag, startPoint x: 229, startPoint y: 194, endPoint x: 133, endPoint y: 127, distance: 116.9
